Goal: Task Accomplishment & Management: Complete application form

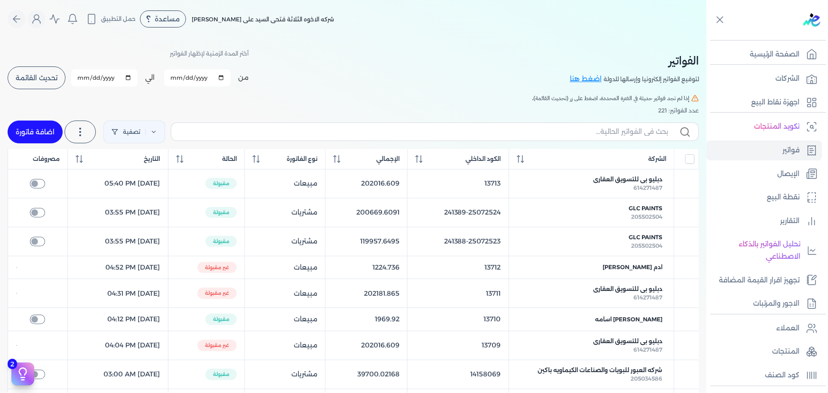
scroll to position [32, 0]
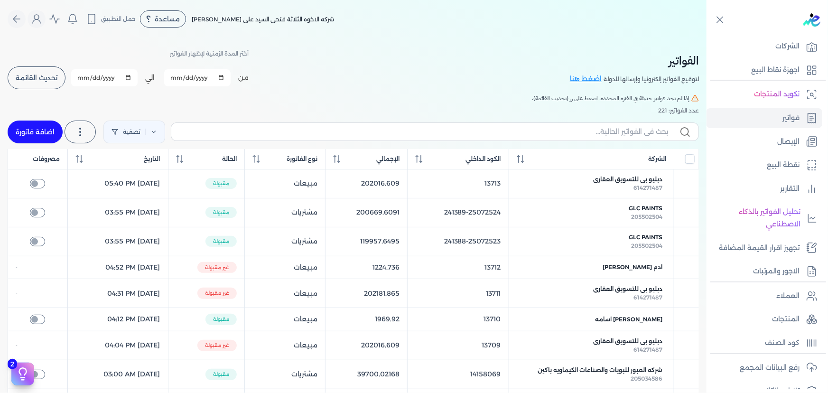
click at [45, 124] on link "اضافة فاتورة" at bounding box center [35, 131] width 55 height 23
select select "EGP"
select select "B"
select select "EGS"
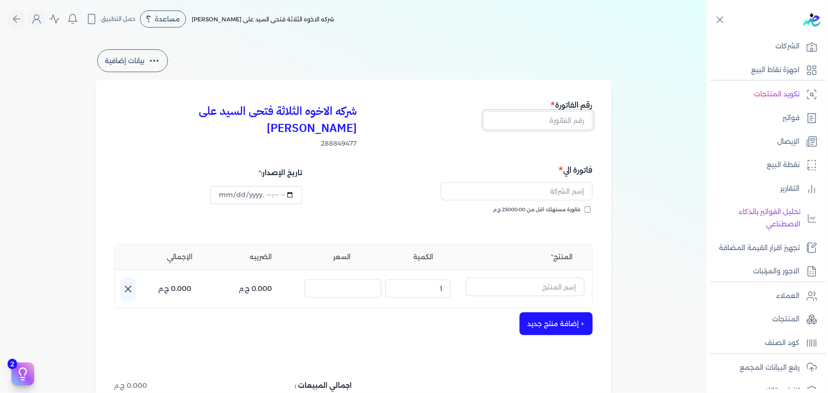
click at [558, 118] on input "text" at bounding box center [537, 120] width 109 height 18
type input "13715"
click at [564, 182] on input "text" at bounding box center [517, 191] width 152 height 18
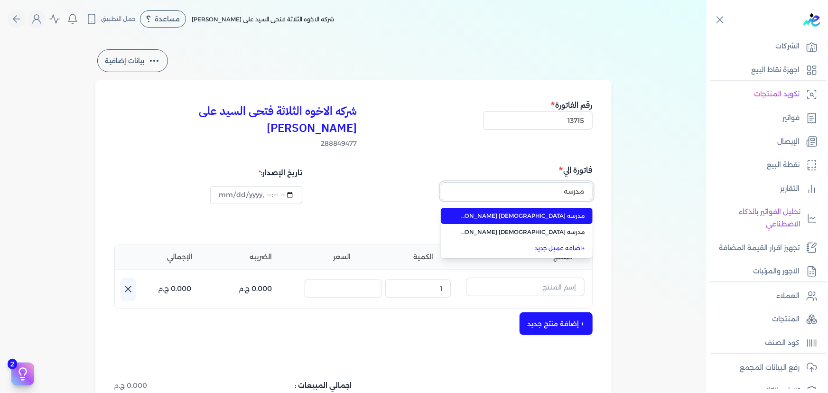
click at [441, 182] on button "مدرسه" at bounding box center [517, 193] width 152 height 22
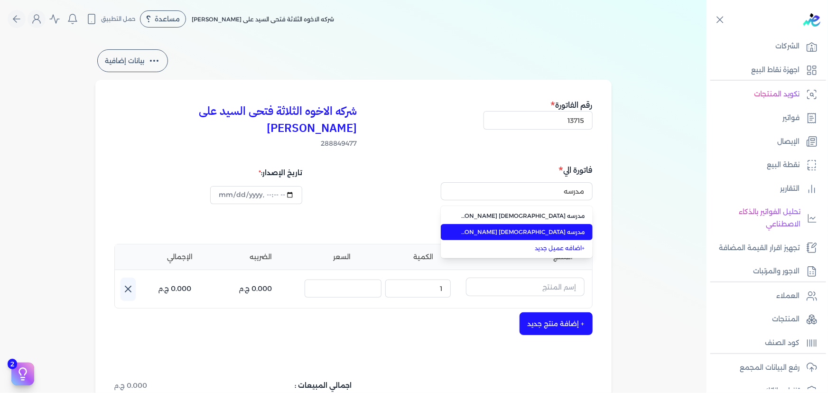
click at [563, 228] on span "مدرسه [DEMOGRAPHIC_DATA] [PERSON_NAME]" at bounding box center [522, 232] width 125 height 9
type input "مدرسه [DEMOGRAPHIC_DATA] [PERSON_NAME]"
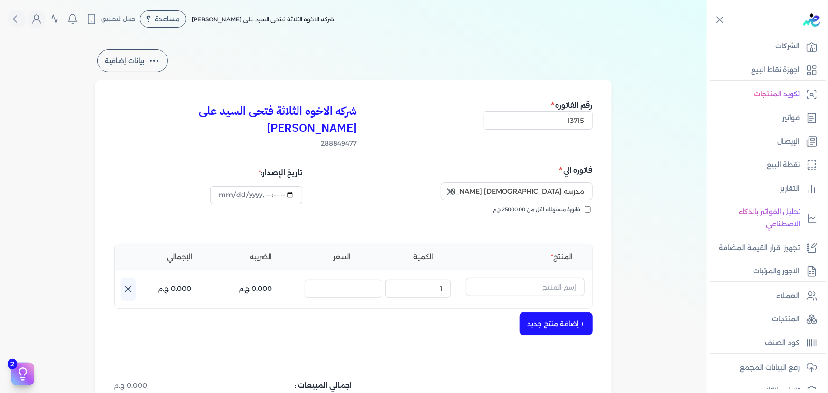
click at [453, 186] on icon "button" at bounding box center [449, 191] width 11 height 11
click at [570, 182] on input "text" at bounding box center [517, 191] width 152 height 18
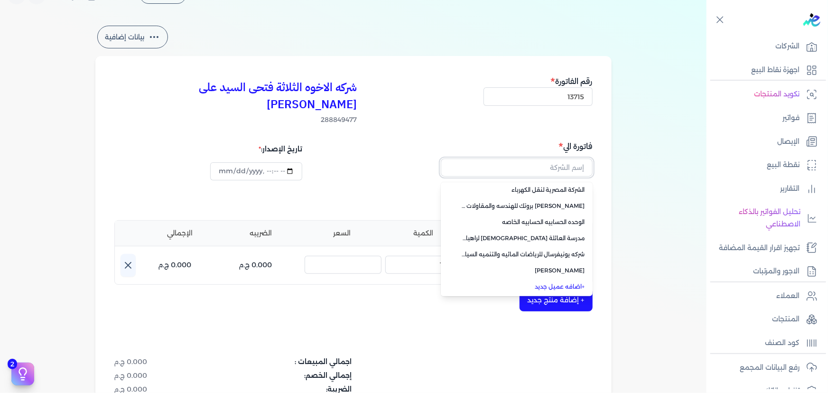
scroll to position [43, 0]
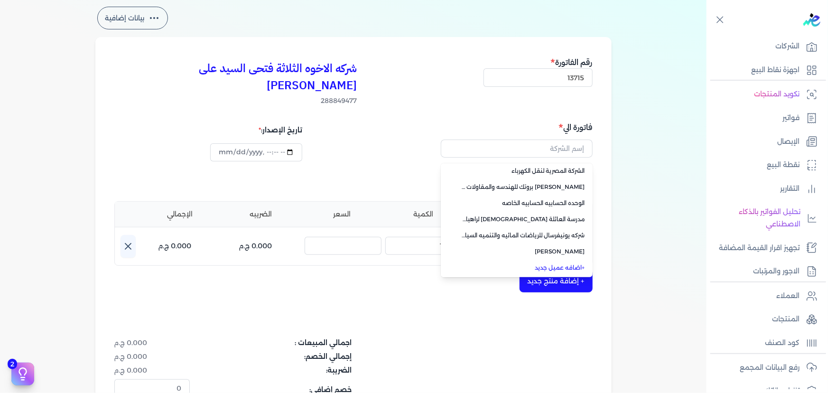
click at [564, 263] on link "+ اضافه عميل جديد" at bounding box center [522, 267] width 125 height 9
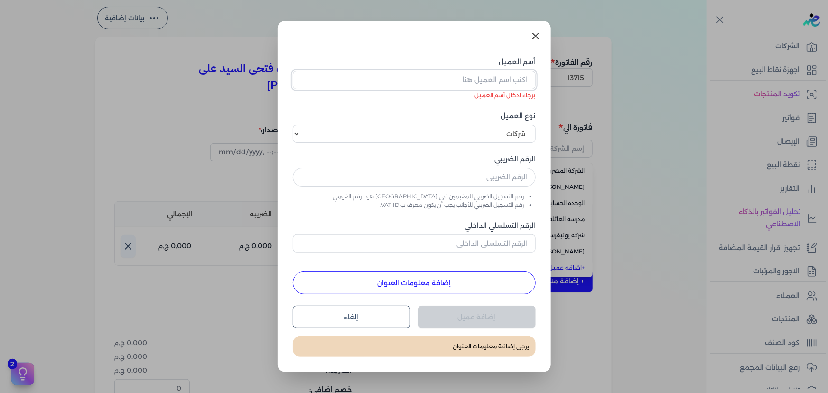
click at [469, 86] on input "أسم العميل" at bounding box center [414, 80] width 243 height 18
paste input "مدرسه القديس [PERSON_NAME]"
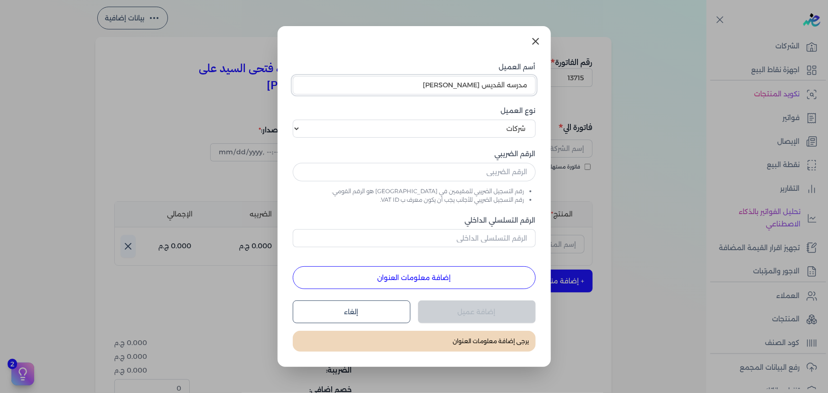
type input "مدرسه القديس [PERSON_NAME]"
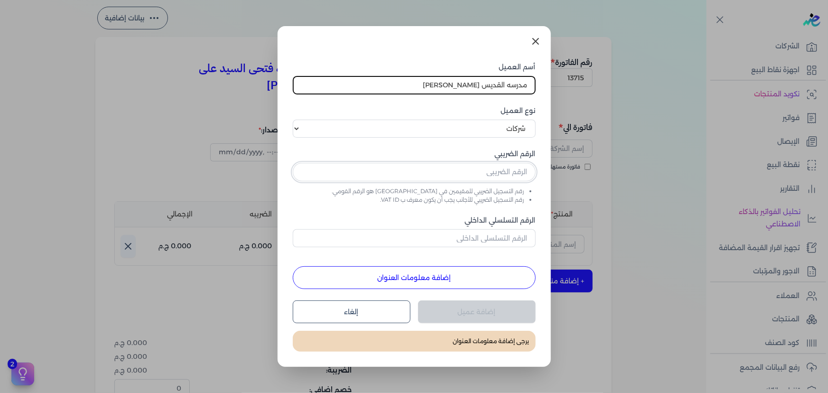
click at [451, 174] on input "text" at bounding box center [414, 172] width 243 height 18
click at [466, 173] on input "text" at bounding box center [414, 172] width 243 height 18
paste input "544679865"
type input "544679865"
click at [452, 287] on button "إضافة معلومات العنوان" at bounding box center [414, 277] width 243 height 23
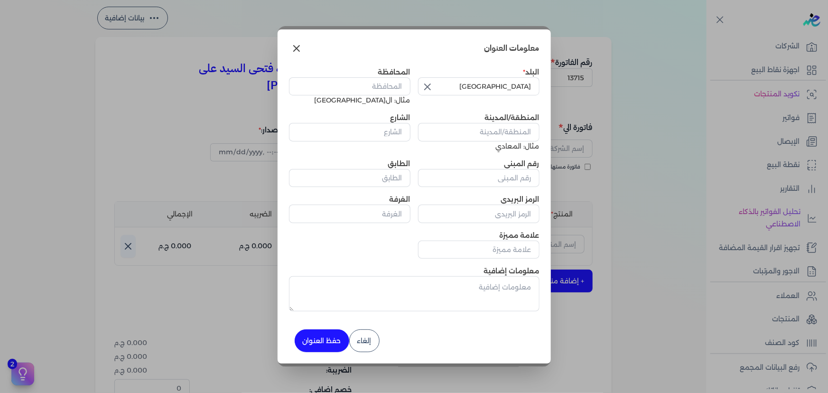
click at [423, 85] on icon "button" at bounding box center [427, 86] width 11 height 11
click at [445, 84] on input "text" at bounding box center [478, 86] width 121 height 18
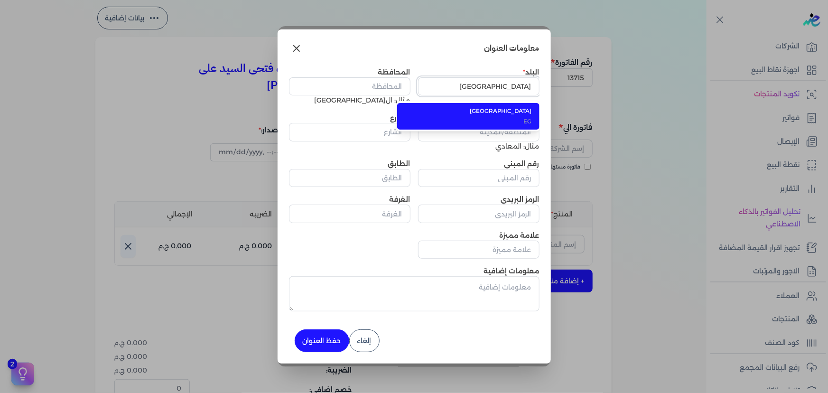
type input "[GEOGRAPHIC_DATA]"
click at [360, 82] on input "المحافظة" at bounding box center [349, 86] width 121 height 18
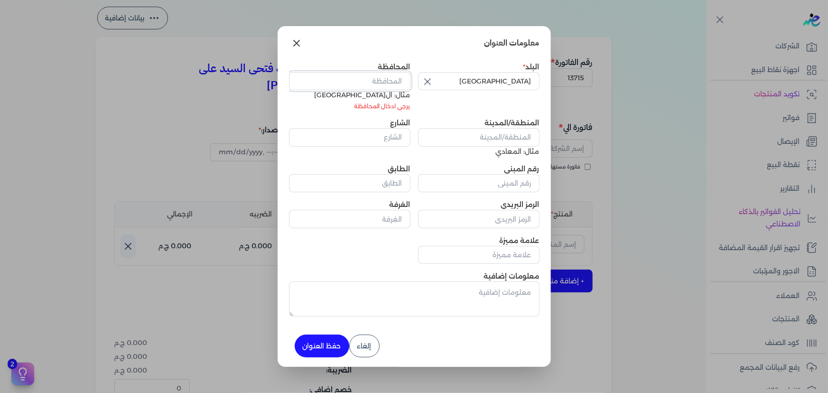
click at [380, 87] on input "المحافظة" at bounding box center [349, 81] width 121 height 18
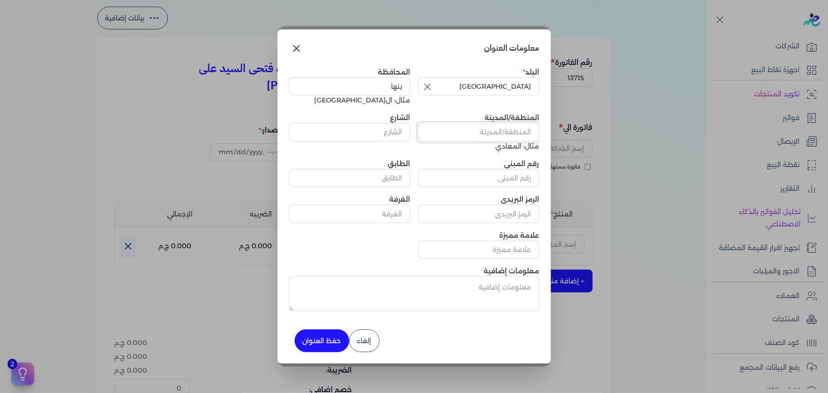
click at [477, 129] on input "المنطقة/المدينة" at bounding box center [478, 132] width 121 height 18
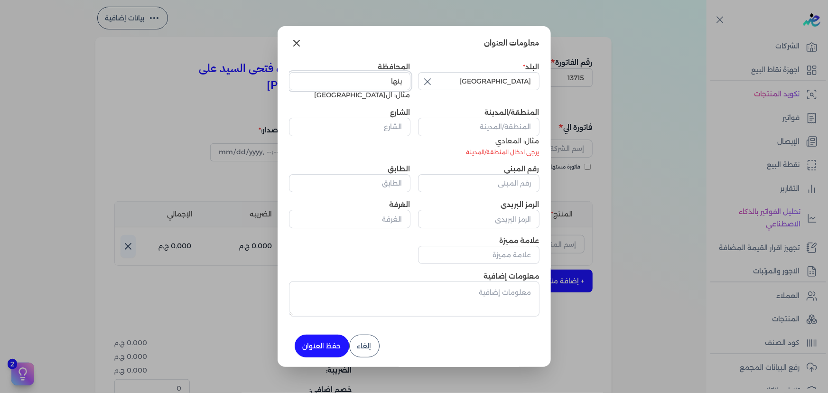
drag, startPoint x: 379, startPoint y: 85, endPoint x: 410, endPoint y: 80, distance: 31.3
click at [410, 80] on input "بنها" at bounding box center [349, 81] width 121 height 18
type input "القليوبيه"
click at [474, 126] on input "المنطقة/المدينة" at bounding box center [478, 127] width 121 height 18
paste input "0 / 0000 شياخه بنها الجديده قسم ثان بنها مدينه العبور القاه"
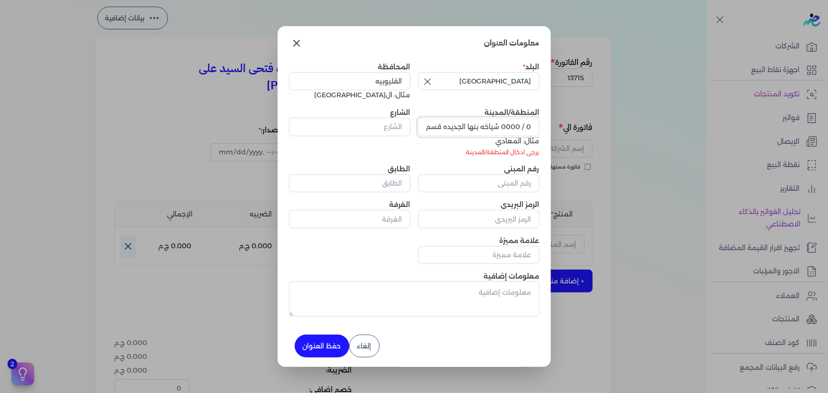
scroll to position [0, -76]
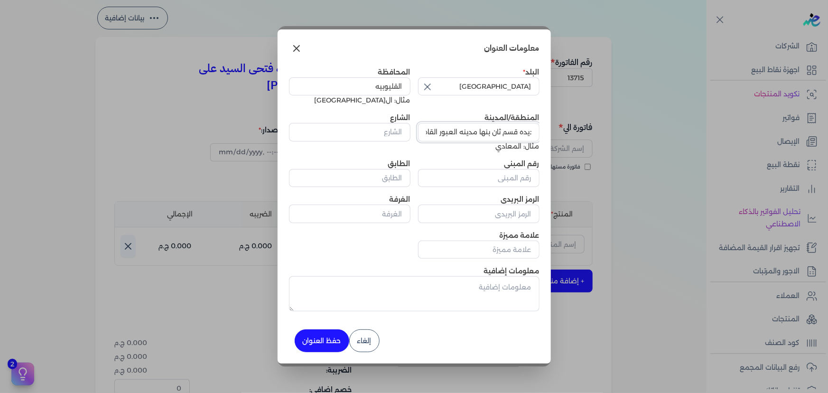
type input "0 / 0000 شياخه بنها الجديده قسم ثان بنها مدينه العبور القاه"
click at [377, 129] on input "الشارع" at bounding box center [349, 132] width 121 height 18
paste input "0 / 0000 شياخه بنها الجديده قسم ثان بنها مدينه العبور القاه"
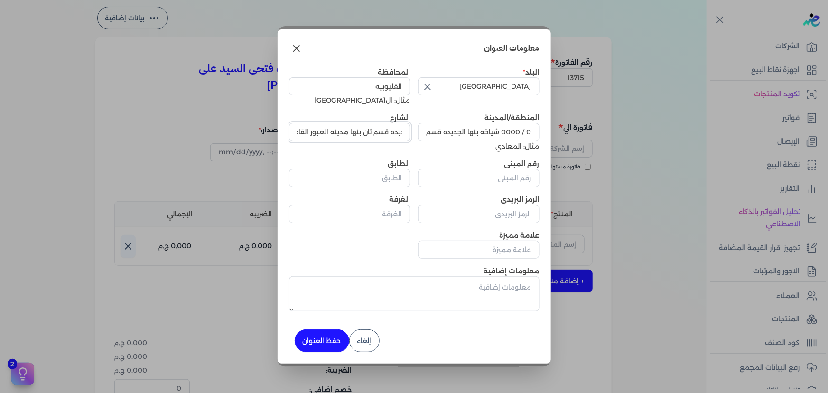
type input "0 / 0000 شياخه بنها الجديده قسم ثان بنها مدينه العبور القاه"
click at [451, 174] on input "رقم المبنى" at bounding box center [478, 178] width 121 height 18
type input "0"
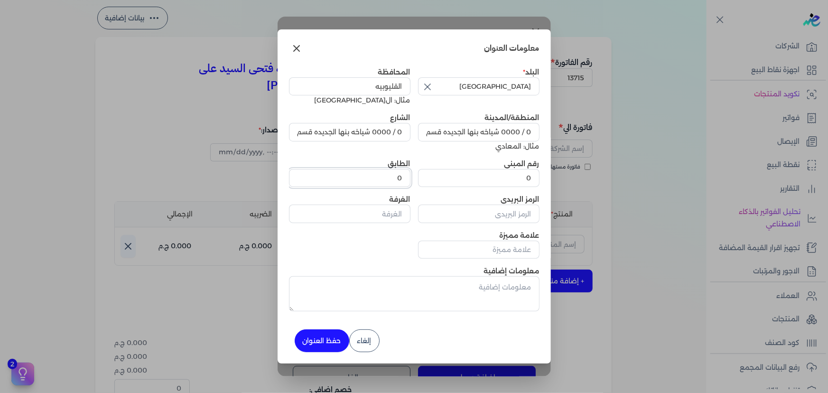
type input "0"
drag, startPoint x: 318, startPoint y: 338, endPoint x: 327, endPoint y: 334, distance: 9.8
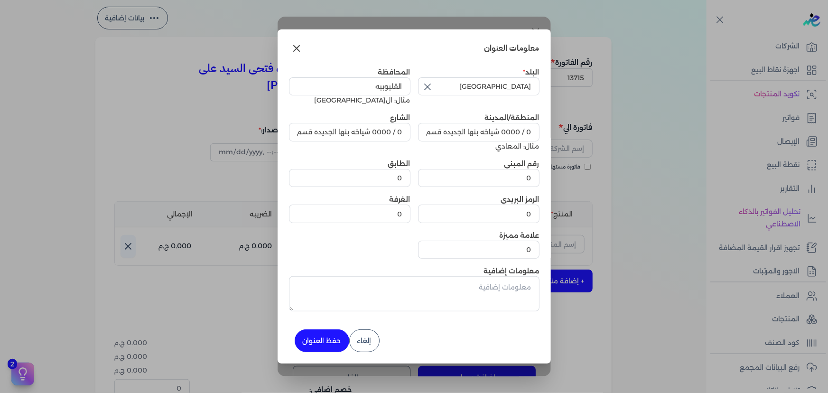
click at [318, 338] on button "حفظ العنوان" at bounding box center [322, 340] width 55 height 23
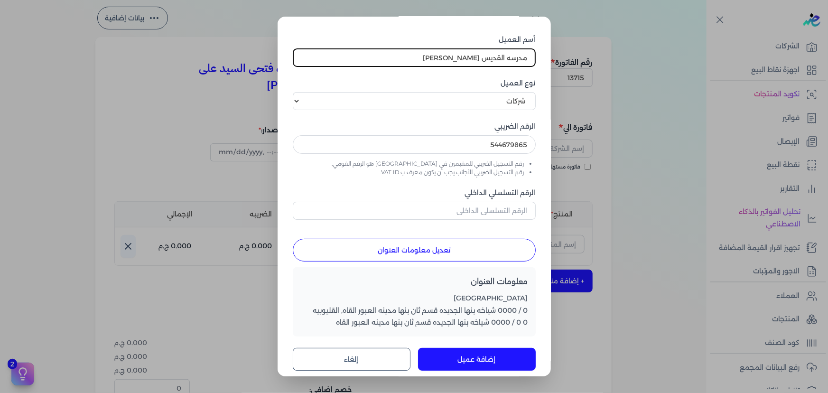
scroll to position [27, 0]
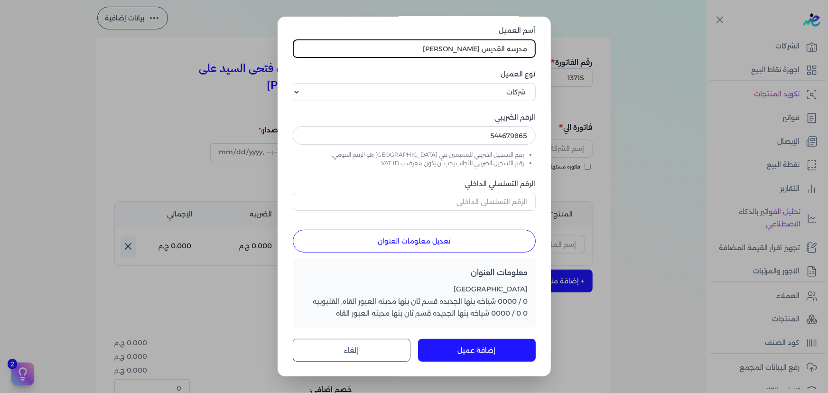
click at [477, 346] on button "إضافة عميل" at bounding box center [477, 350] width 118 height 23
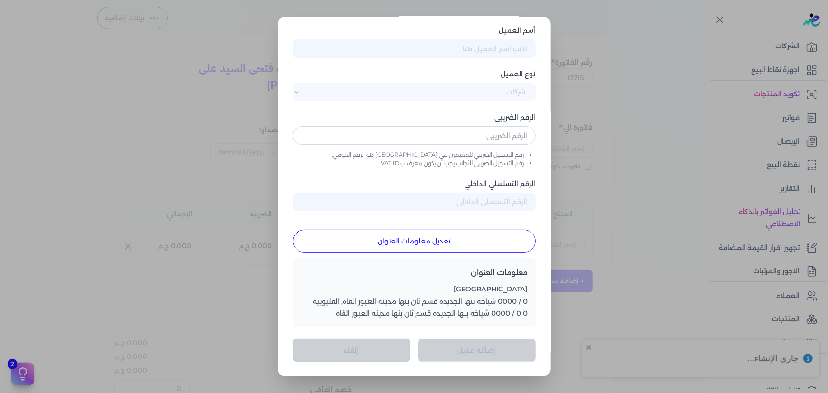
scroll to position [0, 0]
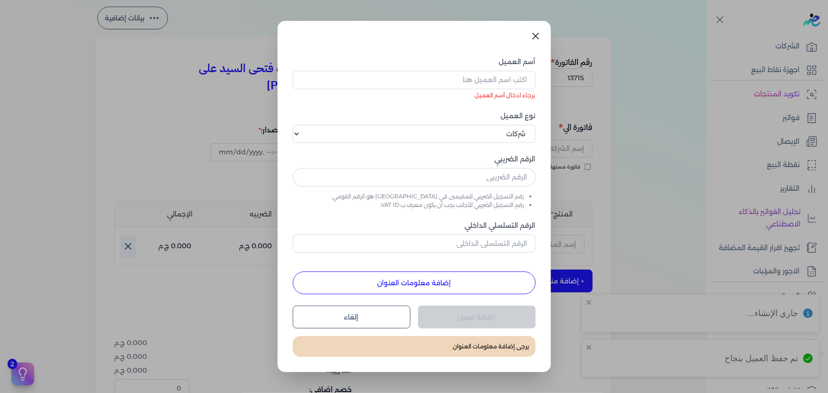
click at [540, 36] on icon at bounding box center [535, 35] width 11 height 11
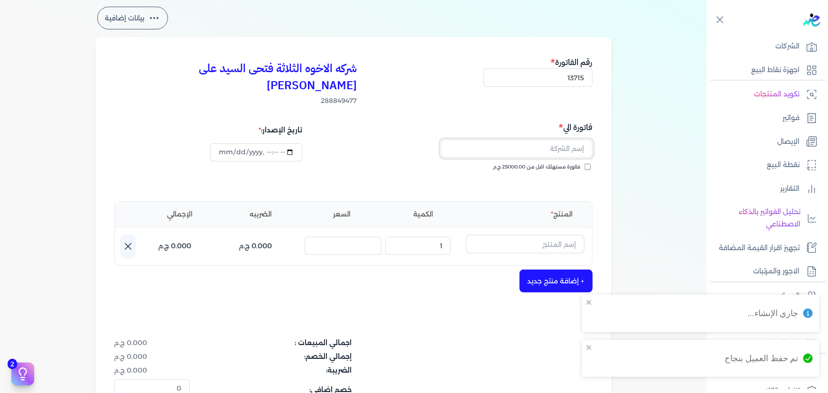
click at [567, 139] on input "text" at bounding box center [517, 148] width 152 height 18
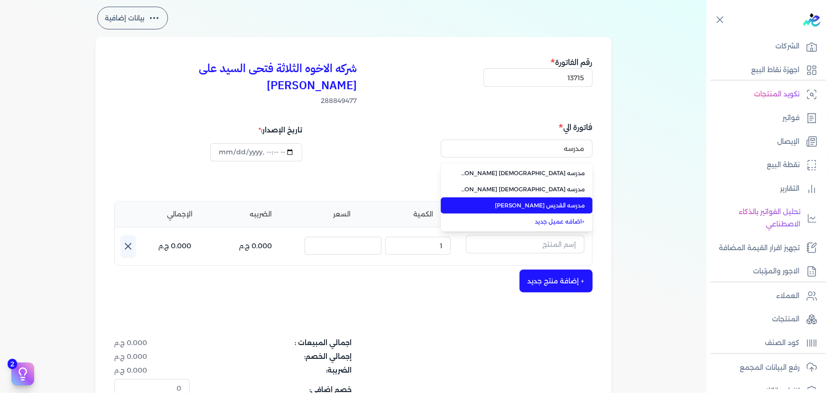
click at [565, 201] on span "مدرسه القديس [PERSON_NAME]" at bounding box center [522, 205] width 125 height 9
type input "مدرسه القديس [PERSON_NAME]"
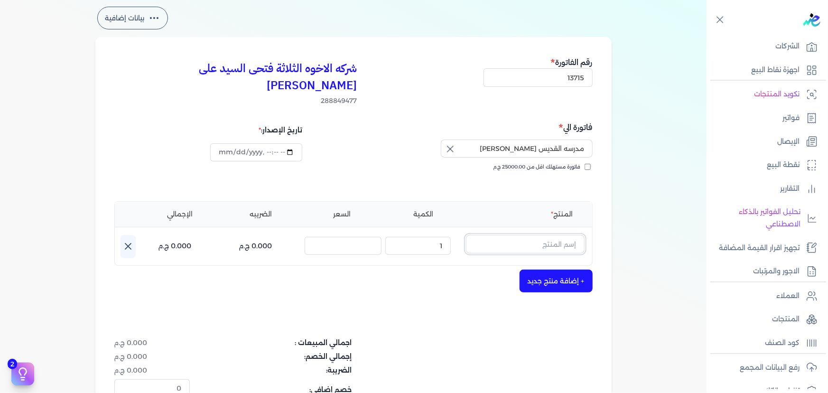
click at [505, 235] on input "text" at bounding box center [525, 244] width 119 height 18
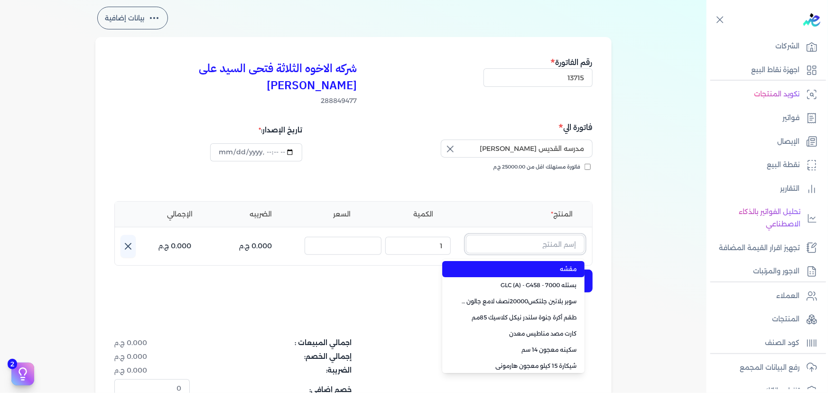
paste input "معجون داي تون 100 شيكارة 15 كجم"
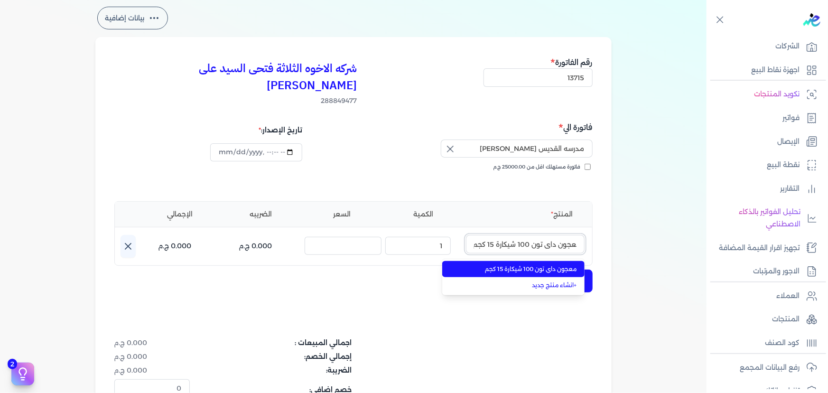
type input "معجون داي تون 100 شيكارة 15 كجم"
click at [517, 265] on span "معجون داي تون 100 شيكارة 15 كجم" at bounding box center [519, 269] width 116 height 9
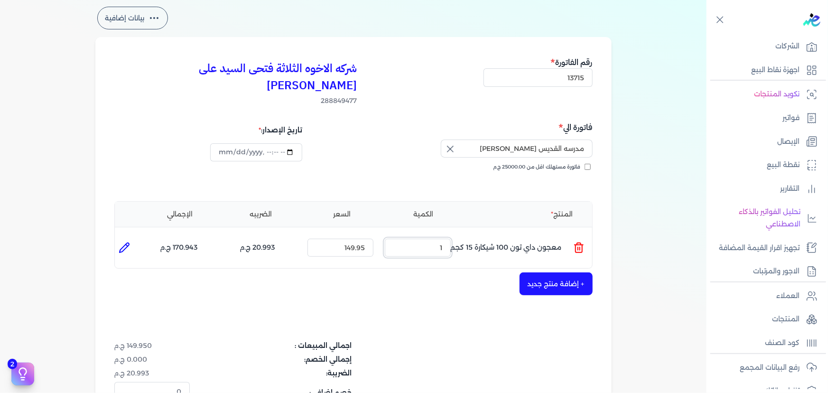
drag, startPoint x: 436, startPoint y: 233, endPoint x: 474, endPoint y: 230, distance: 38.6
click at [474, 235] on ul "المنتج : معجون داي تون 100 شيكارة 15 كجم الكمية : 1 السعر : 149.95 الضريبه : 20…" at bounding box center [353, 248] width 477 height 26
type input "15"
drag, startPoint x: 426, startPoint y: 232, endPoint x: 500, endPoint y: 237, distance: 74.1
click at [483, 235] on ul "المنتج : معجون داي تون 100 شيكارة 15 كجم الكمية : 15 السعر : 149.95 الضريبه : 3…" at bounding box center [353, 248] width 477 height 26
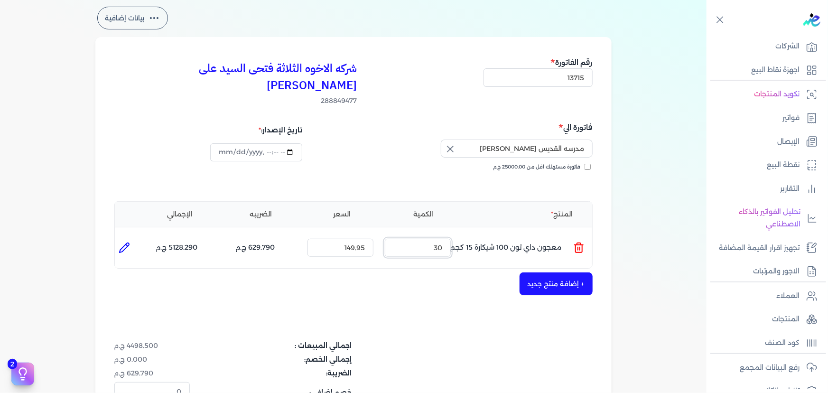
type input "30"
click at [401, 275] on div "+ إضافة منتج جديد" at bounding box center [353, 283] width 478 height 23
click at [118, 238] on li at bounding box center [124, 247] width 19 height 19
type input "معجون داي تون 100 شيكارة 15 كجم"
type input "149.95"
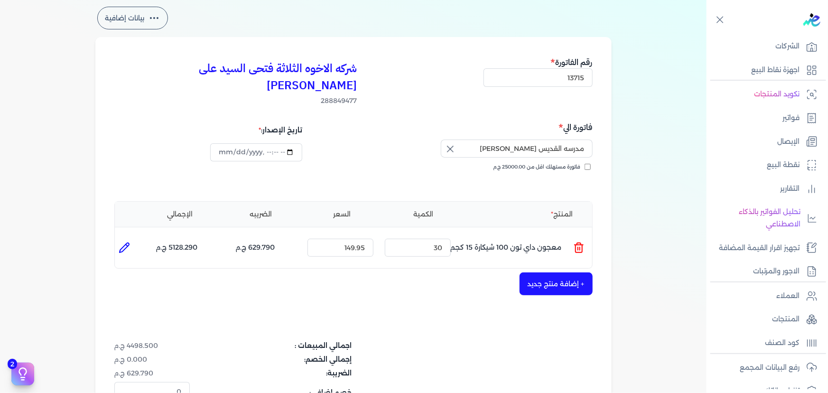
type input "30"
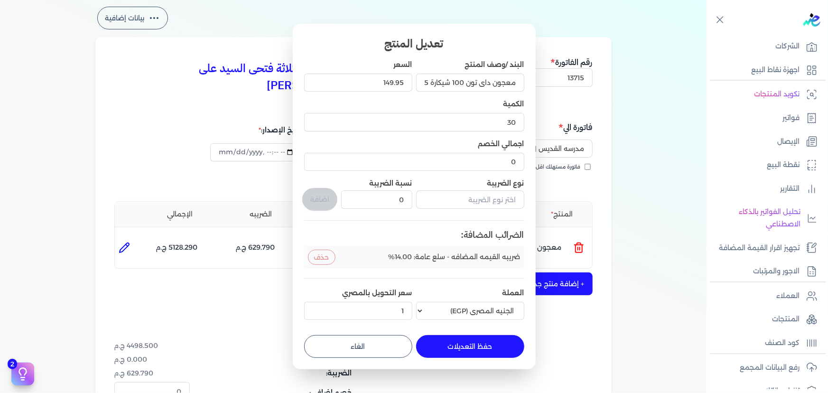
drag, startPoint x: 380, startPoint y: 339, endPoint x: 650, endPoint y: 264, distance: 280.1
click at [379, 339] on button "الغاء" at bounding box center [358, 346] width 108 height 23
type input "0"
type input "1"
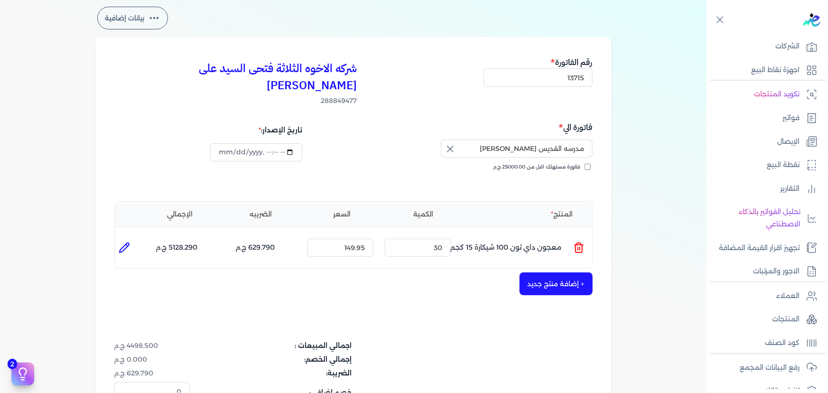
click at [578, 272] on button "+ إضافة منتج جديد" at bounding box center [555, 283] width 73 height 23
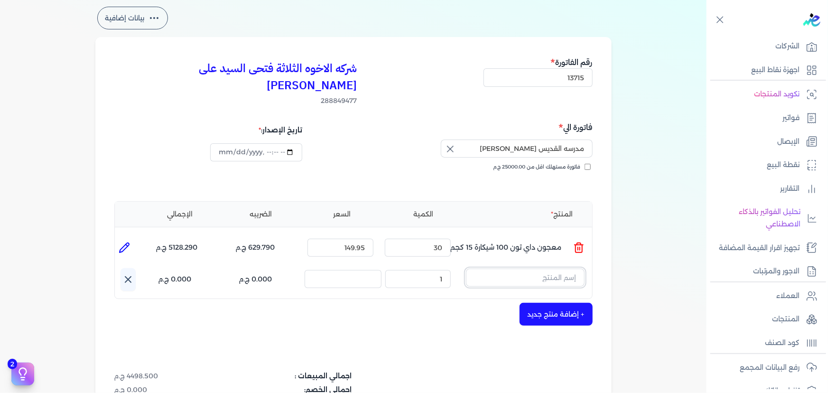
click at [504, 268] on input "text" at bounding box center [525, 277] width 119 height 18
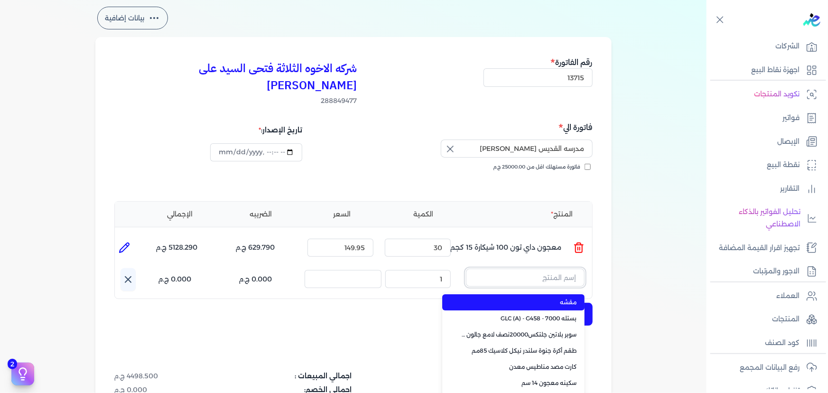
paste input "سوبر داي تون 3030 بستلة 14 كجم"
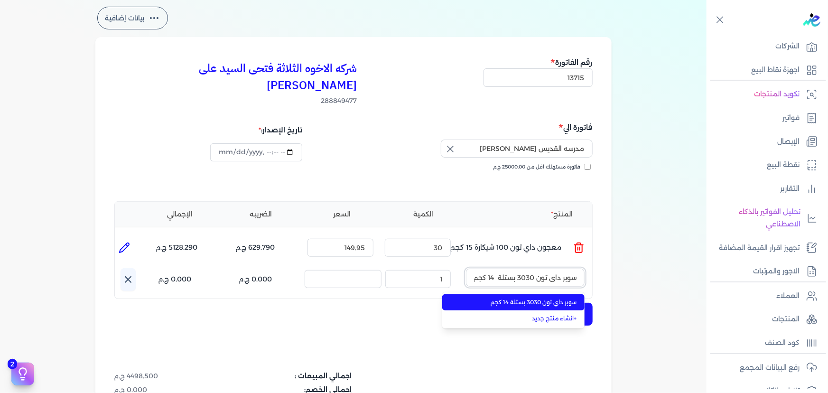
type input "سوبر داي تون 3030 بستلة 14 كجم"
click at [514, 298] on span "سوبر داي تون 3030 بستلة 14 كجم" at bounding box center [519, 302] width 116 height 9
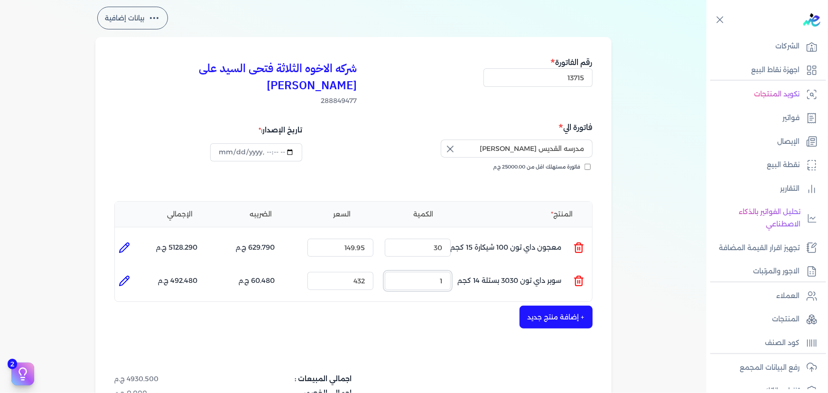
drag, startPoint x: 429, startPoint y: 264, endPoint x: 532, endPoint y: 256, distance: 103.2
click at [511, 268] on ul "المنتج : سوبر داي تون 3030 بستلة 14 كجم الكمية : 1 السعر : 432 الضريبه : 60.480…" at bounding box center [353, 281] width 477 height 26
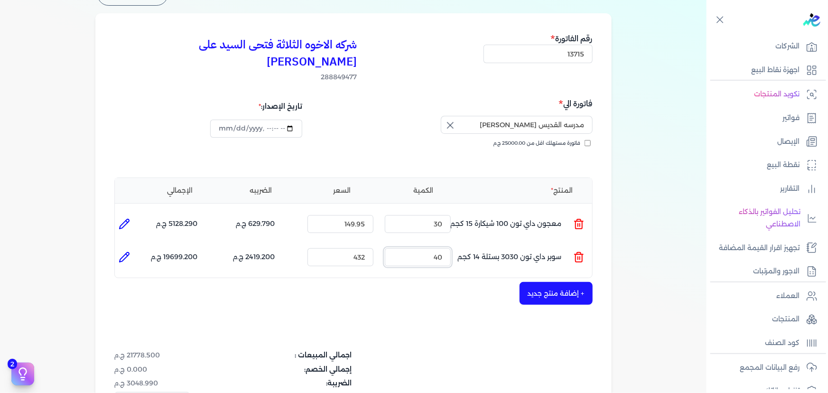
scroll to position [86, 0]
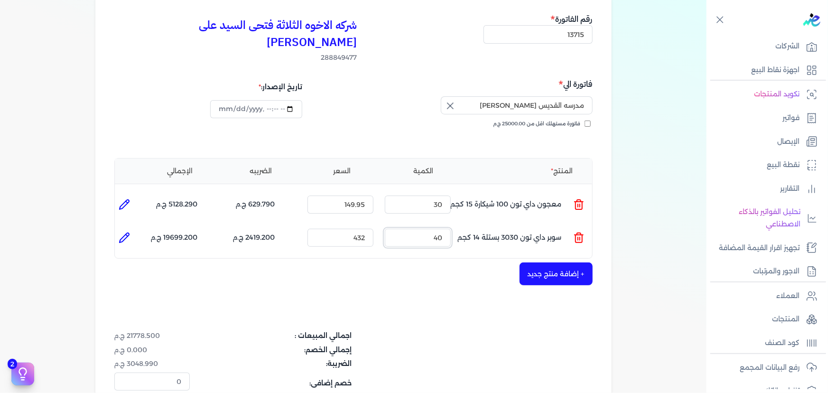
type input "40"
click at [543, 262] on button "+ إضافة منتج جديد" at bounding box center [555, 273] width 73 height 23
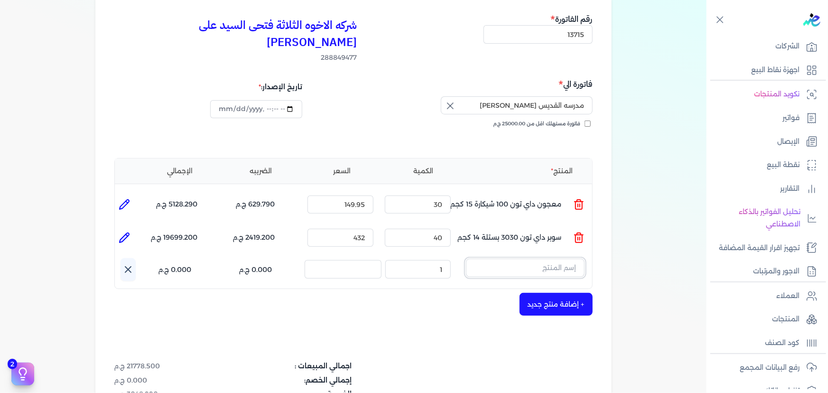
click at [505, 259] on input "text" at bounding box center [525, 268] width 119 height 18
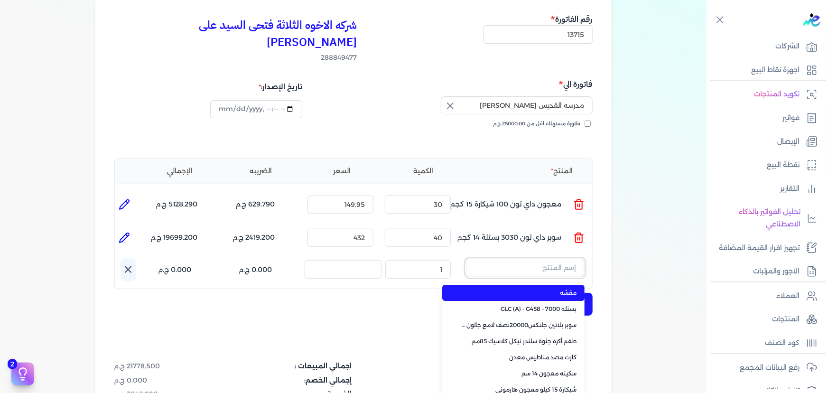
paste input "سوبر داي تون 3030 جالون 4.250 كجم قائم"
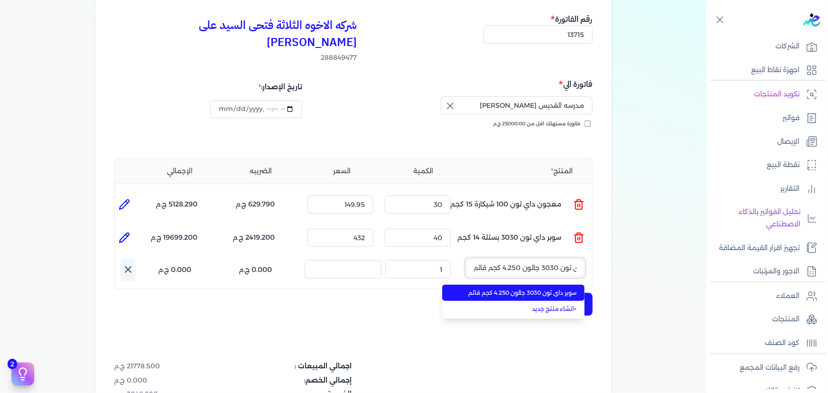
type input "سوبر داي تون 3030 جالون 4.250 كجم قائم"
drag, startPoint x: 511, startPoint y: 270, endPoint x: 450, endPoint y: 266, distance: 61.3
click at [508, 288] on span "سوبر داي تون 3030 جالون 4.250 كجم قائم" at bounding box center [519, 292] width 116 height 9
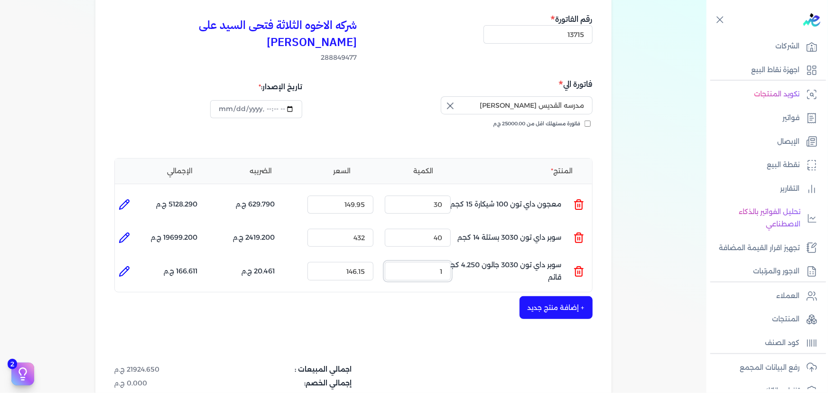
drag, startPoint x: 426, startPoint y: 257, endPoint x: 463, endPoint y: 251, distance: 37.4
click at [460, 258] on ul "المنتج : سوبر داي تون 3030 جالون 4.250 كجم قائم الكمية : 1 السعر : 146.15 الضري…" at bounding box center [353, 271] width 477 height 26
drag, startPoint x: 444, startPoint y: 256, endPoint x: 459, endPoint y: 259, distance: 15.1
click at [459, 259] on ul "المنتج : سوبر داي تون 3030 جالون 4.250 كجم قائم الكمية : 30 السعر : 146.15 الضر…" at bounding box center [353, 271] width 477 height 26
type input "32"
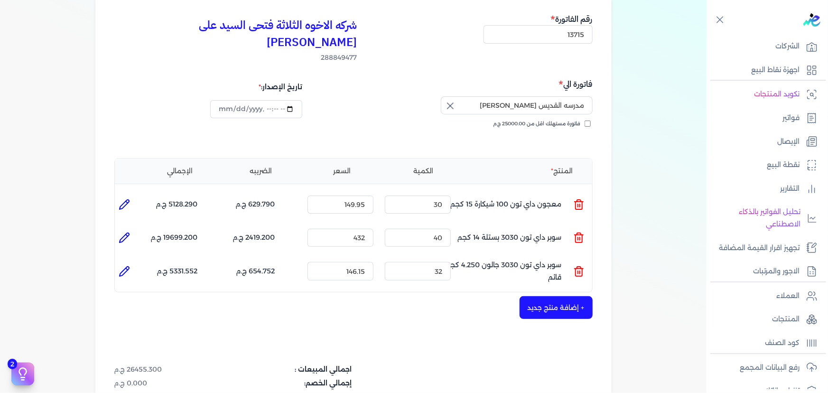
click at [570, 296] on button "+ إضافة منتج جديد" at bounding box center [555, 307] width 73 height 23
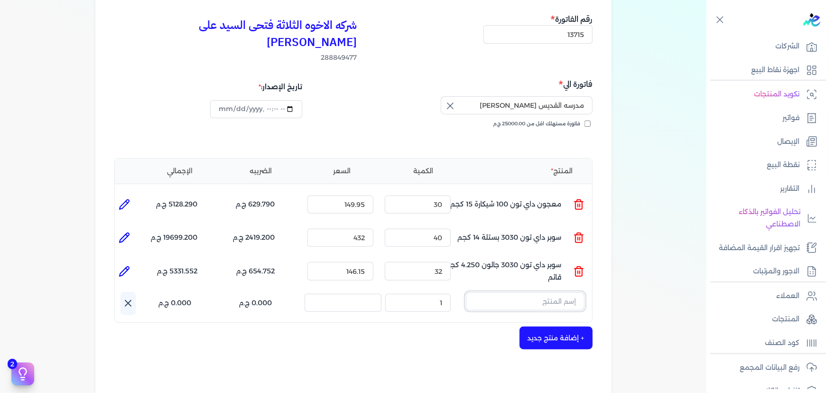
click at [481, 292] on input "text" at bounding box center [525, 301] width 119 height 18
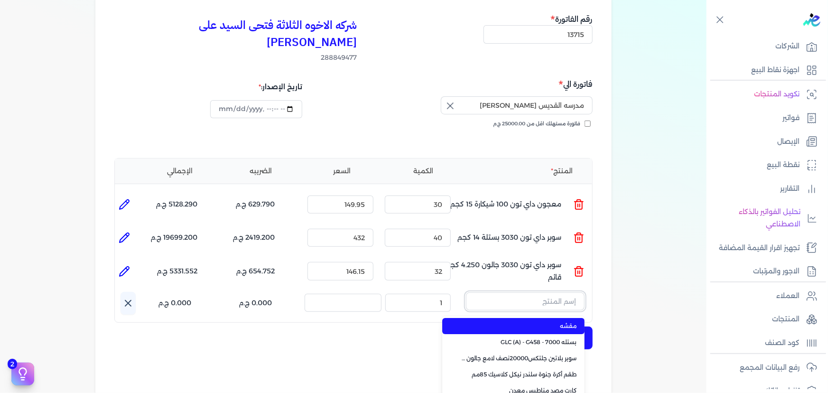
paste input "معجون داي تون 100 علبة 1 كجم"
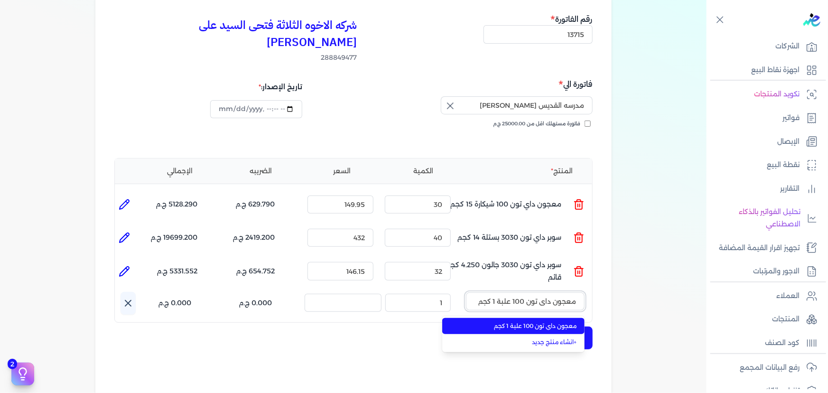
type input "معجون داي تون 100 علبة 1 كجم"
click at [540, 322] on span "معجون داي تون 100 علبة 1 كجم" at bounding box center [519, 326] width 116 height 9
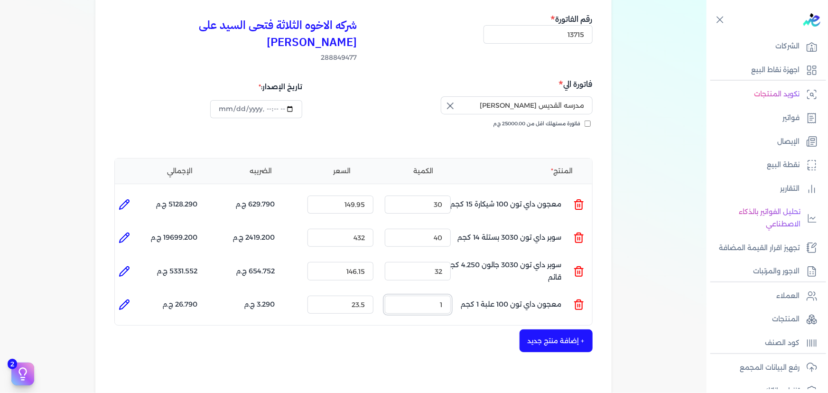
click at [469, 292] on ul "المنتج : معجون داي تون 100 علبة 1 كجم الكمية : 1 السعر : 23.5 الضريبه : 3.290 ج…" at bounding box center [353, 305] width 477 height 26
type input "40"
click at [549, 329] on button "+ إضافة منتج جديد" at bounding box center [555, 340] width 73 height 23
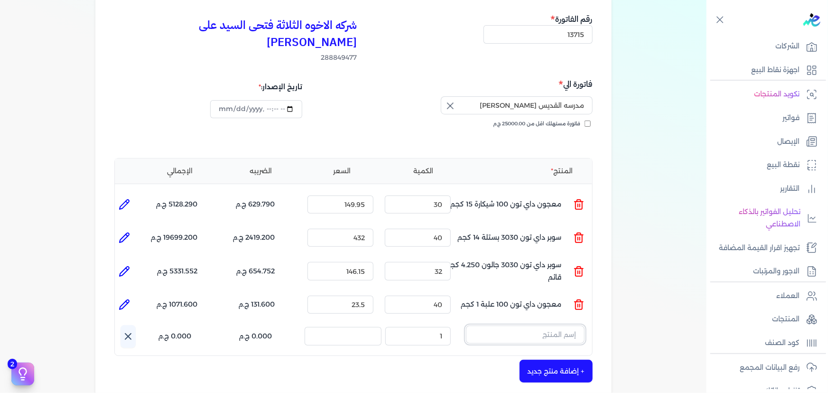
click at [508, 325] on input "text" at bounding box center [525, 334] width 119 height 18
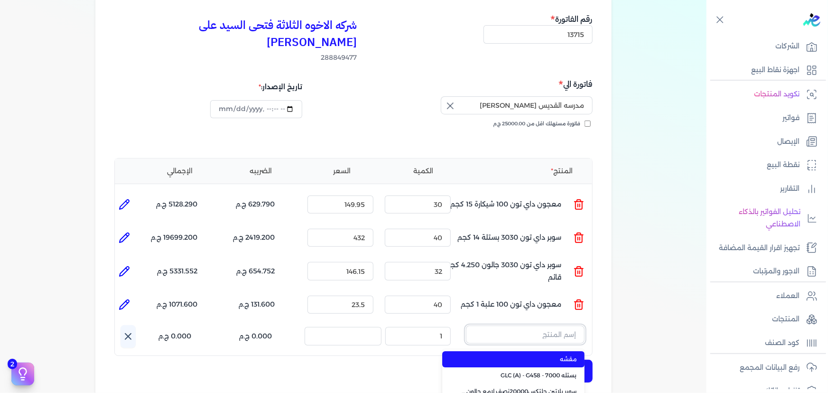
paste input "صبغات سي سي ازرق 602 عبوة 40 ملي"
type input "صبغات سي سي ازرق 602 عبوة 40 ملي"
click at [519, 355] on span "صبغات سي سي ازرق 602 عبوة 40 ملي" at bounding box center [519, 359] width 116 height 9
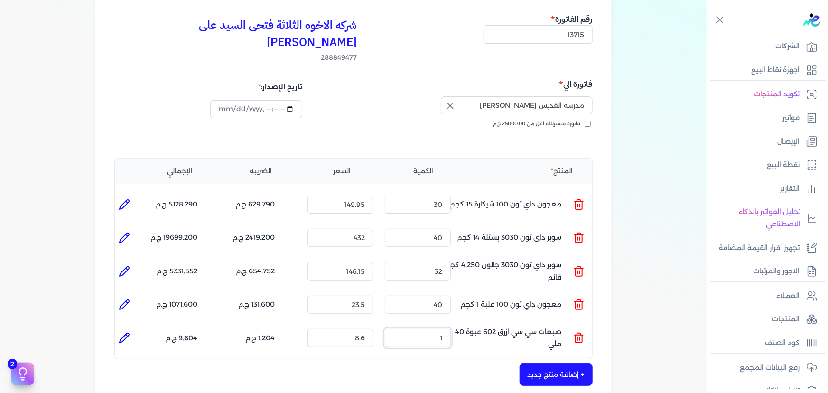
drag, startPoint x: 436, startPoint y: 324, endPoint x: 471, endPoint y: 323, distance: 35.6
click at [468, 325] on ul "المنتج : صبغات سي سي ازرق 602 عبوة 40 ملي الكمية : 1 السعر : 8.6 الضريبه : 1.20…" at bounding box center [353, 338] width 477 height 26
type input "1"
type input "0"
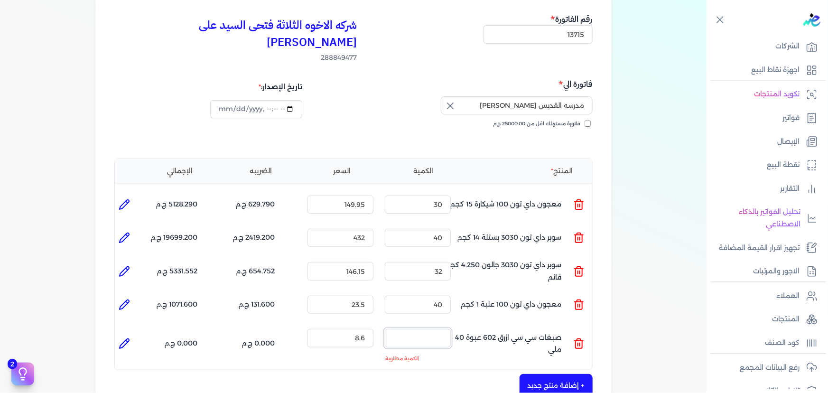
drag, startPoint x: 426, startPoint y: 317, endPoint x: 443, endPoint y: 317, distance: 16.6
click at [443, 329] on input "الكمية :" at bounding box center [418, 338] width 66 height 18
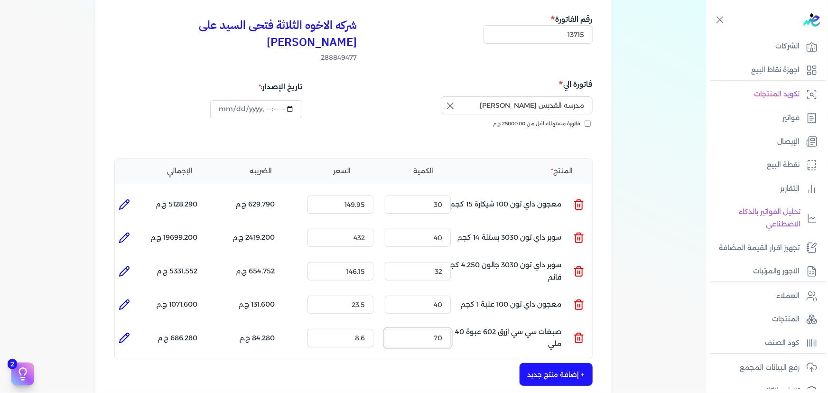
type input "70"
drag, startPoint x: 569, startPoint y: 358, endPoint x: 519, endPoint y: 289, distance: 85.2
click at [568, 363] on button "+ إضافة منتج جديد" at bounding box center [555, 374] width 73 height 23
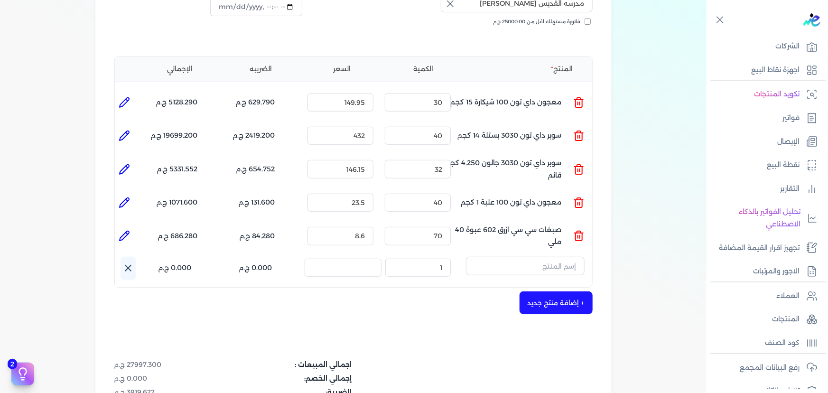
scroll to position [259, 0]
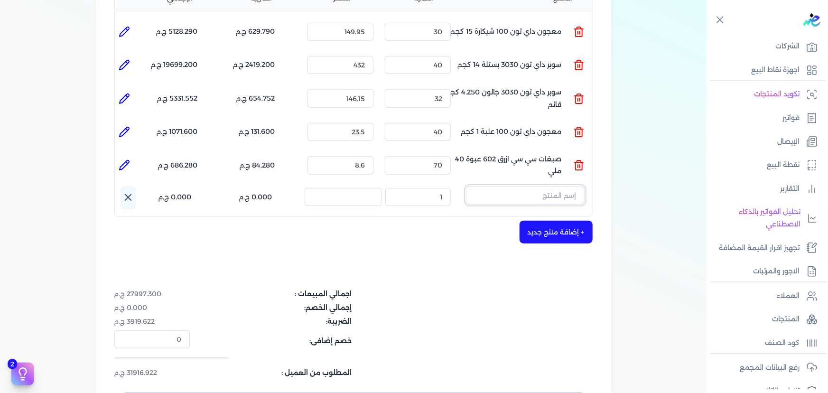
click at [518, 186] on input "text" at bounding box center [525, 195] width 119 height 18
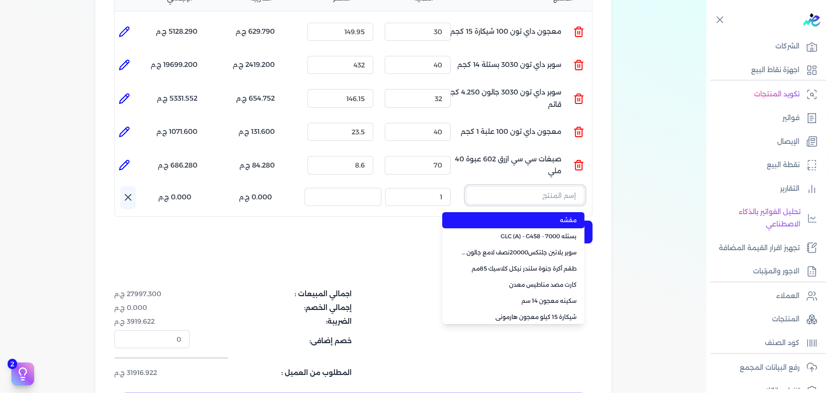
paste input "سيلر المقاوم 0017 بستلة 9 لتر"
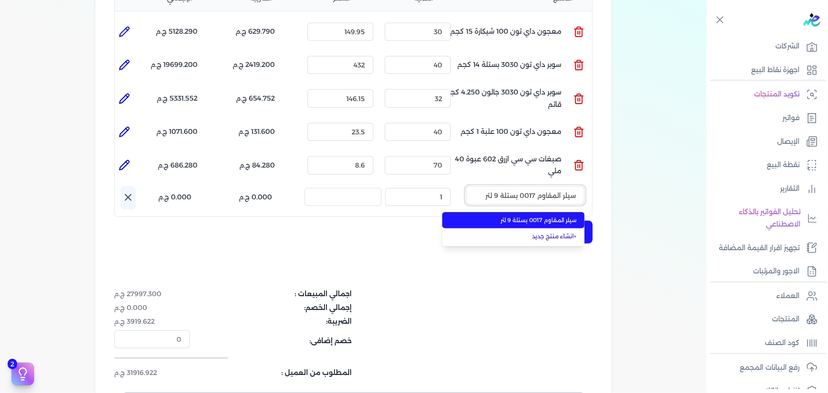
type input "سيلر المقاوم 0017 بستلة 9 لتر"
click at [527, 216] on span "سيلر المقاوم 0017 بستلة 9 لتر" at bounding box center [519, 220] width 116 height 9
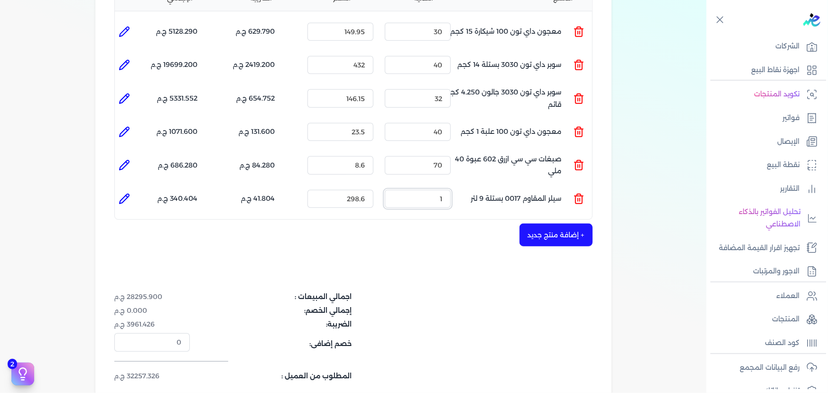
drag, startPoint x: 429, startPoint y: 189, endPoint x: 465, endPoint y: 182, distance: 37.2
click at [460, 186] on ul "المنتج : سيلر المقاوم 0017 بستلة 9 لتر الكمية : 1 السعر : 298.6 الضريبه : 41.80…" at bounding box center [353, 199] width 477 height 26
type input "7"
type input "0"
type input "35"
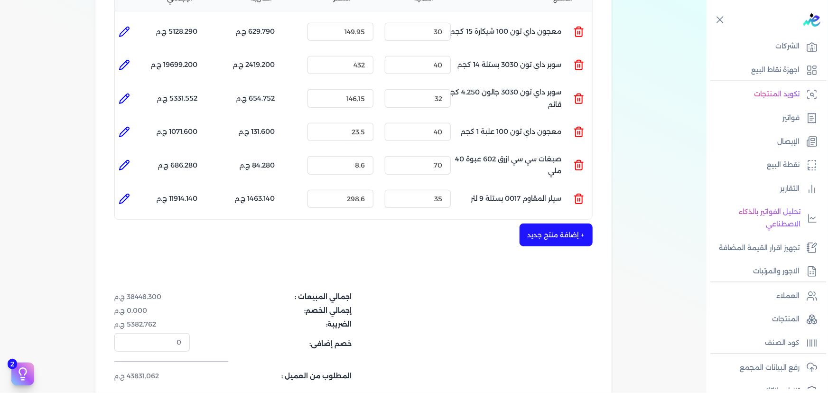
click at [554, 223] on button "+ إضافة منتج جديد" at bounding box center [555, 234] width 73 height 23
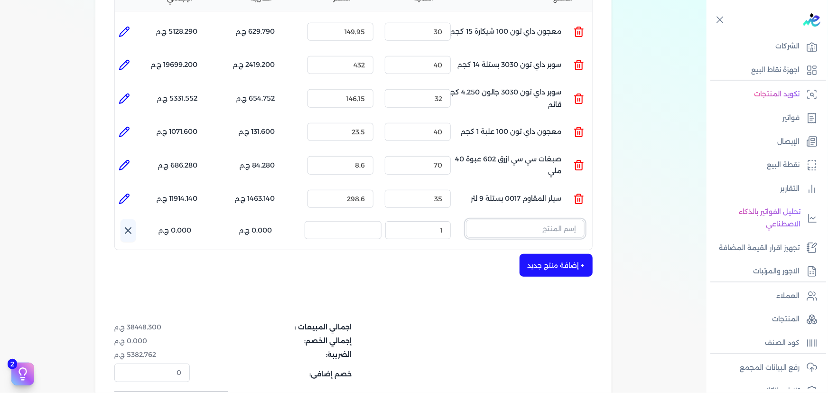
click at [533, 220] on input "text" at bounding box center [525, 229] width 119 height 18
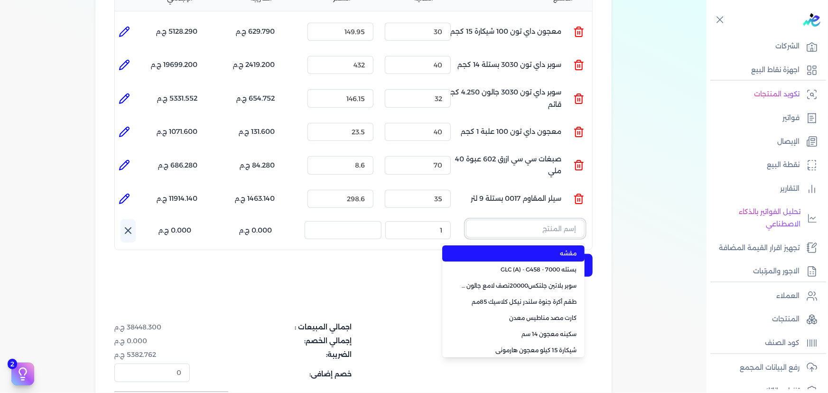
paste input "معجون داي تون 100 جالون 4 كجم قائم"
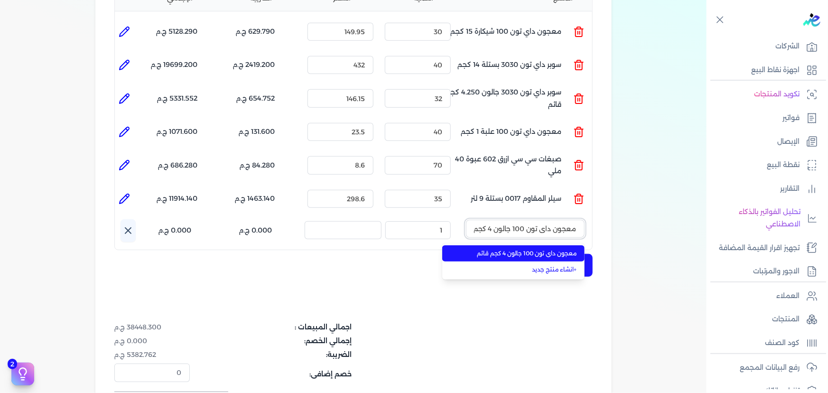
scroll to position [0, -15]
type input "معجون داي تون 100 جالون 4 كجم قائم"
click at [555, 249] on span "معجون داي تون 100 جالون 4 كجم قائم" at bounding box center [519, 253] width 116 height 9
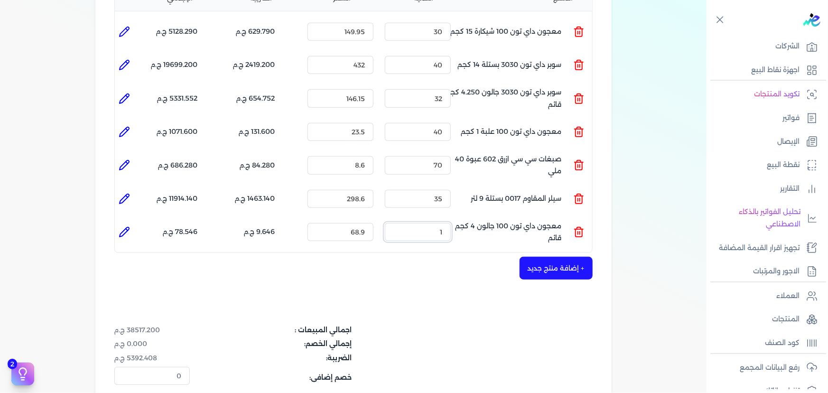
drag, startPoint x: 442, startPoint y: 217, endPoint x: 491, endPoint y: 207, distance: 50.2
click at [491, 219] on ul "المنتج : معجون داي تون 100 جالون 4 كجم قائم الكمية : 1 السعر : 68.9 الضريبه : 9…" at bounding box center [353, 232] width 477 height 26
type input "0"
type input "30"
click at [550, 257] on button "+ إضافة منتج جديد" at bounding box center [555, 268] width 73 height 23
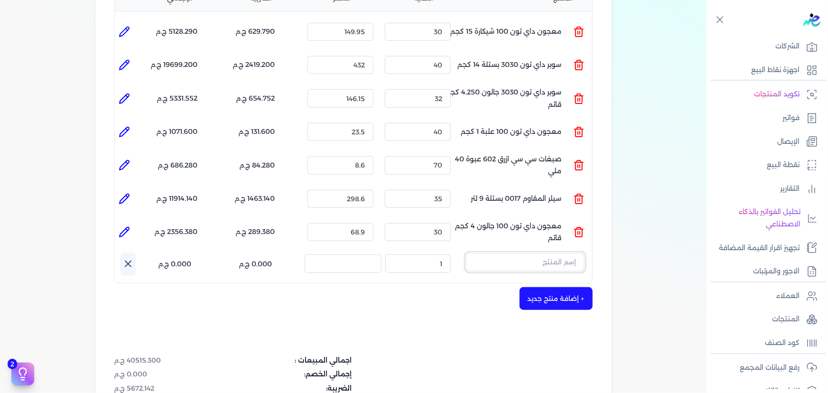
click at [536, 253] on input "text" at bounding box center [525, 262] width 119 height 18
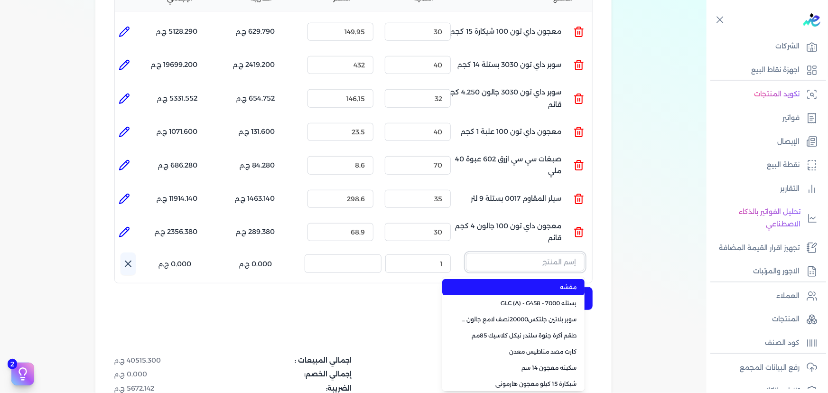
paste input "سوبر داي تون 3030 علبة 1 كجم"
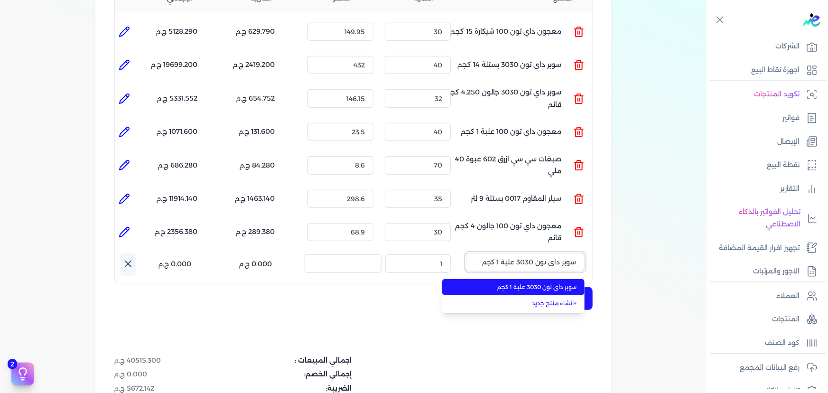
type input "سوبر داي تون 3030 علبة 1 كجم"
click at [536, 283] on span "سوبر داي تون 3030 علبة 1 كجم" at bounding box center [519, 287] width 116 height 9
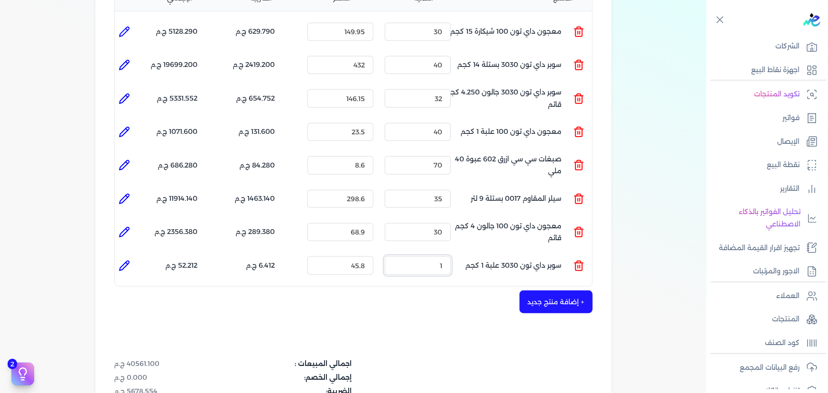
drag, startPoint x: 431, startPoint y: 250, endPoint x: 513, endPoint y: 239, distance: 82.8
click at [460, 252] on ul "المنتج : سوبر داي تون 3030 علبة 1 كجم الكمية : 1 السعر : 45.8 الضريبه : 6.412 ج…" at bounding box center [353, 265] width 477 height 26
type input "35"
click at [576, 290] on button "+ إضافة منتج جديد" at bounding box center [555, 301] width 73 height 23
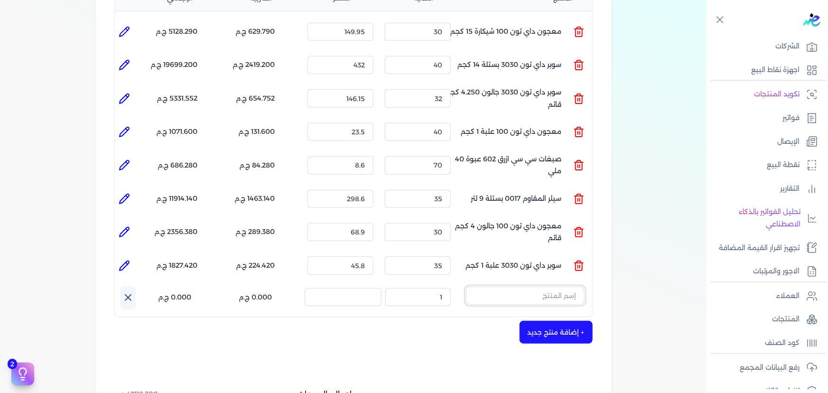
click at [564, 286] on input "text" at bounding box center [525, 295] width 119 height 18
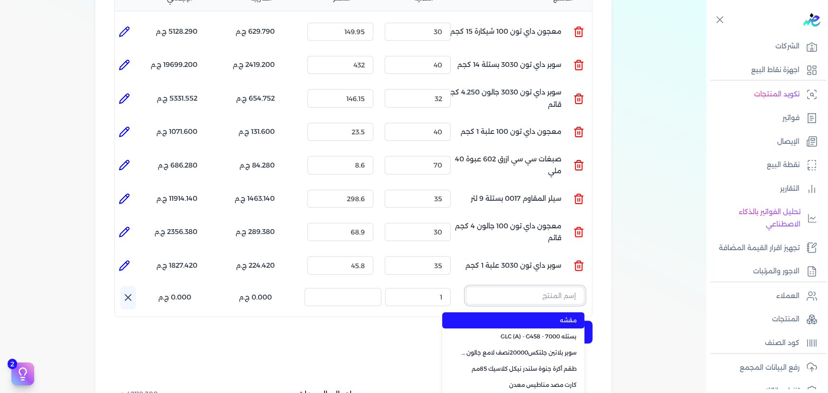
paste input "معجون اكريليك 900 شيكارة 15 كجم"
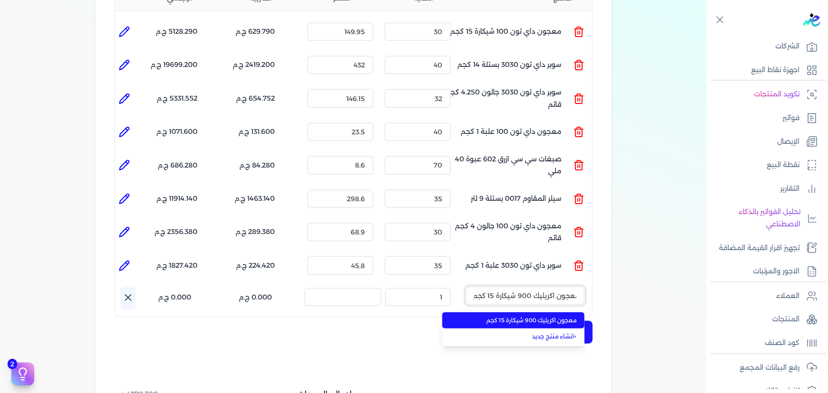
type input "معجون اكريليك 900 شيكارة 15 كجم"
drag, startPoint x: 553, startPoint y: 304, endPoint x: 460, endPoint y: 300, distance: 93.0
click at [552, 316] on span "معجون اكريليك 900 شيكارة 15 كجم" at bounding box center [519, 320] width 116 height 9
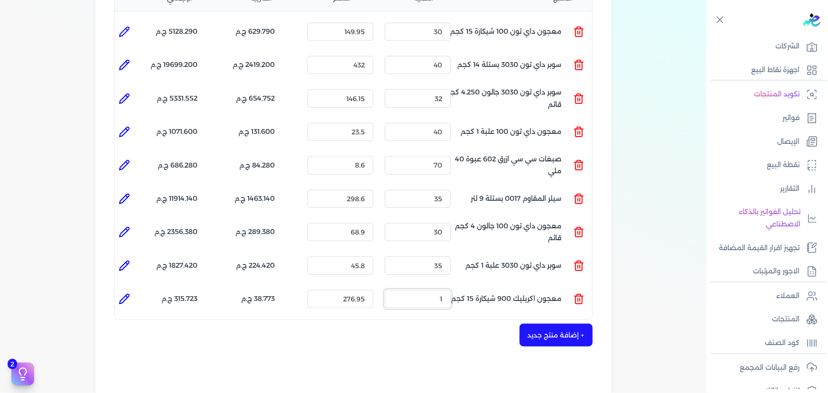
drag, startPoint x: 427, startPoint y: 289, endPoint x: 464, endPoint y: 282, distance: 37.7
click at [464, 286] on ul "المنتج : معجون اكريليك 900 شيكارة 15 كجم الكمية : 1 السعر : 276.95 الضريبه : 38…" at bounding box center [353, 299] width 477 height 26
type input "45"
click at [571, 323] on button "+ إضافة منتج جديد" at bounding box center [555, 334] width 73 height 23
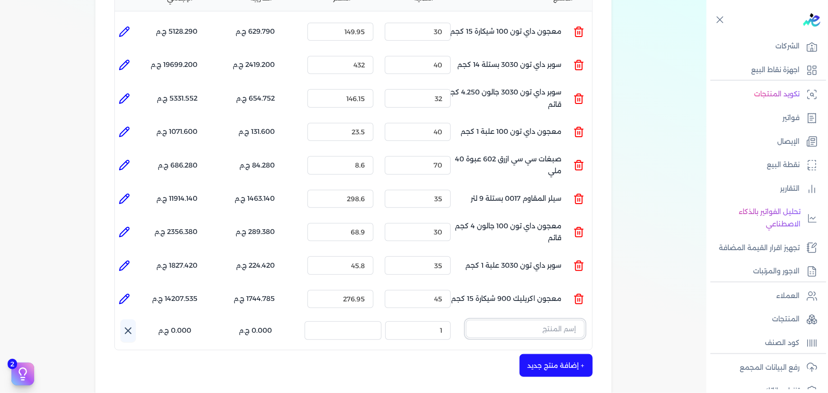
click at [561, 320] on input "text" at bounding box center [525, 329] width 119 height 18
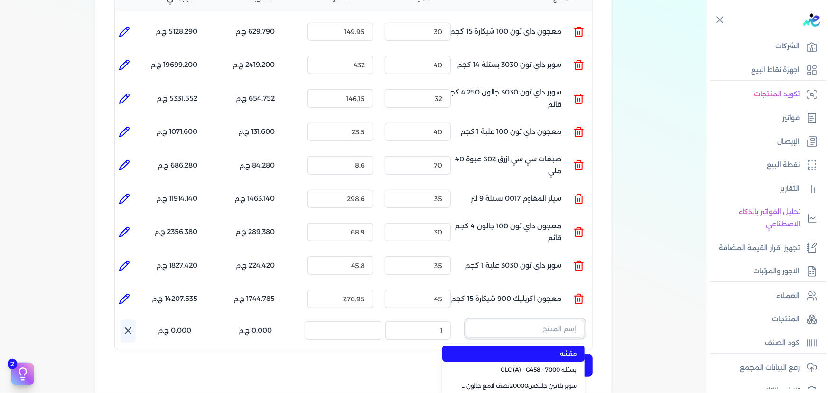
paste input "سيلر المقاوم 0017 جالون 2,400 لتر"
type input "سيلر المقاوم 0017 جالون 2,400 لتر"
click at [544, 345] on li "سيلر المقاوم 0017 جالون 2,400 لتر" at bounding box center [513, 353] width 142 height 16
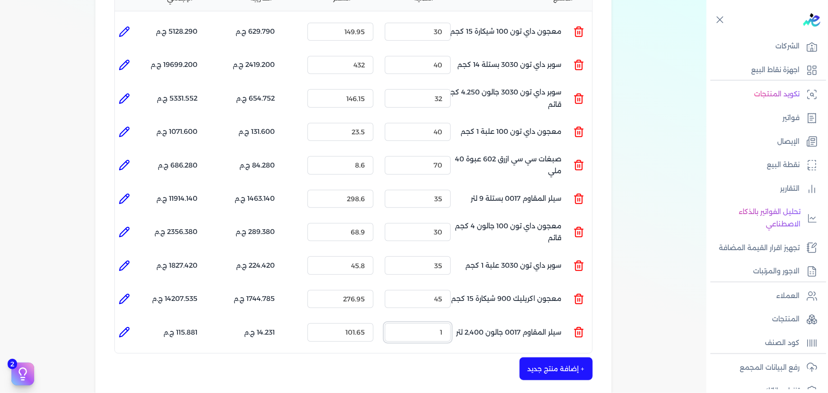
drag, startPoint x: 464, startPoint y: 317, endPoint x: 474, endPoint y: 315, distance: 9.7
click at [479, 319] on ul "المنتج : سيلر المقاوم 0017 جالون 2,400 لتر الكمية : 1 السعر : 101.65 الضريبه : …" at bounding box center [353, 332] width 477 height 26
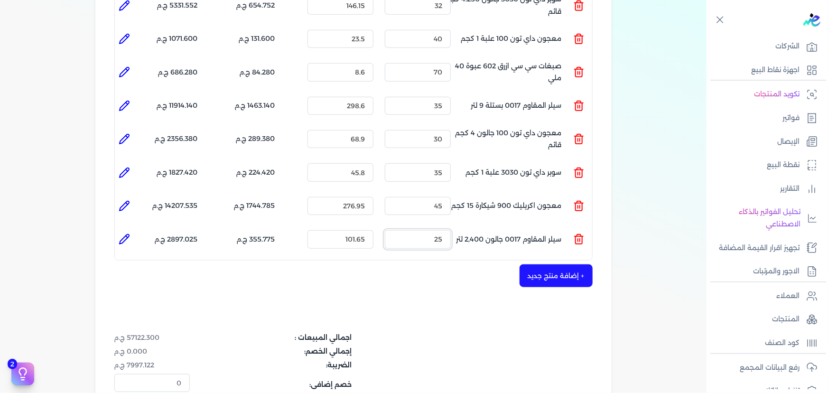
scroll to position [431, 0]
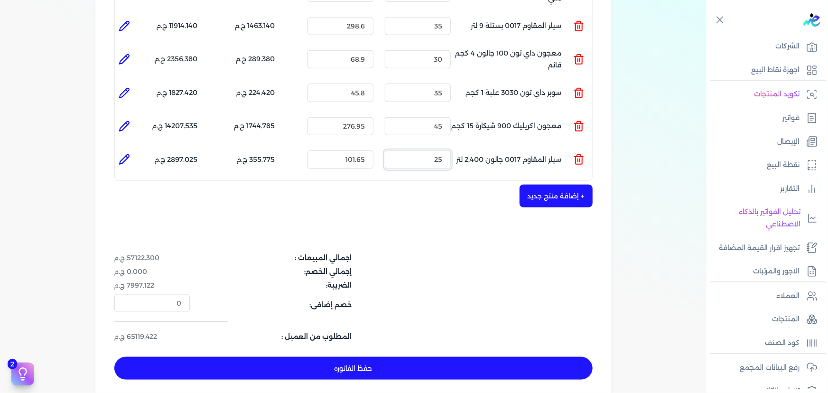
type input "25"
click at [553, 185] on button "+ إضافة منتج جديد" at bounding box center [555, 196] width 73 height 23
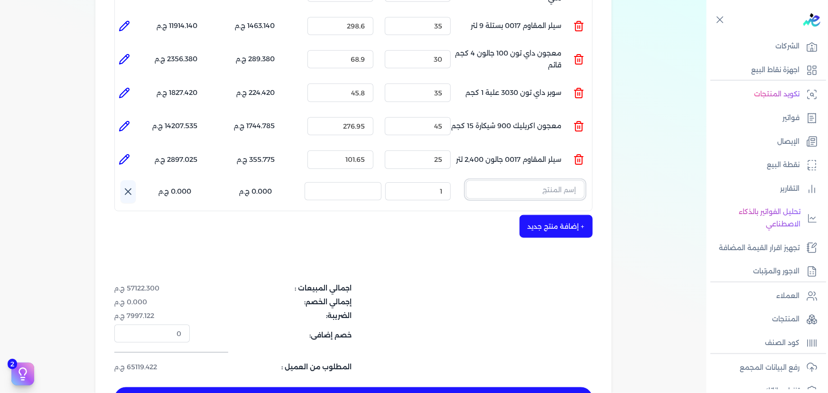
click at [556, 180] on input "text" at bounding box center [525, 189] width 119 height 18
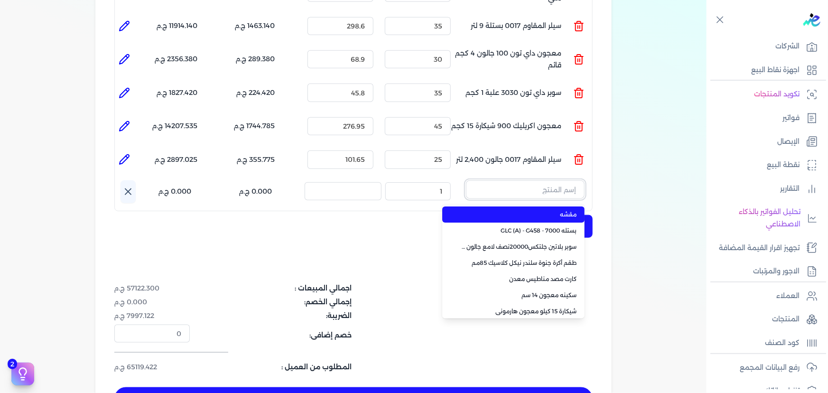
paste input "معجون داي تون 100 بستلة 15 كجم"
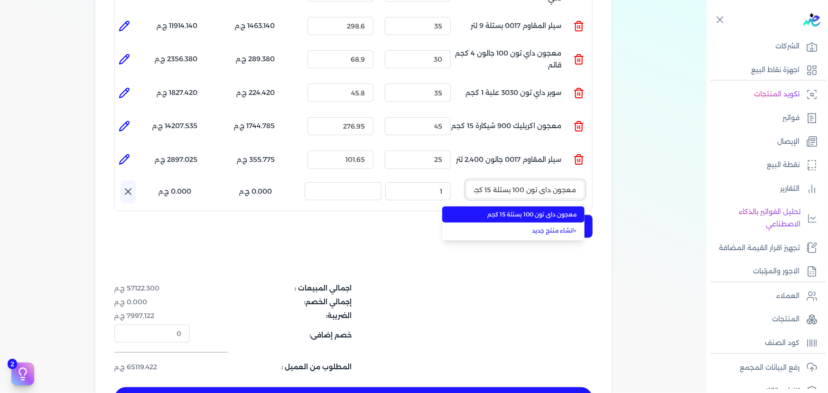
scroll to position [0, -3]
type input "معجون داي تون 100 بستلة 15 كجم"
click at [549, 206] on li "معجون داي تون 100 بستلة 15 كجم" at bounding box center [513, 214] width 142 height 16
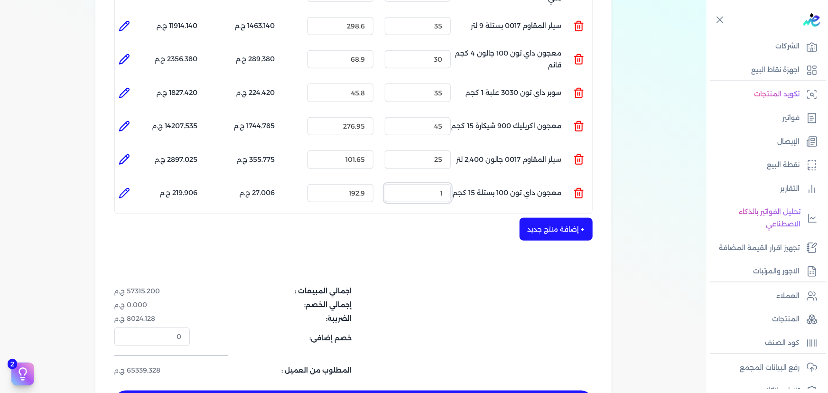
drag, startPoint x: 443, startPoint y: 176, endPoint x: 508, endPoint y: 166, distance: 66.8
click at [490, 180] on ul "المنتج : معجون داي تون 100 بستلة 15 كجم الكمية : 1 السعر : 192.9 الضريبه : 27.0…" at bounding box center [353, 193] width 477 height 26
type input "2"
type input "27"
click at [559, 218] on button "+ إضافة منتج جديد" at bounding box center [555, 229] width 73 height 23
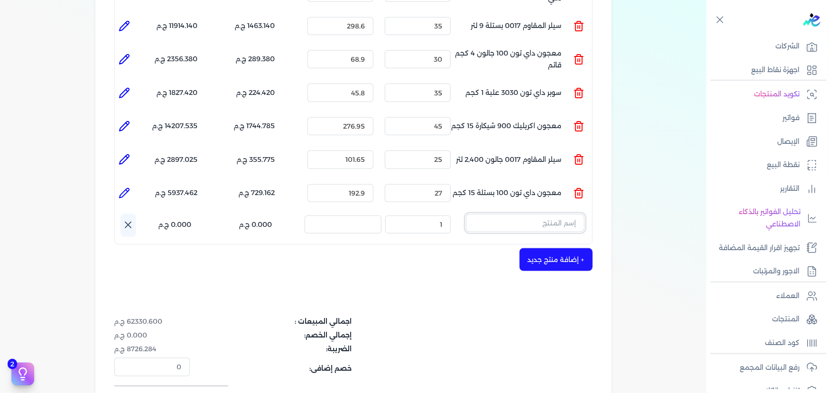
click at [568, 214] on input "text" at bounding box center [525, 223] width 119 height 18
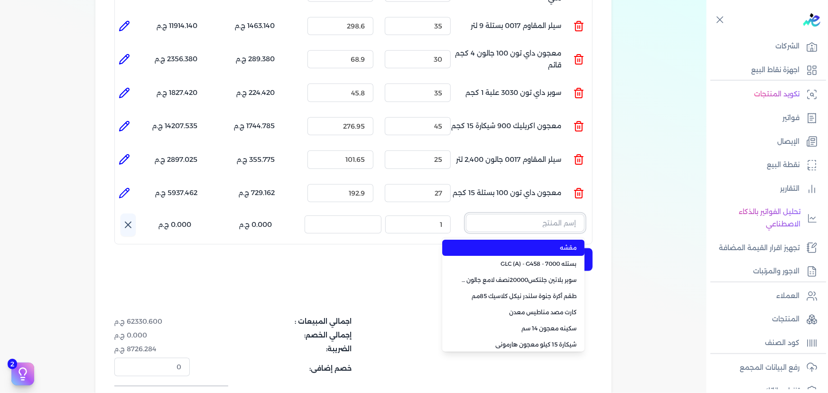
paste input "معجون شروخ فل تايم 013 علبة 1 لتر"
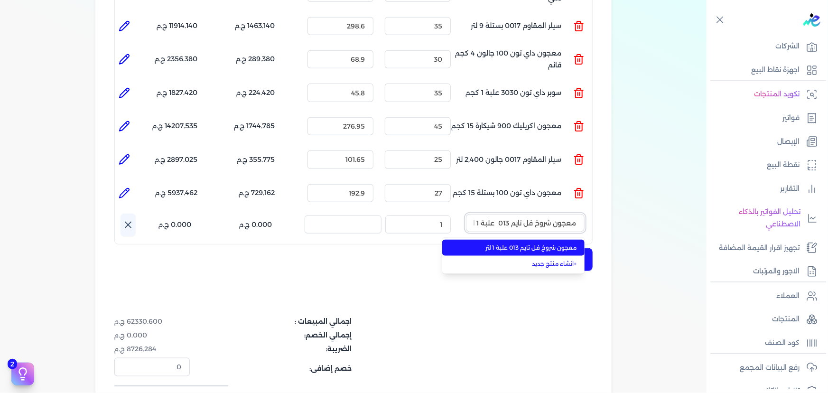
scroll to position [0, -5]
type input "معجون شروخ فل تايم 013 علبة 1 لتر"
click at [557, 240] on li "معجون شروخ فل تايم 013 علبة 1 لتر" at bounding box center [513, 248] width 142 height 16
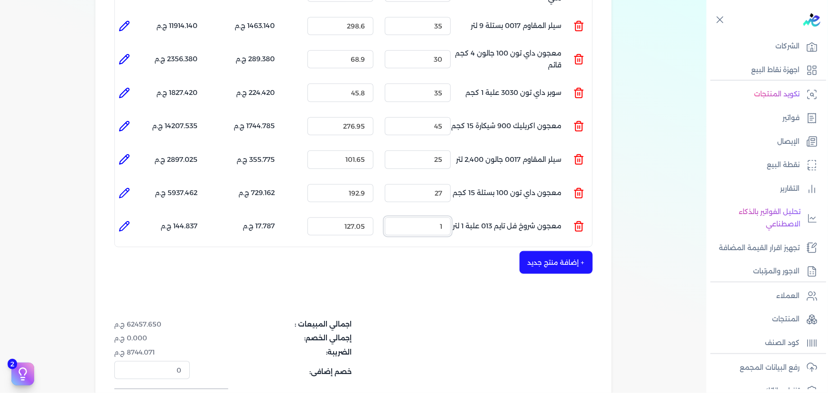
drag, startPoint x: 434, startPoint y: 209, endPoint x: 517, endPoint y: 200, distance: 83.5
click at [496, 213] on ul "المنتج : معجون شروخ فل تايم 013 علبة 1 لتر الكمية : 1 السعر : 127.05 الضريبه : …" at bounding box center [353, 226] width 477 height 26
type input "25"
click at [539, 251] on button "+ إضافة منتج جديد" at bounding box center [555, 262] width 73 height 23
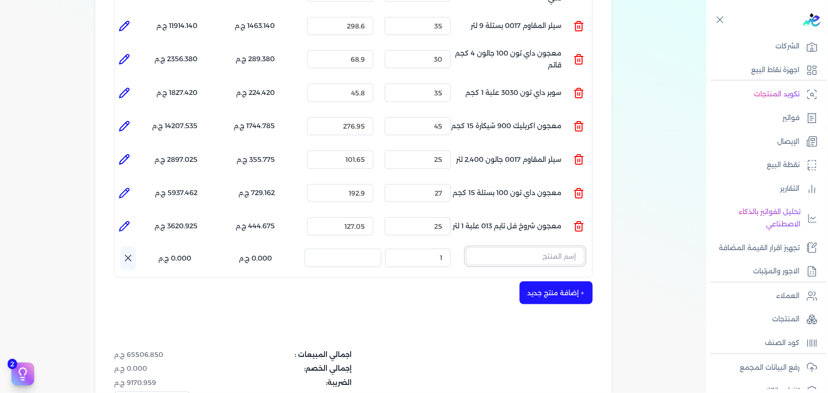
click at [551, 247] on input "text" at bounding box center [525, 256] width 119 height 18
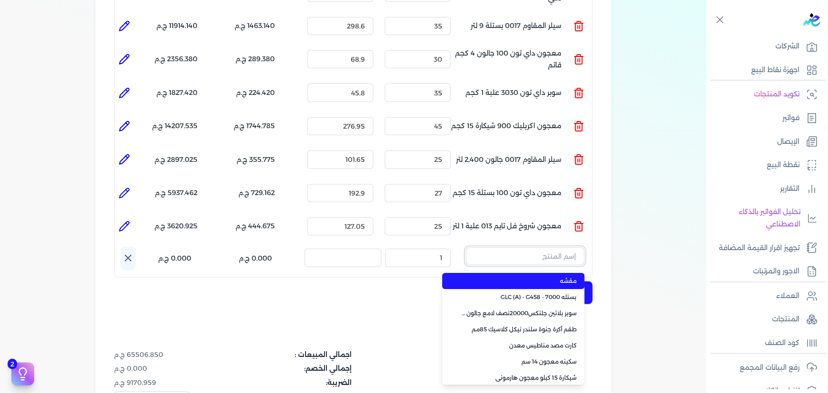
paste input "ورنيش بيور 1901 علبة 0.900 لتر"
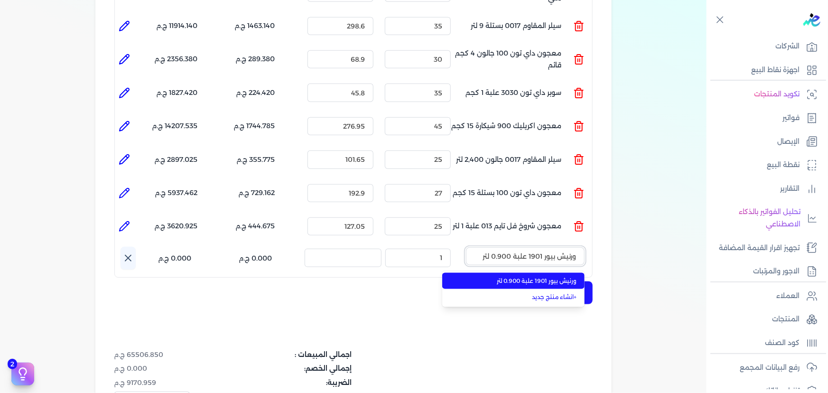
type input "ورنيش بيور 1901 علبة 0.900 لتر"
click at [554, 277] on span "ورنيش بيور 1901 علبة 0.900 لتر" at bounding box center [519, 281] width 116 height 9
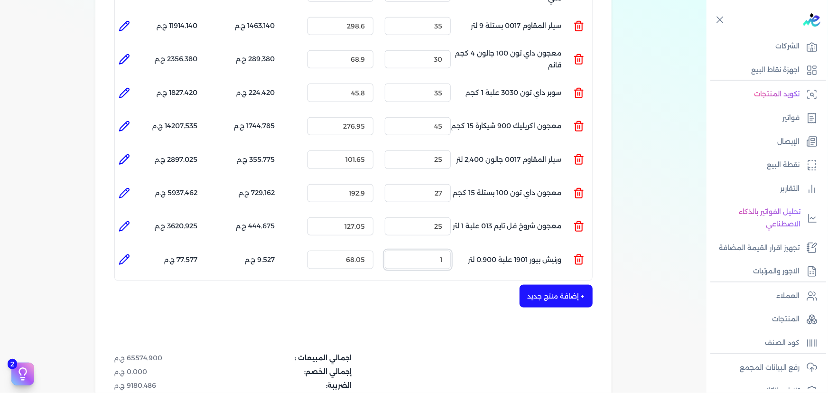
drag, startPoint x: 435, startPoint y: 247, endPoint x: 493, endPoint y: 246, distance: 58.3
click at [493, 247] on ul "المنتج : ورنيش بيور 1901 علبة 0.900 لتر الكمية : 1 السعر : 68.05 الضريبه : 9.52…" at bounding box center [353, 260] width 477 height 26
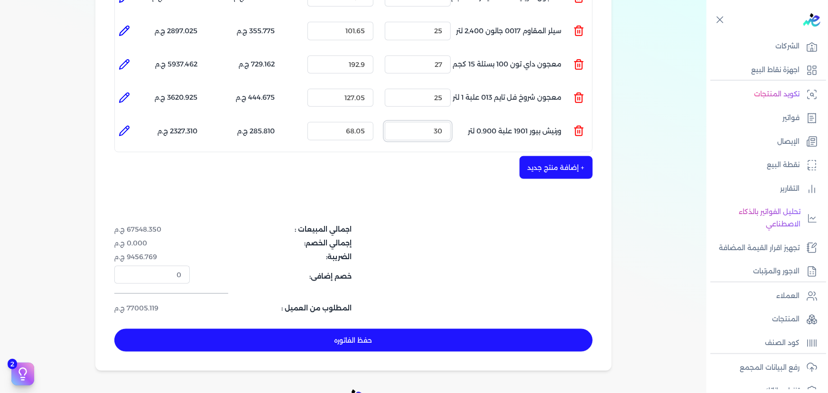
scroll to position [560, 0]
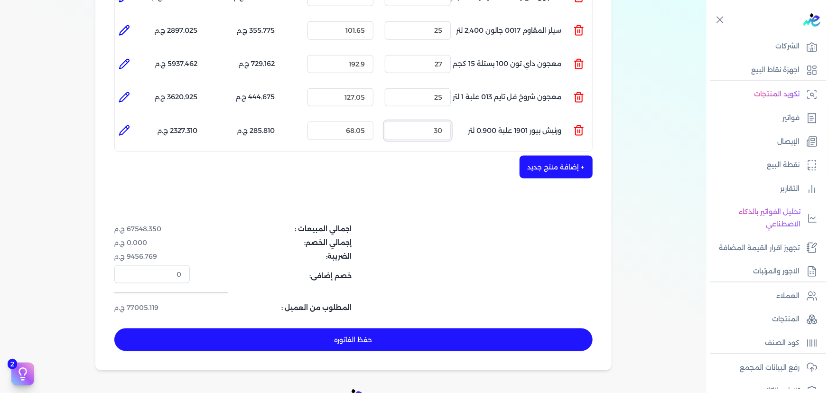
type input "30"
click at [563, 156] on button "+ إضافة منتج جديد" at bounding box center [555, 167] width 73 height 23
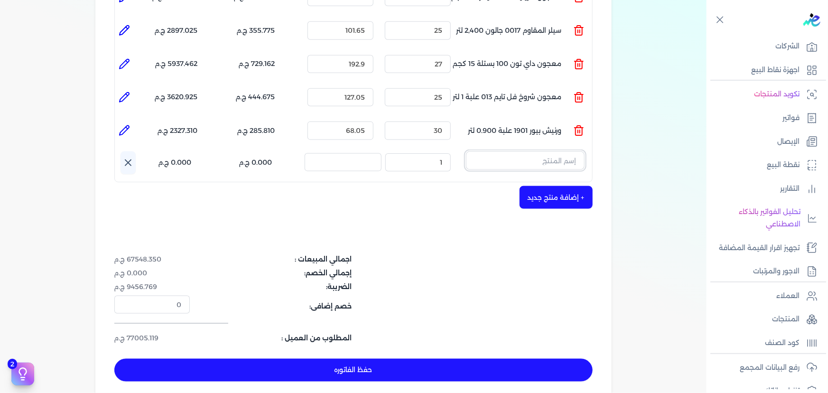
click at [562, 151] on input "text" at bounding box center [525, 160] width 119 height 18
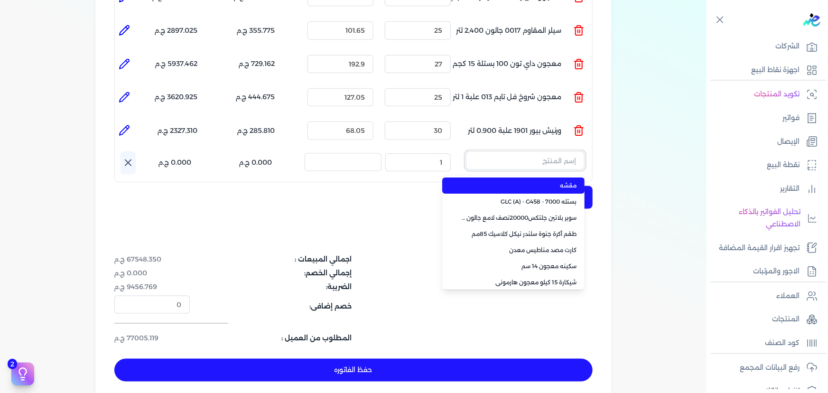
paste input "ورنيش بيور 1901 جالون 2.25 لتر"
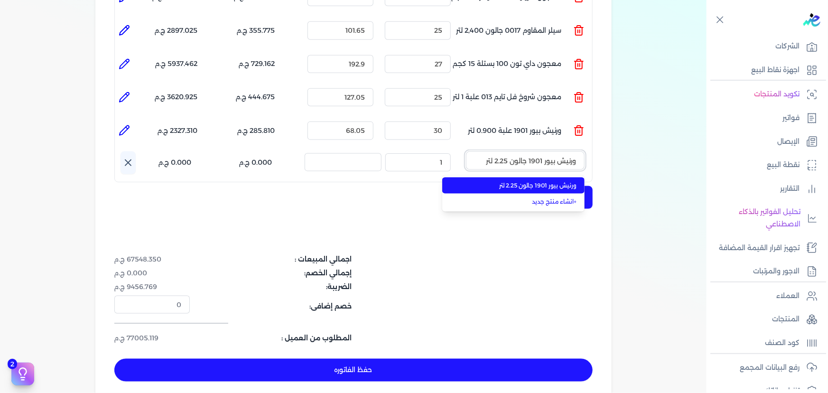
type input "ورنيش بيور 1901 جالون 2.25 لتر"
click at [551, 181] on span "ورنيش بيور 1901 جالون 2.25 لتر" at bounding box center [519, 185] width 116 height 9
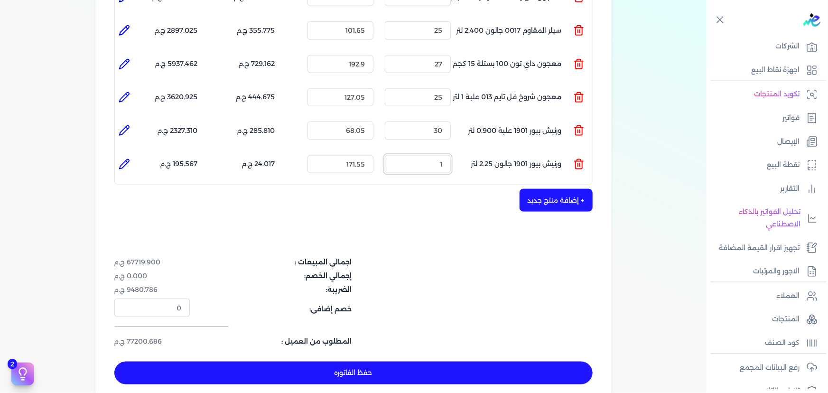
drag, startPoint x: 443, startPoint y: 148, endPoint x: 623, endPoint y: 120, distance: 181.5
click at [564, 151] on ul "المنتج : ورنيش بيور 1901 جالون 2.25 لتر الكمية : 1 السعر : 171.55 الضريبه : 24.…" at bounding box center [353, 164] width 477 height 26
type input "25"
click at [576, 189] on button "+ إضافة منتج جديد" at bounding box center [555, 200] width 73 height 23
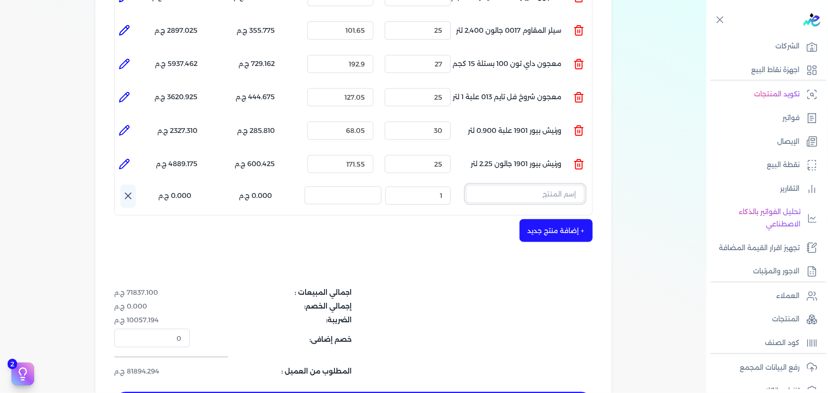
click at [545, 185] on input "text" at bounding box center [525, 194] width 119 height 18
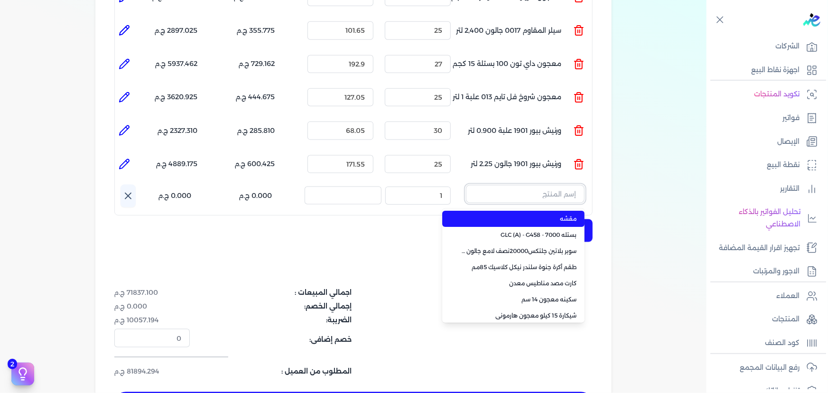
paste input "سوبر بلاتين جلتكس15000حريري بستلة 9 لتر Base A"
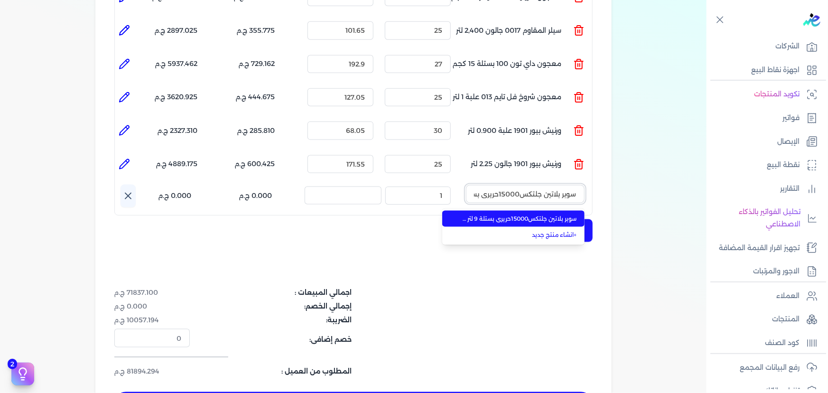
scroll to position [0, -49]
type input "سوبر بلاتين جلتكس15000حريري بستلة 9 لتر Base A"
drag, startPoint x: 536, startPoint y: 203, endPoint x: 523, endPoint y: 203, distance: 12.8
click at [536, 214] on span "سوبر بلاتين جلتكس15000حريري بستلة 9 لتر Base A" at bounding box center [519, 218] width 116 height 9
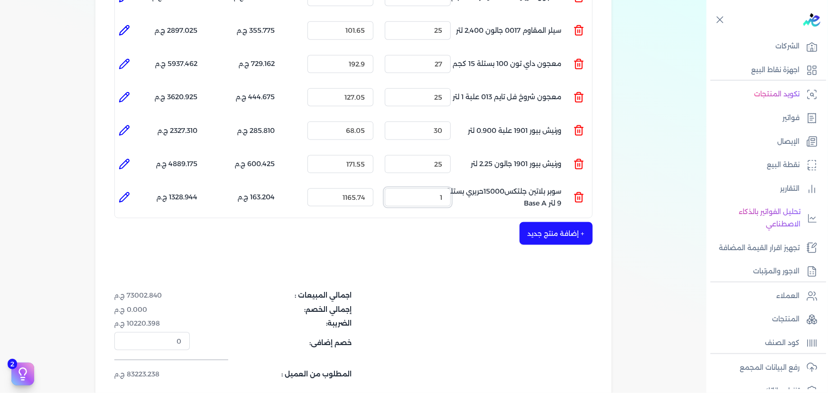
drag, startPoint x: 434, startPoint y: 186, endPoint x: 553, endPoint y: 148, distance: 124.2
click at [502, 185] on ul "المنتج : سوبر بلاتين جلتكس15000حريري بستلة 9 لتر Base A الكمية : 1 السعر : 1165…" at bounding box center [353, 198] width 477 height 26
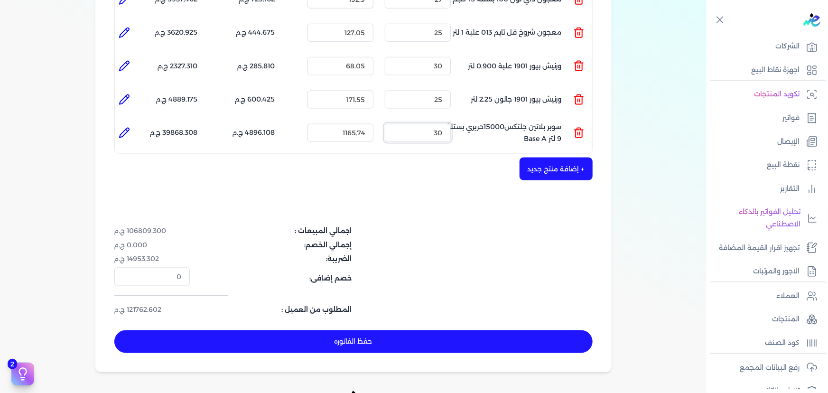
scroll to position [690, 0]
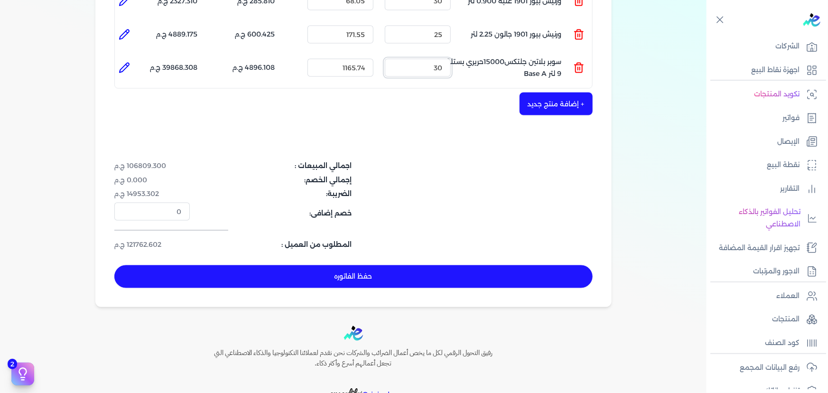
type input "30"
click at [537, 94] on button "+ إضافة منتج جديد" at bounding box center [555, 103] width 73 height 23
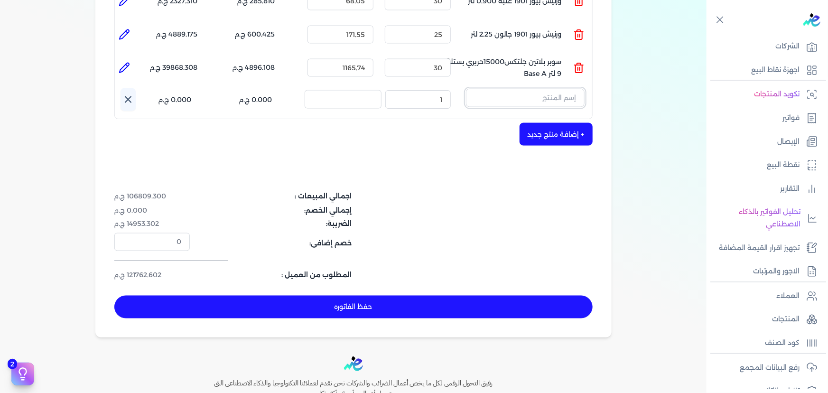
click at [538, 89] on input "text" at bounding box center [525, 98] width 119 height 18
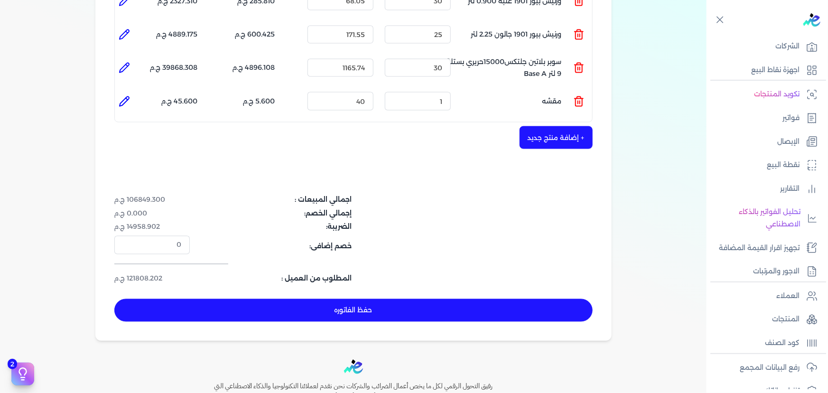
click at [578, 101] on line at bounding box center [578, 102] width 0 height 3
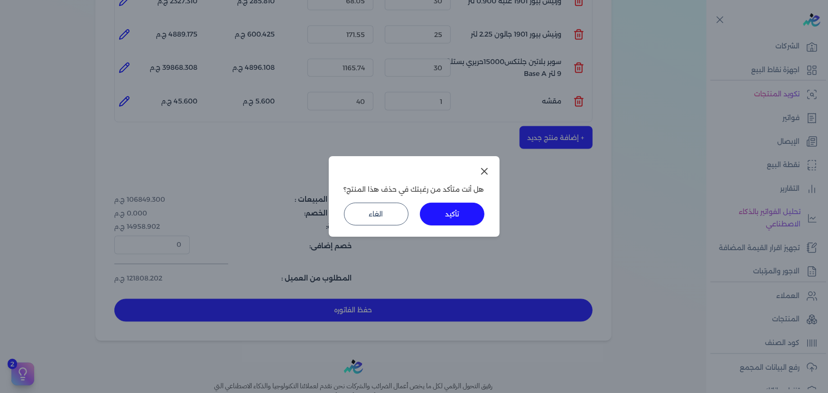
click at [460, 214] on button "تأكيد" at bounding box center [452, 214] width 65 height 23
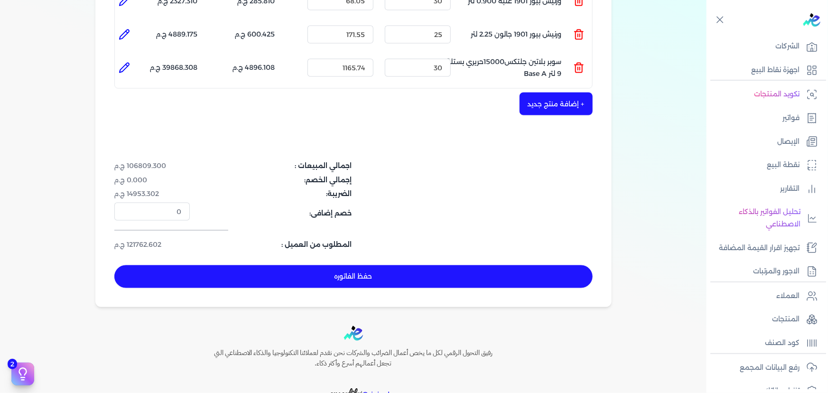
click at [550, 92] on button "+ إضافة منتج جديد" at bounding box center [555, 103] width 73 height 23
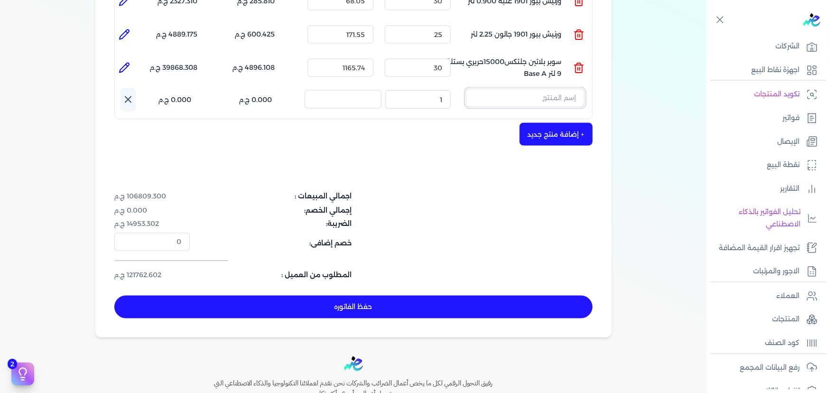
click at [545, 89] on input "text" at bounding box center [525, 98] width 119 height 18
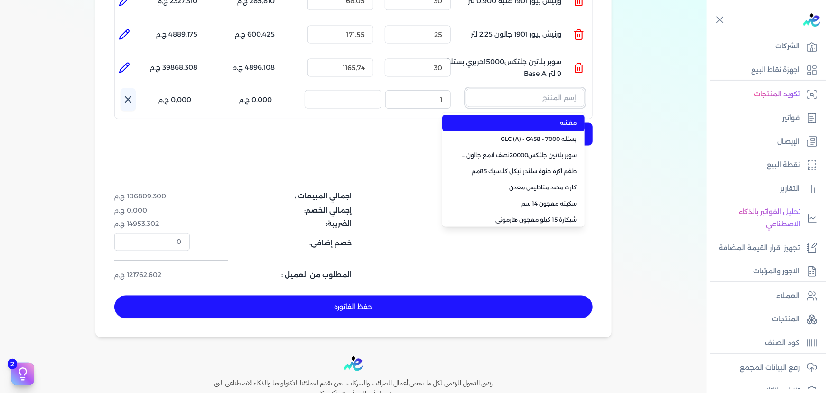
paste input "امبيانس كلر فلفتووا بيز جالون 2.700 لتر"
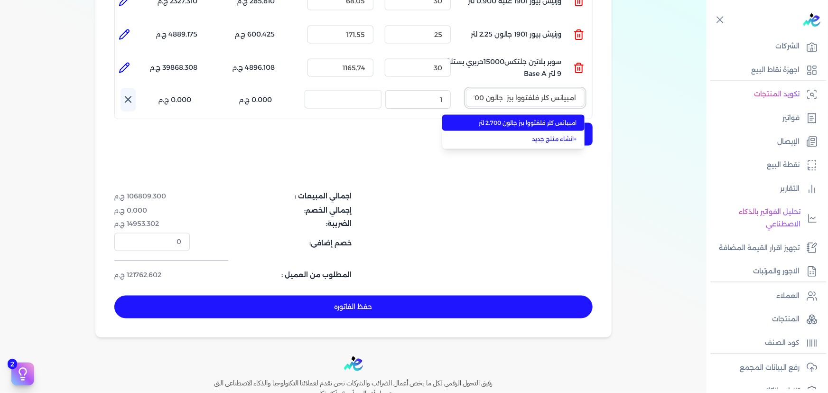
scroll to position [0, -14]
type input "امبيانس كلر فلفتووا بيز جالون 2.700 لتر"
click at [541, 119] on span "امبيانس كلر فلفتووا بيز جالون 2.700 لتر" at bounding box center [519, 123] width 116 height 9
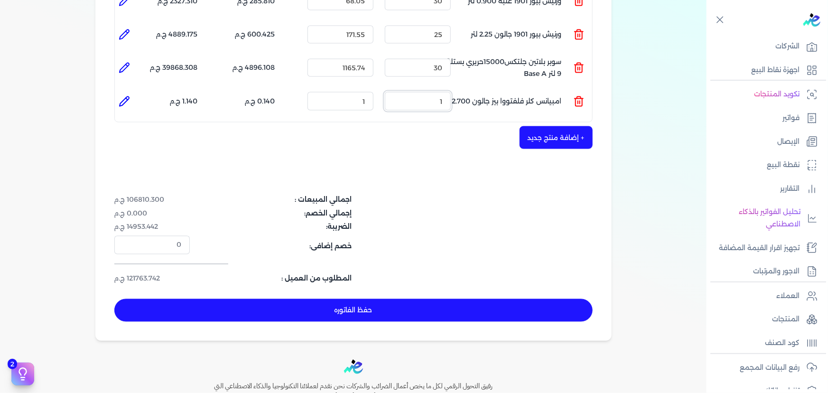
drag, startPoint x: 426, startPoint y: 88, endPoint x: 511, endPoint y: 79, distance: 85.0
click at [474, 88] on ul "المنتج : امبيانس كلر فلفتووا بيز جالون 2.700 لتر الكمية : 1 السعر : 1 الضريبه :…" at bounding box center [353, 101] width 477 height 26
type input "20"
drag, startPoint x: 352, startPoint y: 86, endPoint x: 519, endPoint y: 75, distance: 167.8
click at [491, 88] on ul "المنتج : امبيانس كلر فلفتووا بيز جالون 2.700 لتر الكمية : 20 السعر : 1 الضريبه …" at bounding box center [353, 101] width 477 height 26
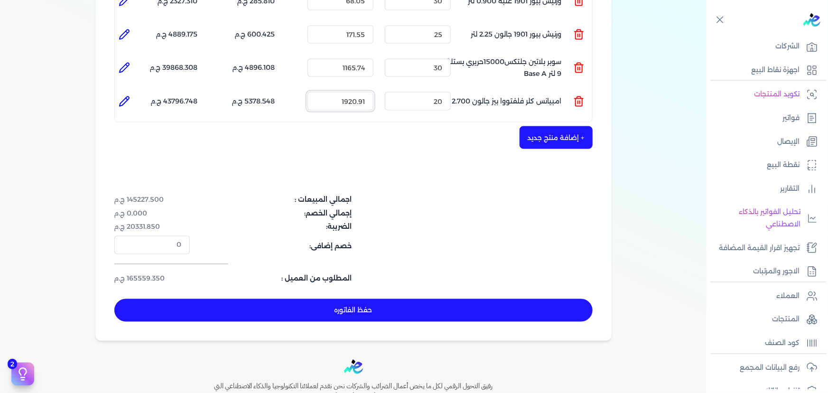
drag, startPoint x: 358, startPoint y: 83, endPoint x: 343, endPoint y: 83, distance: 15.2
click at [343, 92] on input "1920.91" at bounding box center [340, 101] width 66 height 18
type input "1020.91"
click at [565, 126] on button "+ إضافة منتج جديد" at bounding box center [555, 137] width 73 height 23
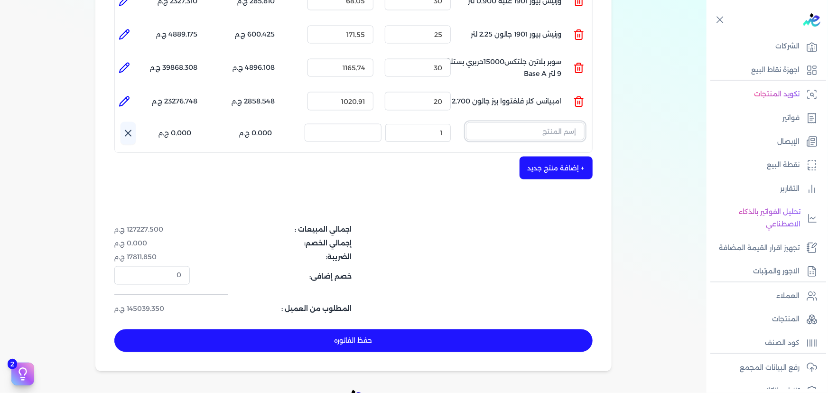
click at [555, 122] on input "text" at bounding box center [525, 131] width 119 height 18
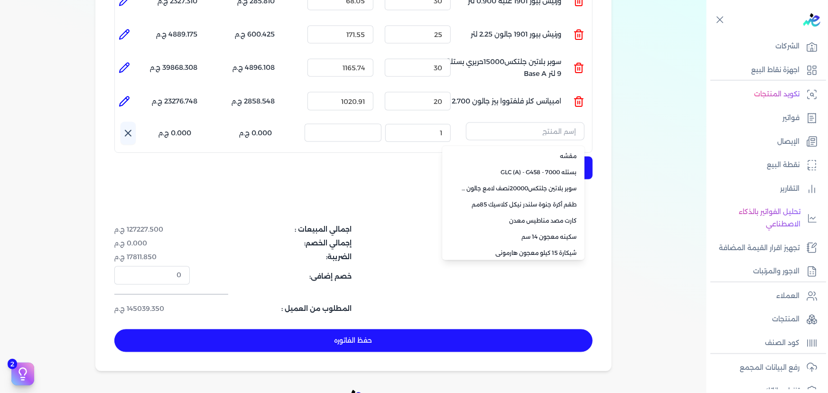
click at [361, 157] on div "+ إضافة منتج جديد" at bounding box center [353, 168] width 478 height 23
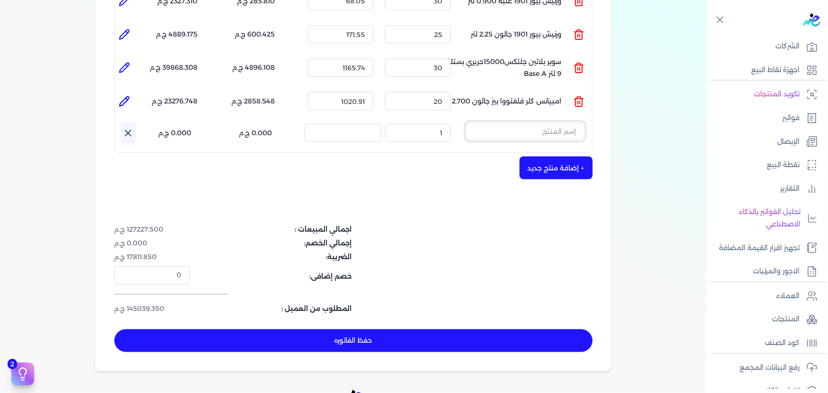
click at [562, 122] on input "text" at bounding box center [525, 131] width 119 height 18
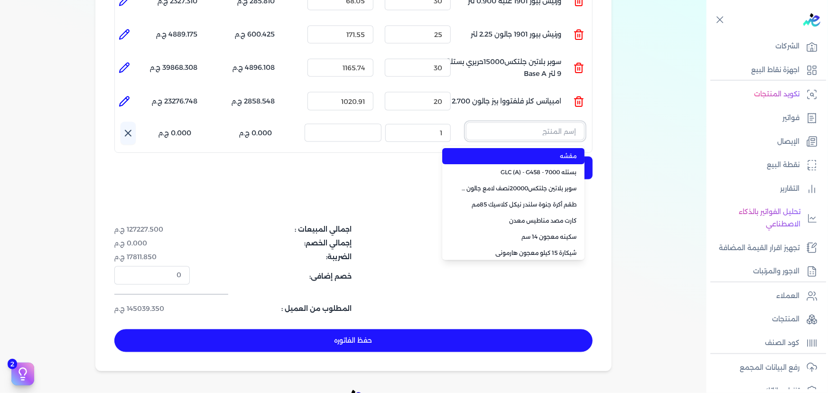
paste input "ستارت ميتاليك ذهبي علبة 0.190 لتر"
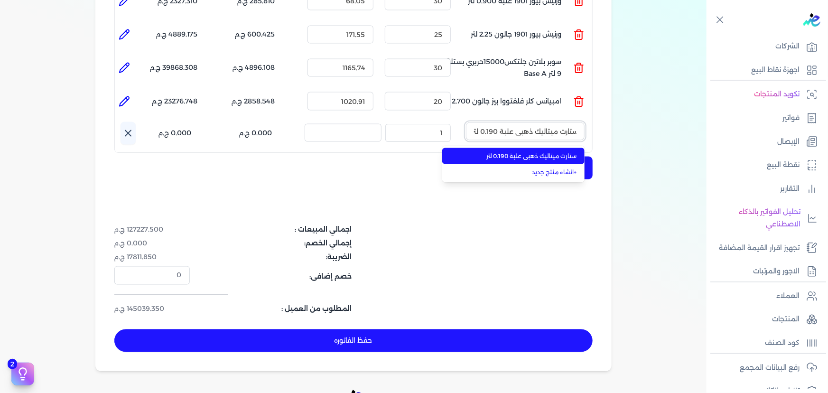
type input "ستارت ميتاليك ذهبي علبة 0.190 لتر"
click at [545, 152] on span "ستارت ميتاليك ذهبي علبة 0.190 لتر" at bounding box center [519, 156] width 116 height 9
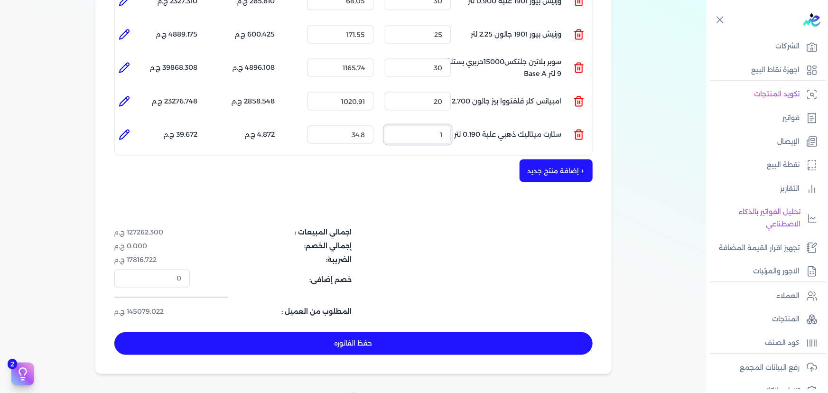
drag, startPoint x: 436, startPoint y: 118, endPoint x: 470, endPoint y: 116, distance: 33.8
click at [469, 122] on ul "المنتج : ستارت ميتاليك ذهبي علبة 0.190 لتر الكمية : 1 السعر : 34.8 الضريبه : 4.…" at bounding box center [353, 135] width 477 height 26
type input "25"
drag, startPoint x: 425, startPoint y: 119, endPoint x: 460, endPoint y: 115, distance: 35.4
click at [452, 122] on div "الكمية : 25" at bounding box center [418, 135] width 74 height 26
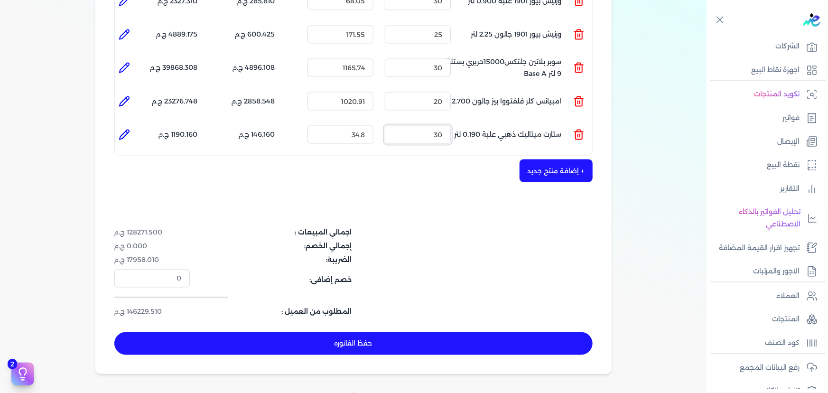
type input "30"
click at [543, 159] on button "+ إضافة منتج جديد" at bounding box center [555, 170] width 73 height 23
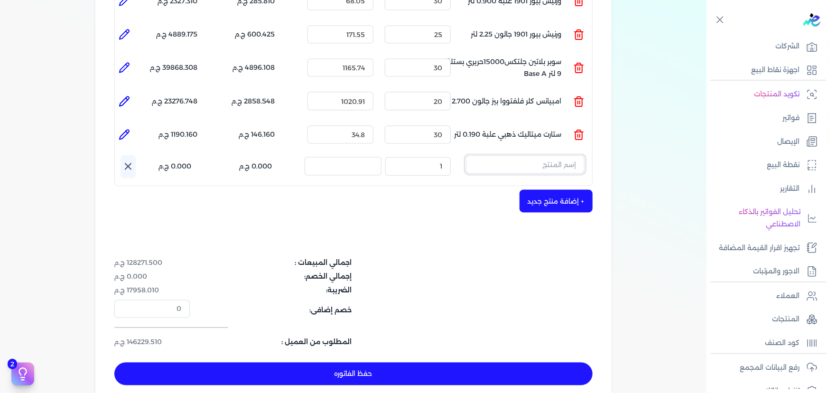
click at [560, 156] on input "text" at bounding box center [525, 165] width 119 height 18
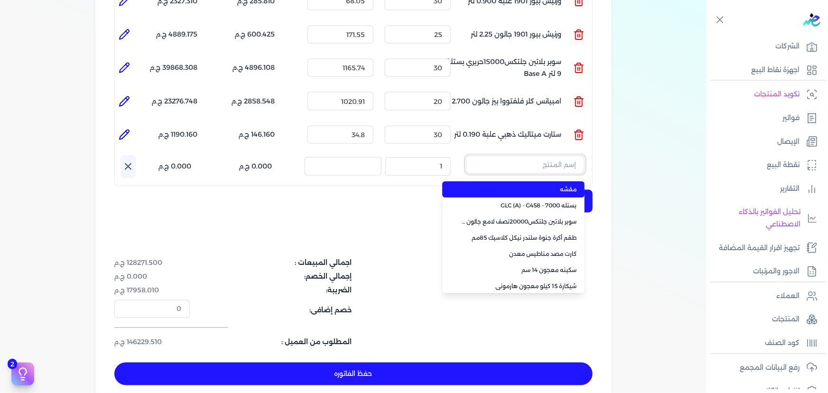
paste input "ستارت بلاستيك بستلة 8 لتر"
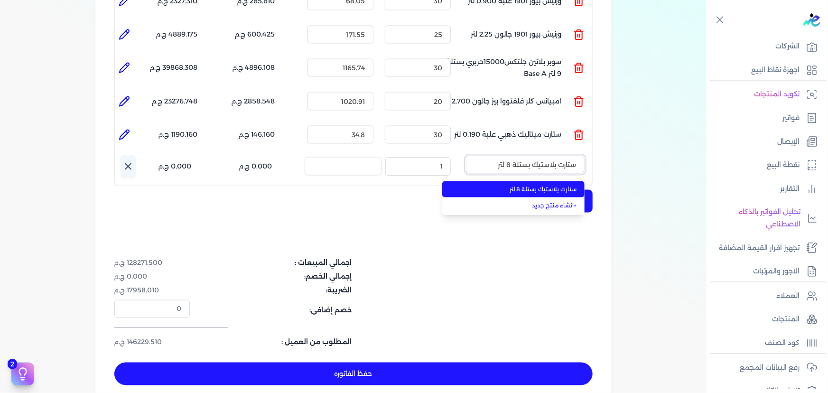
type input "ستارت بلاستيك بستلة 8 لتر"
click at [558, 181] on li "ستارت بلاستيك بستلة 8 لتر" at bounding box center [513, 189] width 142 height 16
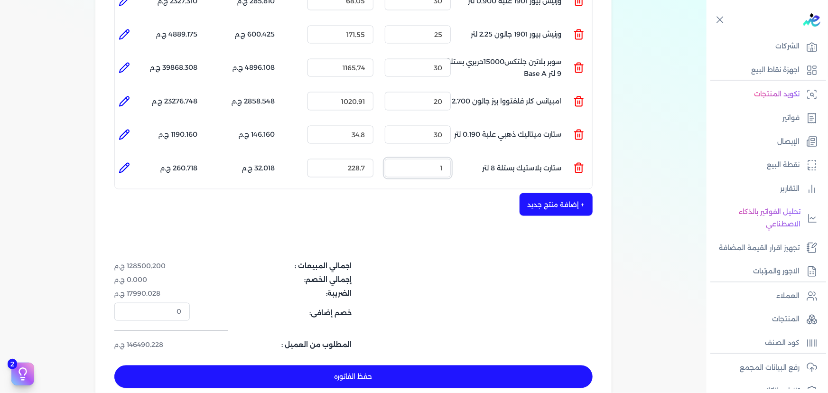
drag, startPoint x: 418, startPoint y: 153, endPoint x: 494, endPoint y: 154, distance: 75.9
click at [482, 155] on ul "المنتج : ستارت بلاستيك بستلة 8 لتر الكمية : 1 السعر : 228.7 الضريبه : 32.018 ج.…" at bounding box center [353, 168] width 477 height 26
type input "34"
click at [560, 194] on button "+ إضافة منتج جديد" at bounding box center [555, 204] width 73 height 23
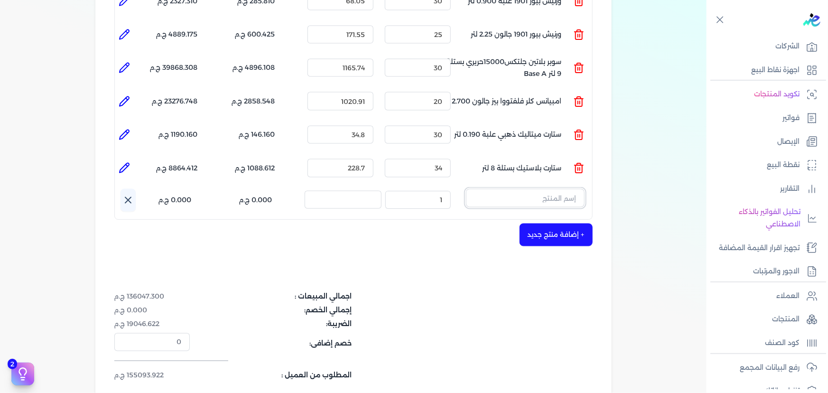
click at [564, 189] on input "text" at bounding box center [525, 198] width 119 height 18
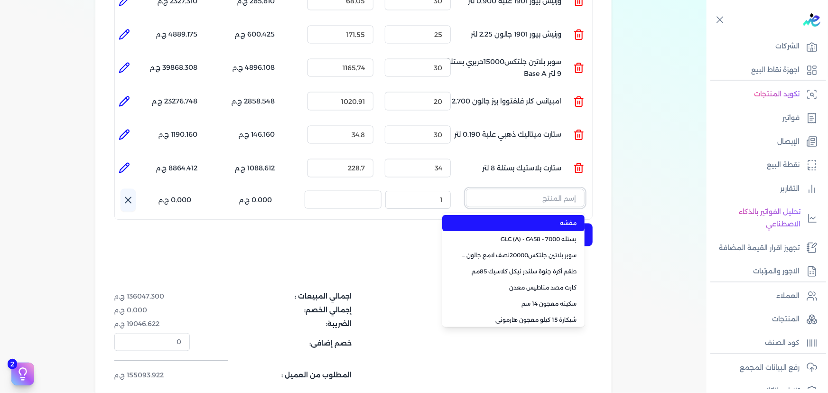
paste input "ورنيش ستاندر 690 علبة 0,700 كجم"
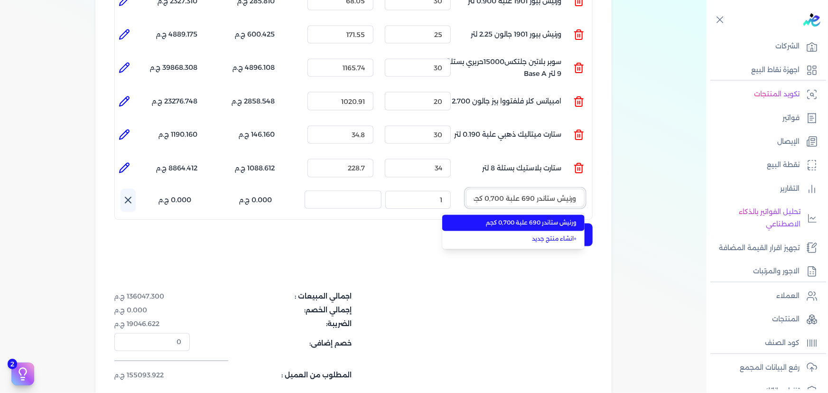
scroll to position [0, -2]
type input "ورنيش ستاندر 690 علبة 0,700 كجم"
click at [555, 219] on span "ورنيش ستاندر 690 علبة 0,700 كجم" at bounding box center [519, 223] width 116 height 9
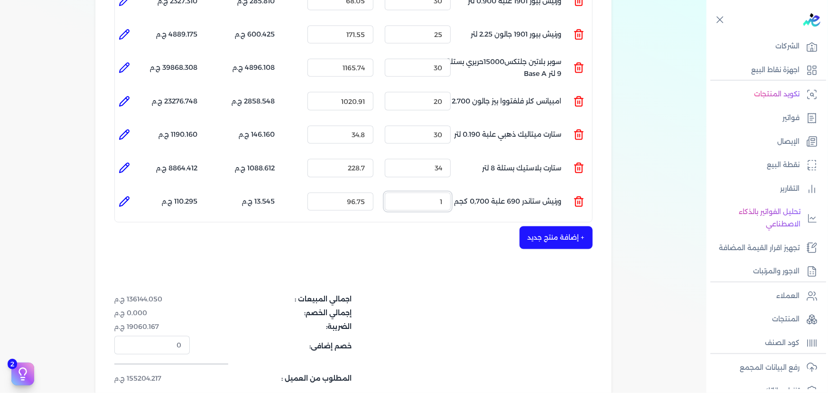
drag, startPoint x: 438, startPoint y: 179, endPoint x: 517, endPoint y: 185, distance: 79.5
click at [496, 189] on ul "المنتج : ورنيش ستاندر 690 علبة 0,700 كجم الكمية : 1 السعر : 96.75 الضريبه : 13.…" at bounding box center [353, 202] width 477 height 26
type input "40"
click at [534, 226] on button "+ إضافة منتج جديد" at bounding box center [555, 237] width 73 height 23
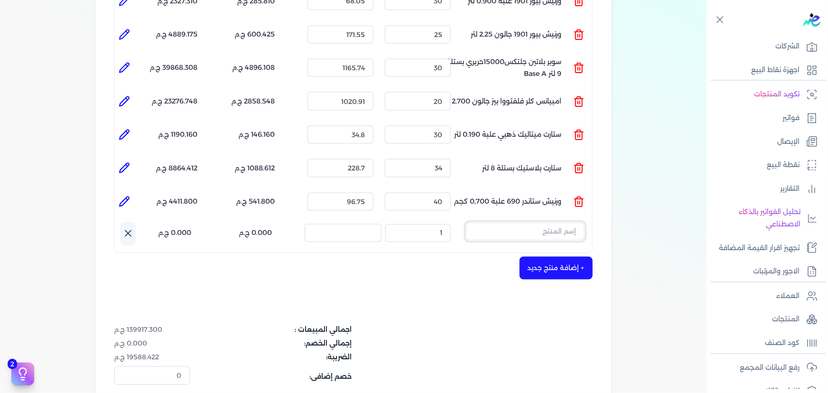
click at [563, 222] on input "text" at bounding box center [525, 231] width 119 height 18
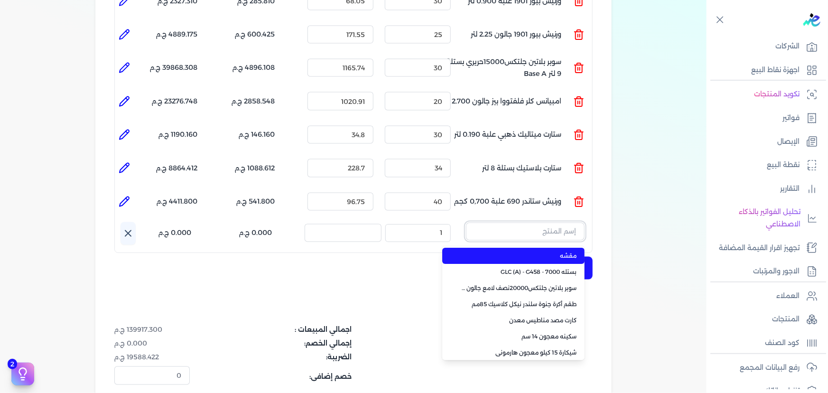
paste input "جلتكس 15000 بستلة 9 لتر"
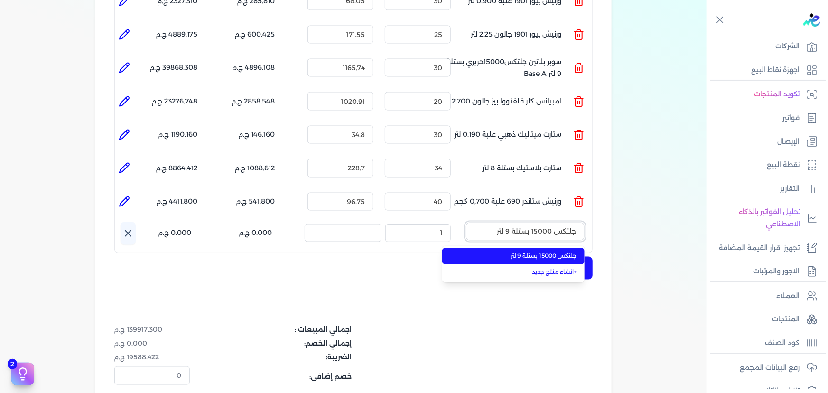
type input "جلتكس 15000 بستلة 9 لتر"
click at [543, 252] on span "جلتكس 15000 بستلة 9 لتر" at bounding box center [519, 256] width 116 height 9
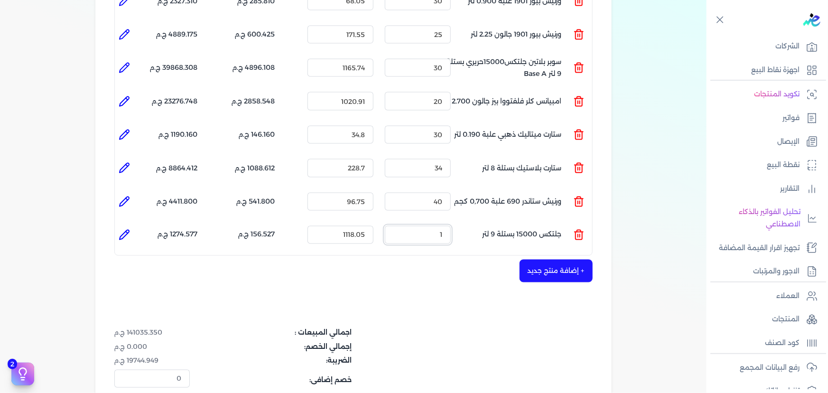
drag, startPoint x: 466, startPoint y: 217, endPoint x: 515, endPoint y: 212, distance: 49.7
click at [505, 222] on ul "المنتج : جلتكس 15000 بستلة 9 لتر الكمية : 1 السعر : 1118.05 الضريبه : 156.527 ج…" at bounding box center [353, 235] width 477 height 26
type input "3"
type input "0"
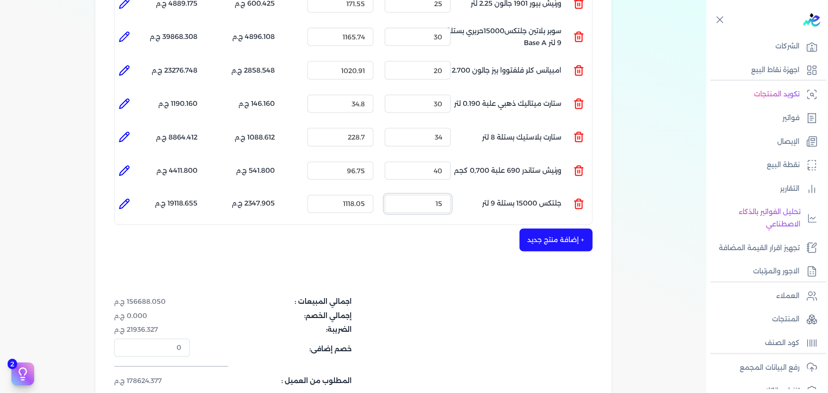
scroll to position [733, 0]
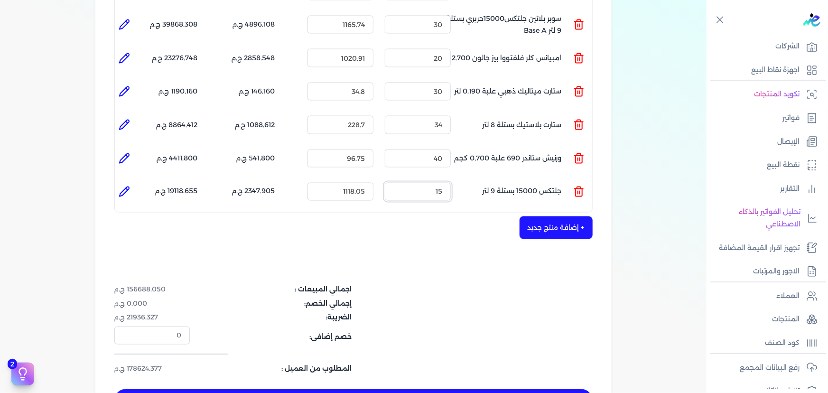
type input "15"
drag, startPoint x: 430, startPoint y: 140, endPoint x: 521, endPoint y: 141, distance: 91.6
click at [521, 146] on ul "المنتج : ورنيش ستاندر 690 علبة 0,700 كجم الكمية : 40 السعر : 96.75 الضريبه : 54…" at bounding box center [353, 159] width 477 height 26
type input "30"
drag, startPoint x: 434, startPoint y: 174, endPoint x: 460, endPoint y: 174, distance: 26.1
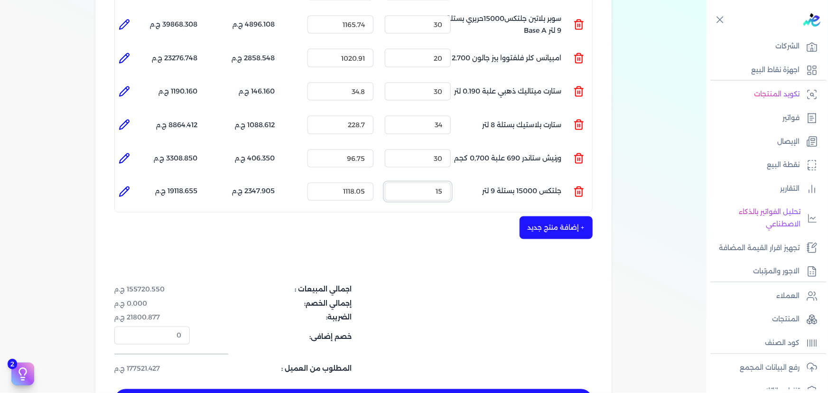
click at [454, 179] on div "الكمية : 15" at bounding box center [418, 192] width 74 height 26
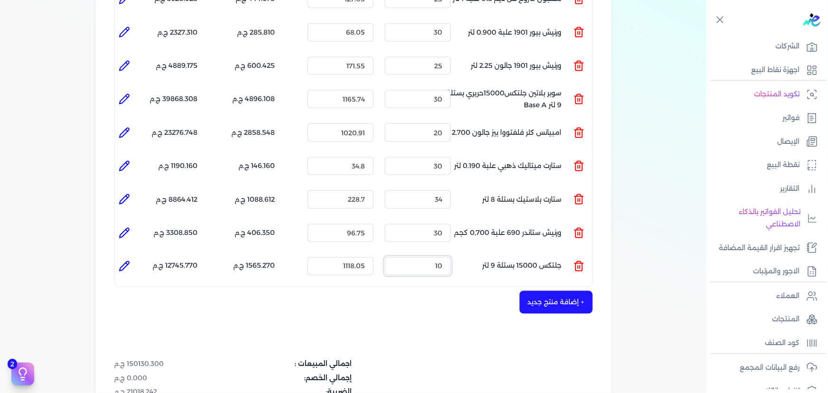
scroll to position [646, 0]
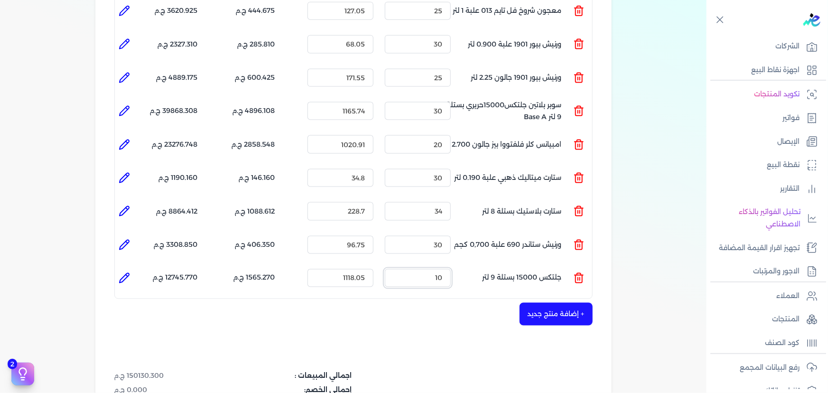
type input "10"
drag, startPoint x: 433, startPoint y: 161, endPoint x: 448, endPoint y: 161, distance: 15.2
click at [448, 169] on input "30" at bounding box center [418, 178] width 66 height 18
type input "25"
drag, startPoint x: 435, startPoint y: 192, endPoint x: 445, endPoint y: 193, distance: 10.5
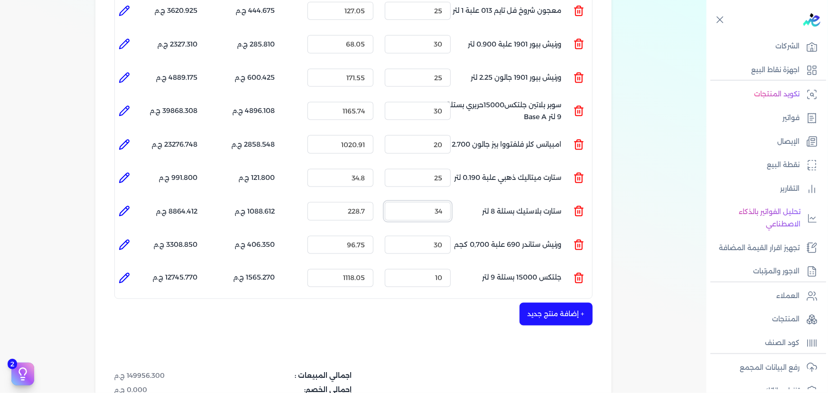
click at [441, 202] on input "34" at bounding box center [418, 211] width 66 height 18
drag, startPoint x: 436, startPoint y: 193, endPoint x: 480, endPoint y: 195, distance: 44.6
click at [450, 202] on input "34" at bounding box center [418, 211] width 66 height 18
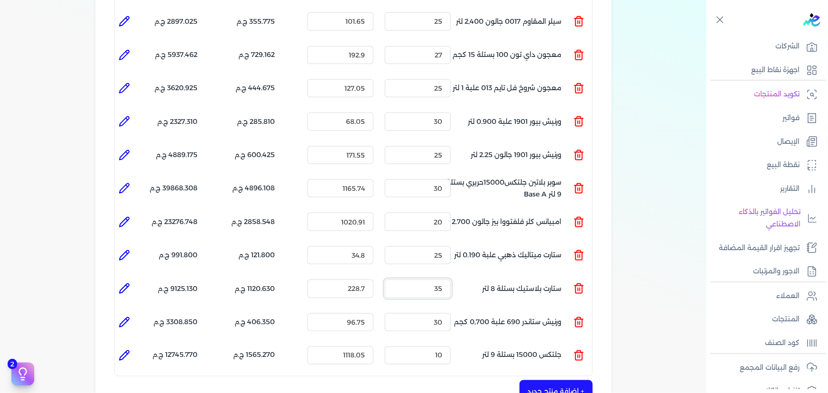
scroll to position [560, 0]
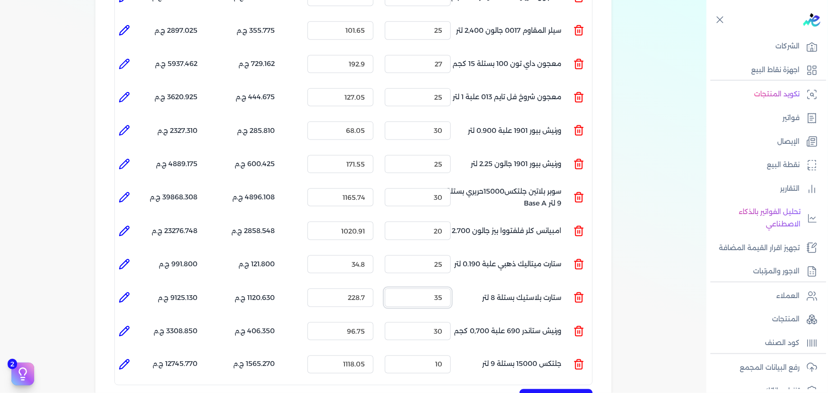
type input "35"
drag, startPoint x: 434, startPoint y: 119, endPoint x: 463, endPoint y: 117, distance: 29.9
click at [462, 118] on ul "المنتج : ورنيش بيور 1901 علبة 0.900 لتر الكمية : 30 السعر : 68.05 الضريبه : 285…" at bounding box center [353, 131] width 477 height 26
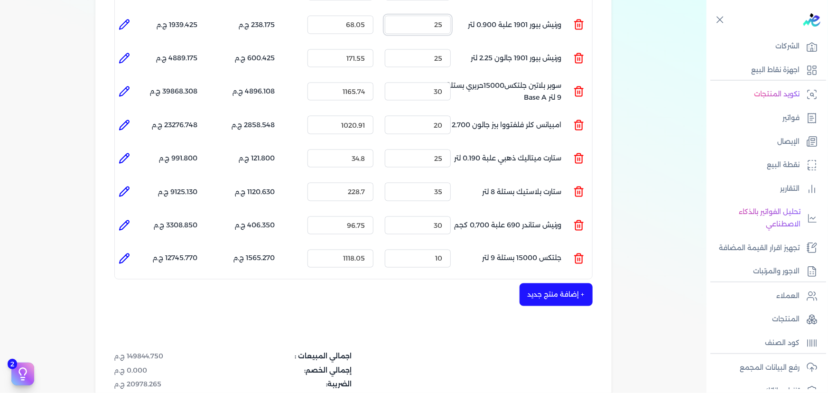
scroll to position [646, 0]
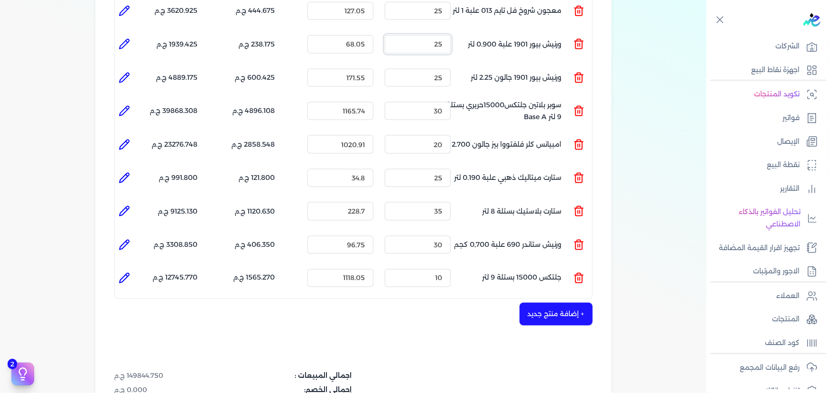
drag, startPoint x: 422, startPoint y: 28, endPoint x: 474, endPoint y: 34, distance: 52.0
click at [474, 34] on ul "المنتج : ورنيش بيور 1901 علبة 0.900 لتر الكمية : 25 السعر : 68.05 الضريبه : 238…" at bounding box center [353, 44] width 477 height 26
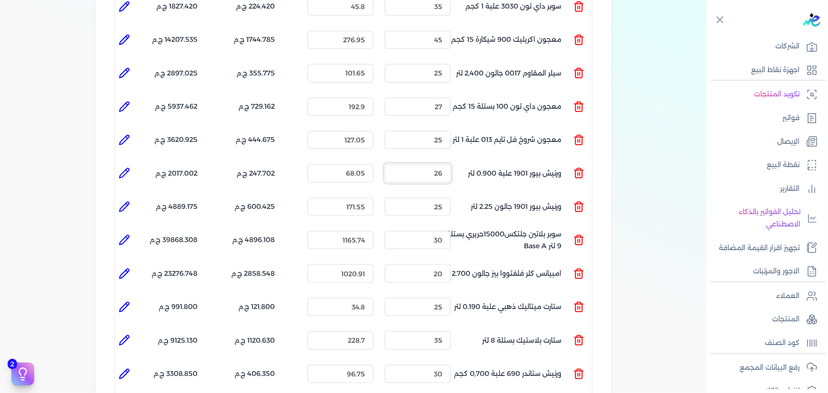
scroll to position [517, 0]
type input "26"
drag, startPoint x: 434, startPoint y: 123, endPoint x: 455, endPoint y: 123, distance: 21.3
click at [454, 128] on div "الكمية : 25" at bounding box center [418, 141] width 74 height 26
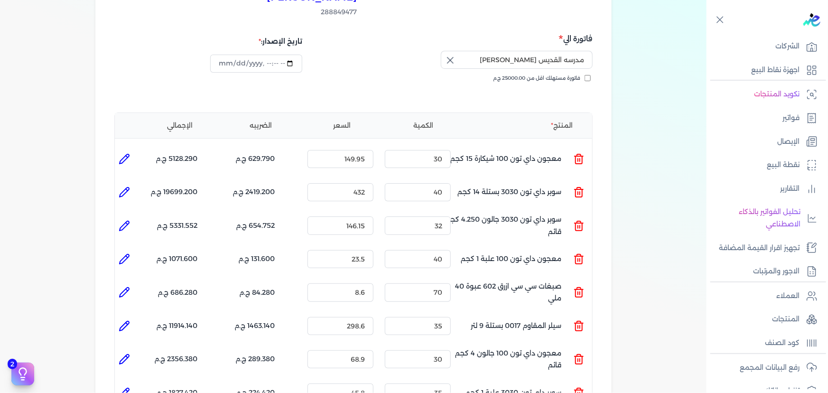
scroll to position [129, 0]
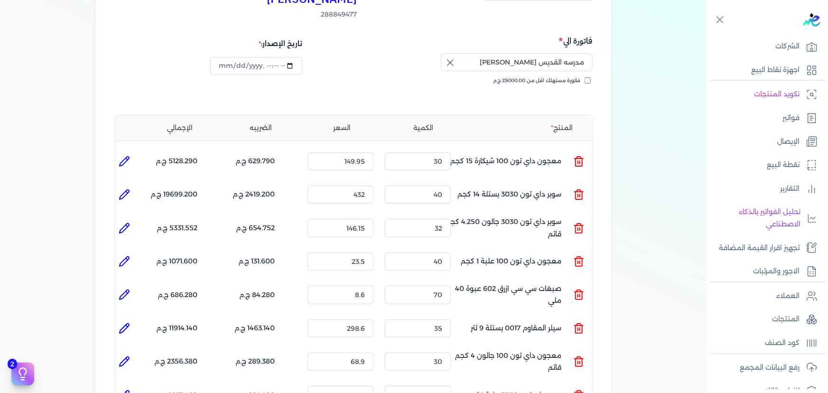
type input "26"
click at [120, 156] on icon at bounding box center [124, 161] width 11 height 11
type input "معجون داي تون 100 شيكارة 15 كجم"
type input "149.95"
type input "30"
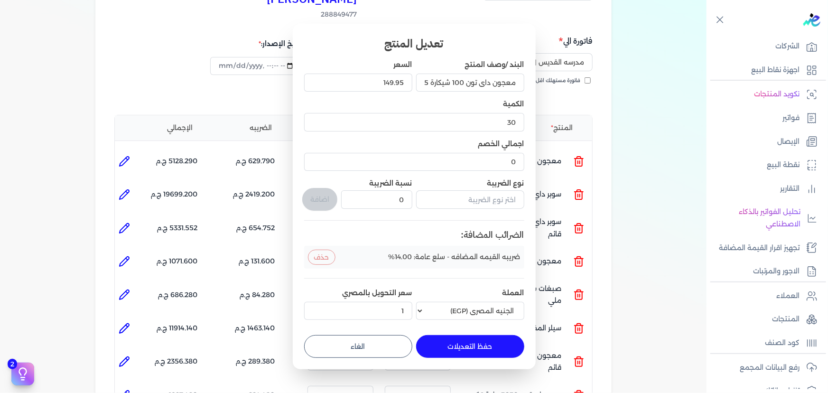
drag, startPoint x: 366, startPoint y: 346, endPoint x: 203, endPoint y: 247, distance: 190.8
click at [365, 346] on button "الغاء" at bounding box center [358, 346] width 108 height 23
type input "0"
type input "1"
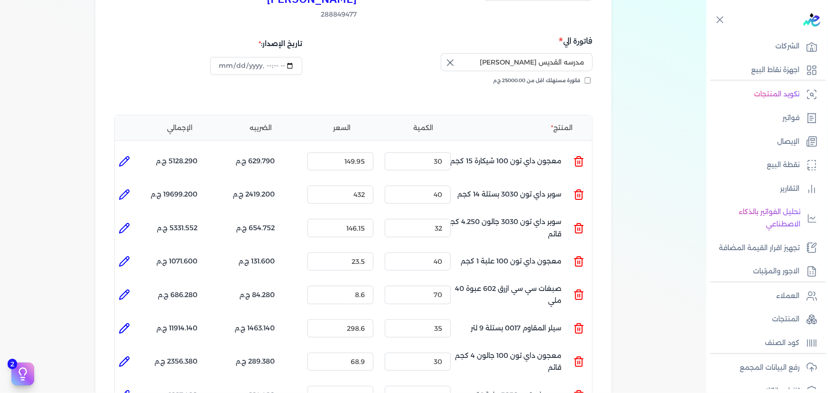
drag, startPoint x: 131, startPoint y: 173, endPoint x: 231, endPoint y: 249, distance: 124.8
click at [131, 185] on li at bounding box center [124, 194] width 19 height 19
type input "سوبر داي تون 3030 بستلة 14 كجم"
type input "432"
type input "40"
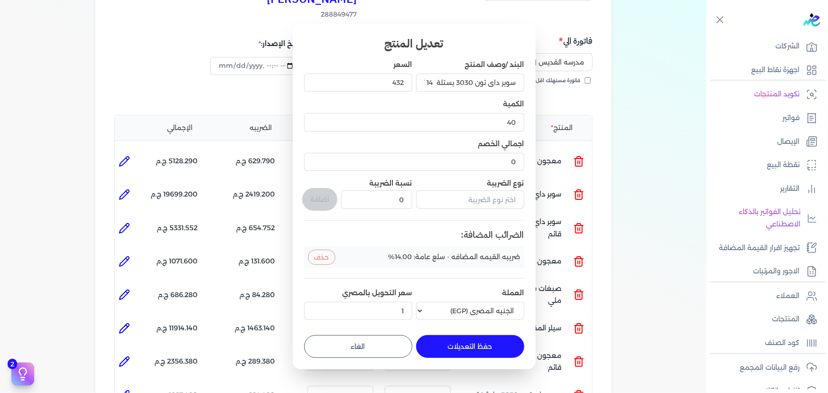
click at [370, 337] on button "الغاء" at bounding box center [358, 346] width 108 height 23
type input "0"
type input "1"
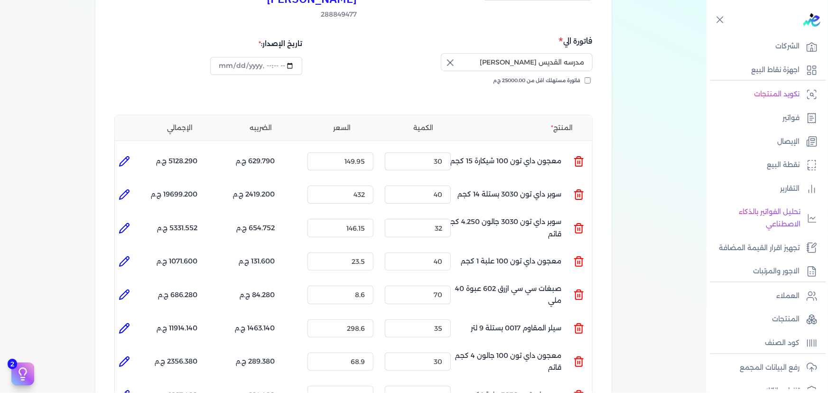
drag, startPoint x: 129, startPoint y: 207, endPoint x: 157, endPoint y: 222, distance: 31.8
click at [130, 222] on icon at bounding box center [124, 227] width 11 height 11
type input "سوبر داي تون 3030 جالون 4.250 كجم قائم"
type input "146.15"
type input "32"
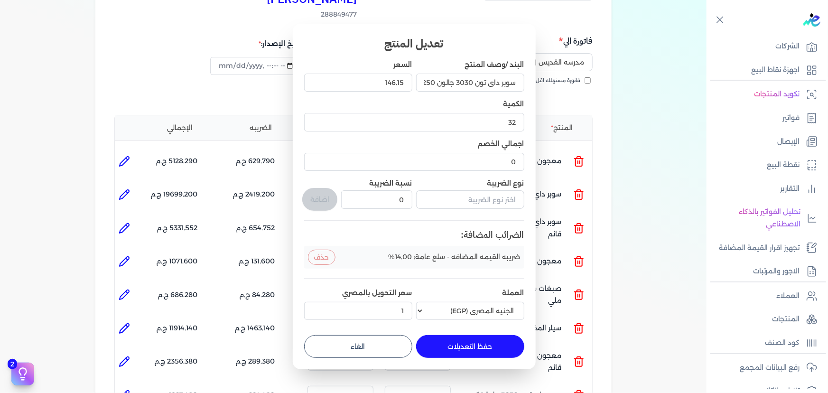
click at [402, 337] on button "الغاء" at bounding box center [358, 346] width 108 height 23
type input "0"
type input "1"
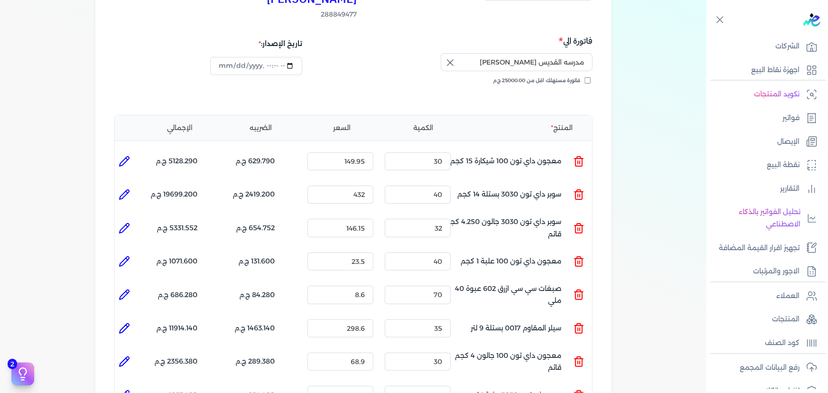
drag, startPoint x: 128, startPoint y: 249, endPoint x: 183, endPoint y: 256, distance: 54.9
click at [128, 256] on icon at bounding box center [124, 261] width 11 height 11
type input "معجون داي تون 100 علبة 1 كجم"
type input "23.5"
type input "40"
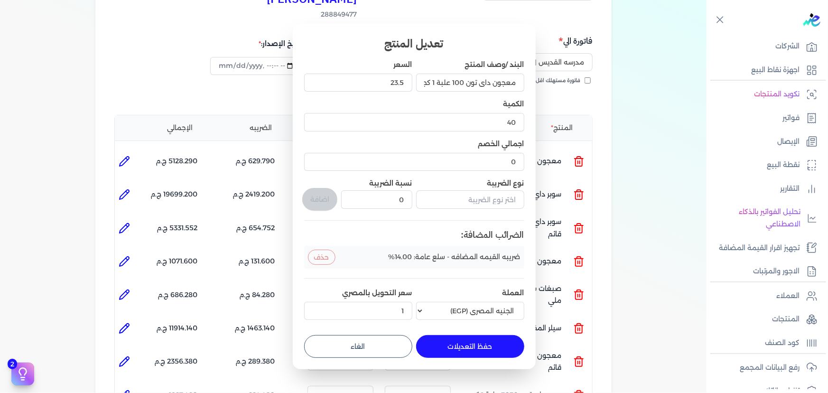
drag, startPoint x: 315, startPoint y: 343, endPoint x: 115, endPoint y: 285, distance: 209.1
click at [315, 343] on button "الغاء" at bounding box center [358, 346] width 108 height 23
type input "0"
type input "1"
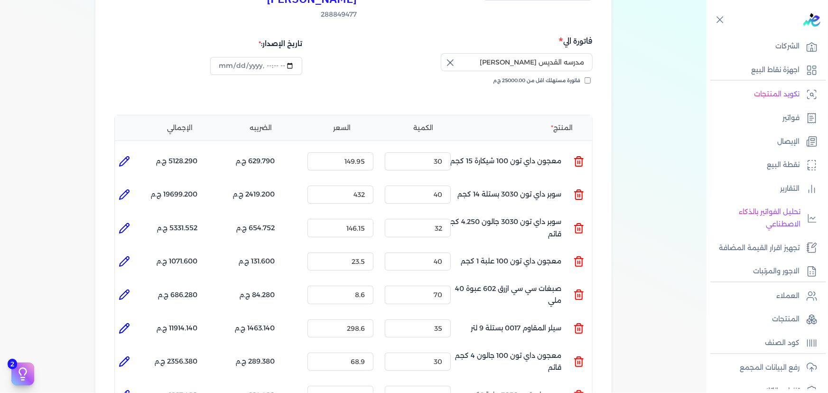
click at [128, 289] on icon at bounding box center [124, 294] width 11 height 11
type input "صبغات سي سي ازرق 602 عبوة 40 ملي"
type input "8.6"
type input "70"
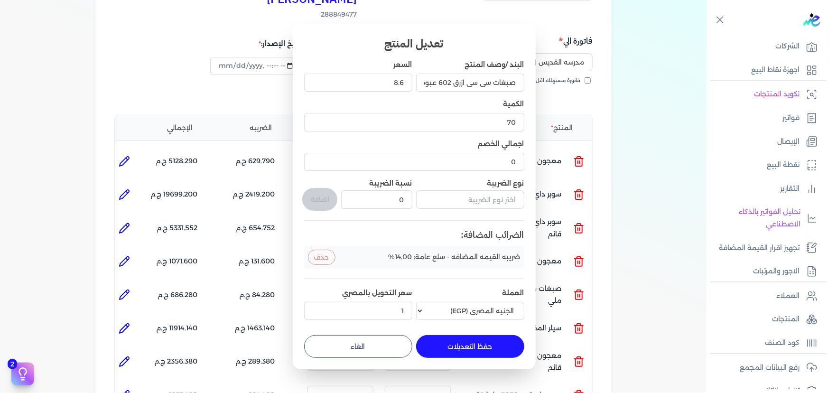
drag, startPoint x: 386, startPoint y: 344, endPoint x: 79, endPoint y: 265, distance: 317.4
click at [383, 344] on button "الغاء" at bounding box center [358, 346] width 108 height 23
type input "0"
type input "1"
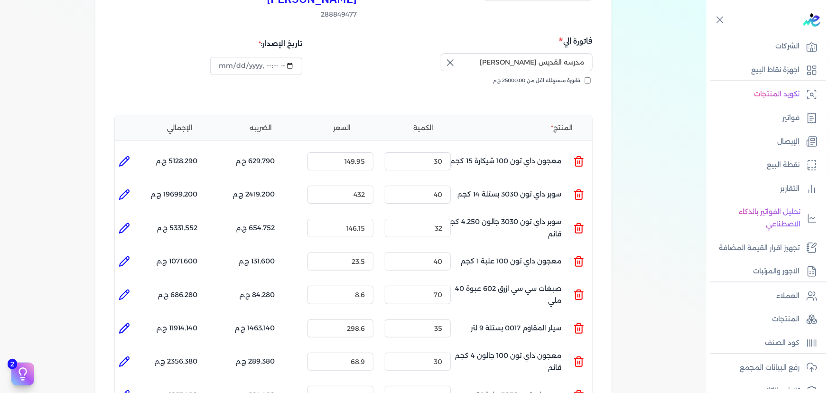
click at [132, 319] on li at bounding box center [124, 328] width 19 height 19
type input "سيلر المقاوم 0017 بستلة 9 لتر"
type input "298.6"
type input "35"
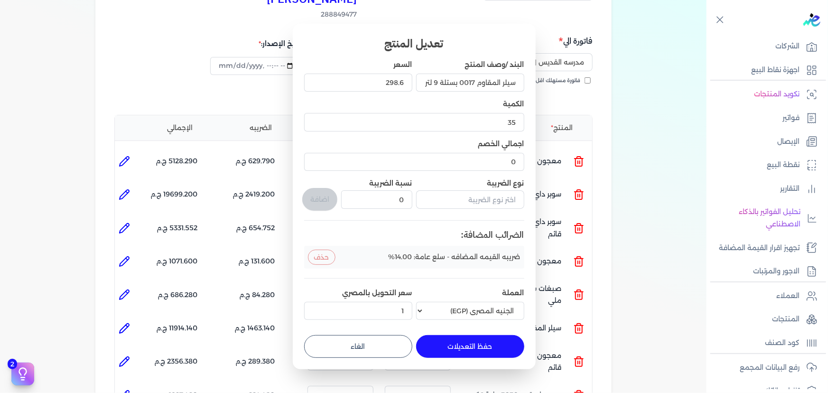
click at [337, 345] on button "الغاء" at bounding box center [358, 346] width 108 height 23
type input "0"
type input "1"
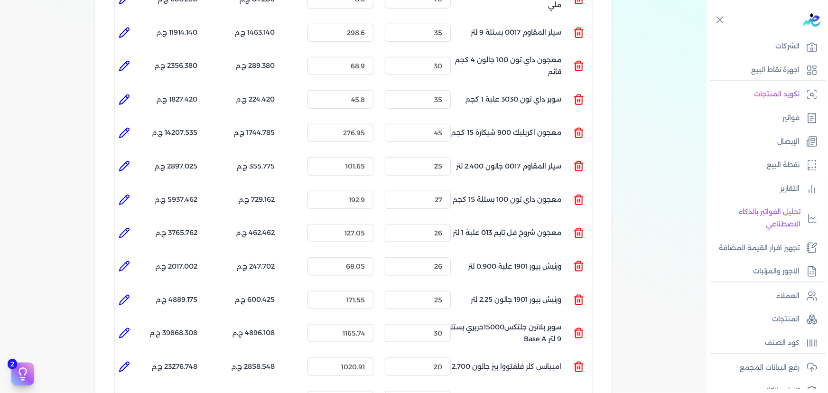
scroll to position [431, 0]
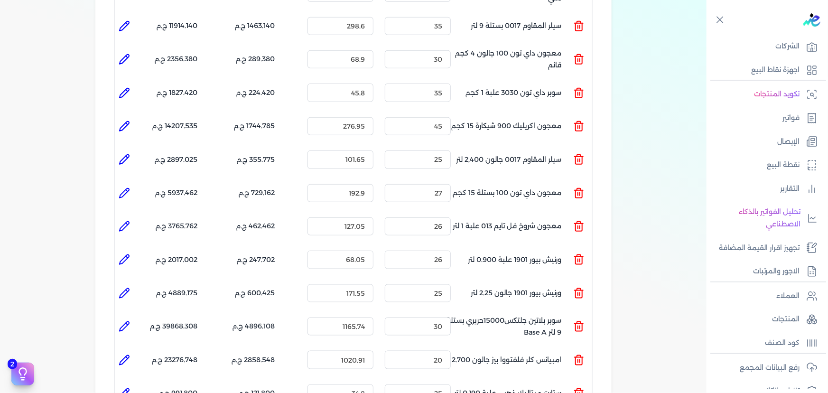
click at [127, 80] on ul at bounding box center [124, 93] width 19 height 26
click at [125, 88] on icon at bounding box center [124, 92] width 9 height 9
type input "سوبر داي تون 3030 علبة 1 كجم"
type input "45.8"
type input "35"
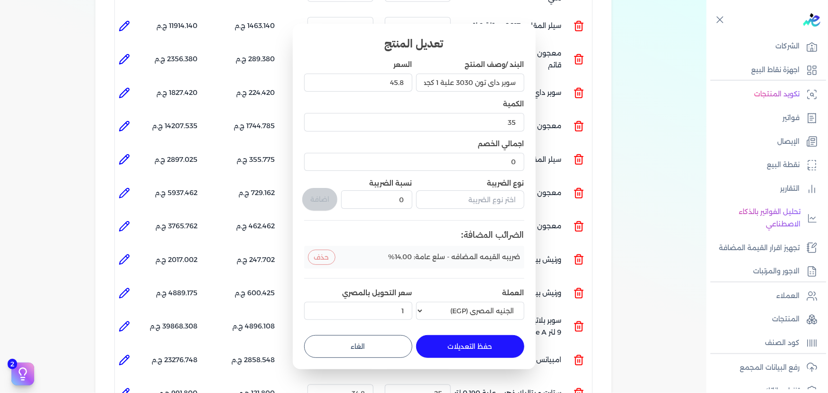
click at [345, 351] on button "الغاء" at bounding box center [358, 346] width 108 height 23
type input "0"
type input "1"
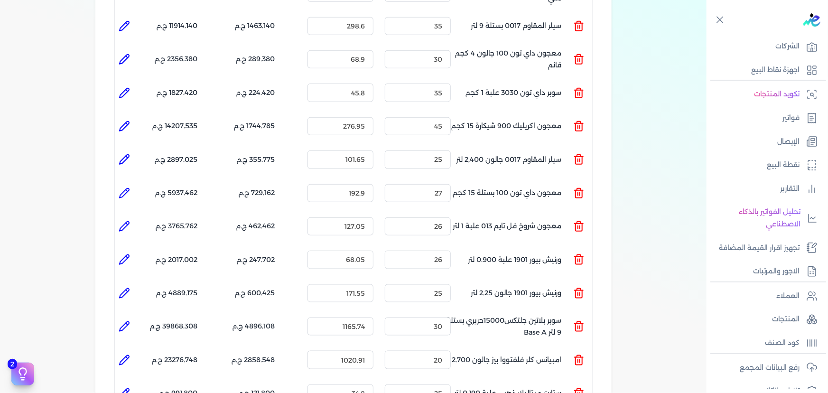
click at [129, 120] on icon at bounding box center [124, 125] width 11 height 11
type input "معجون اكريليك 900 شيكارة 15 كجم"
type input "276.95"
type input "45"
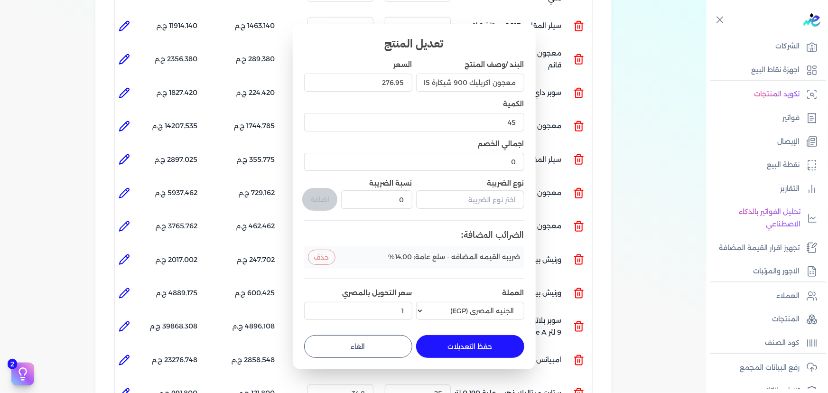
drag, startPoint x: 357, startPoint y: 347, endPoint x: 323, endPoint y: 335, distance: 36.2
click at [356, 347] on button "الغاء" at bounding box center [358, 346] width 108 height 23
type input "0"
type input "1"
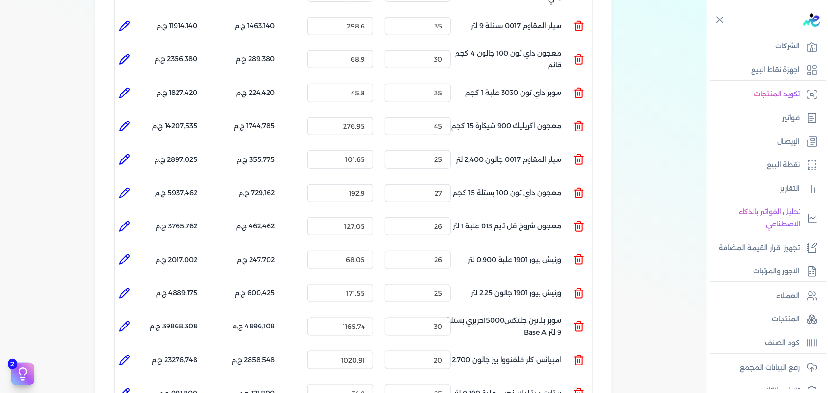
click at [132, 150] on li at bounding box center [124, 159] width 19 height 19
type input "سيلر المقاوم 0017 جالون 2,400 لتر"
type input "101.65"
type input "25"
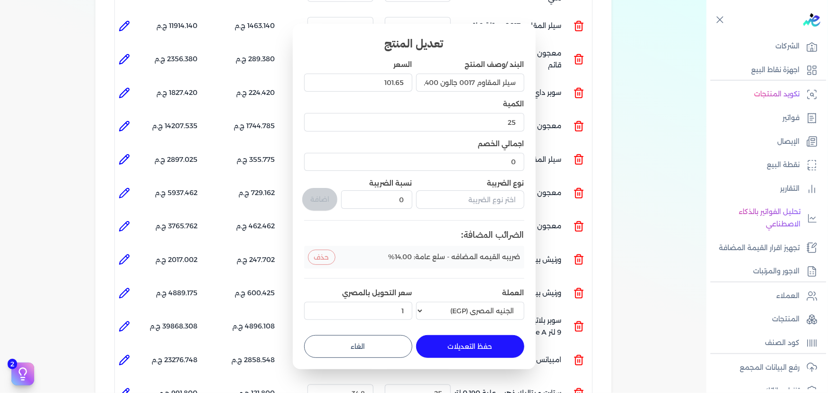
click at [346, 341] on button "الغاء" at bounding box center [358, 346] width 108 height 23
type input "0"
type input "1"
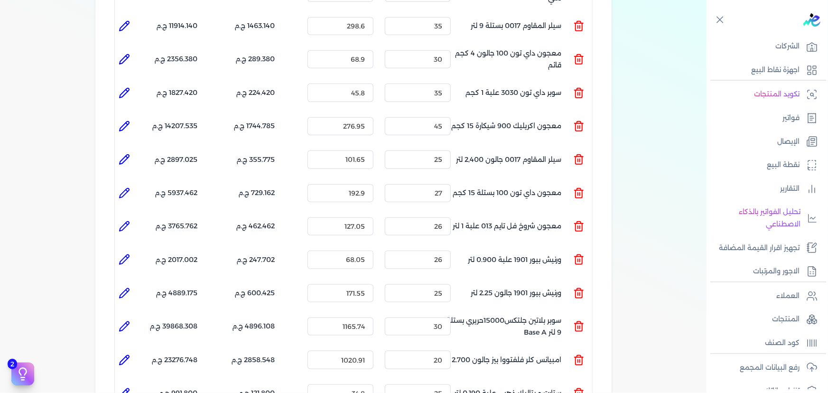
drag, startPoint x: 125, startPoint y: 176, endPoint x: 149, endPoint y: 178, distance: 24.7
click at [126, 187] on icon at bounding box center [124, 192] width 11 height 11
type input "معجون داي تون 100 بستلة 15 كجم"
type input "192.9"
type input "27"
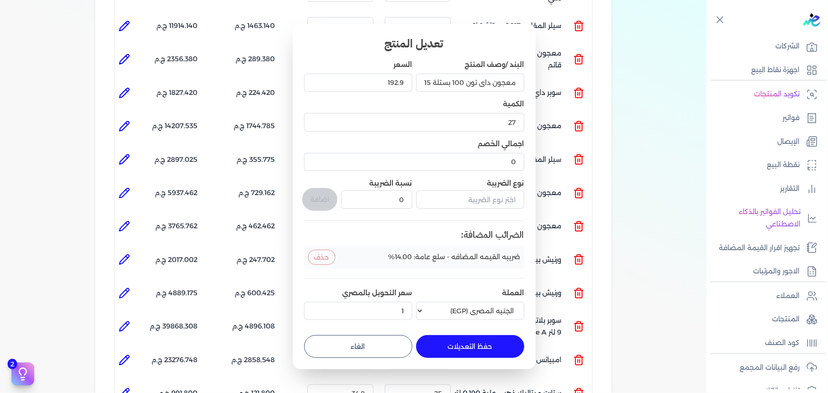
click at [349, 341] on button "الغاء" at bounding box center [358, 346] width 108 height 23
type input "0"
type input "1"
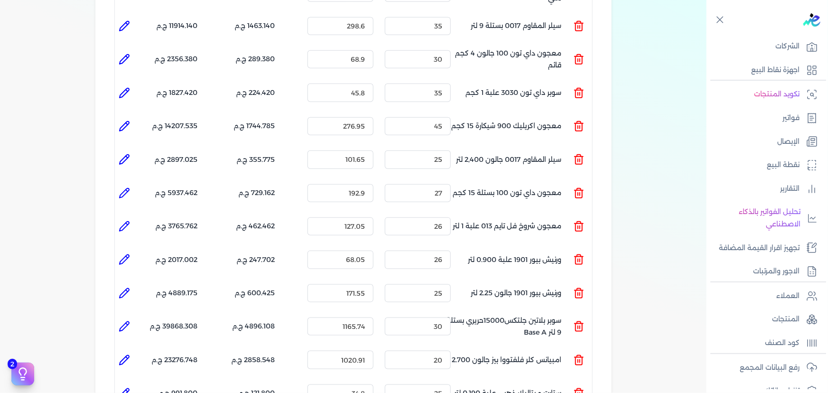
click at [121, 188] on icon at bounding box center [124, 192] width 9 height 9
type input "معجون داي تون 100 بستلة 15 كجم"
type input "192.9"
type input "27"
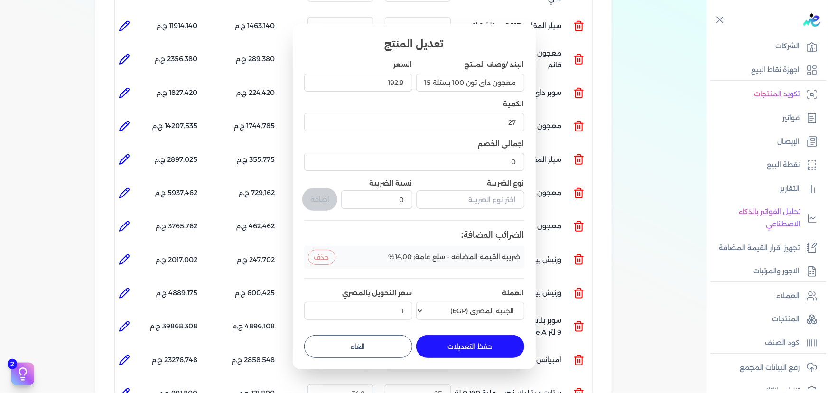
click at [386, 335] on div "حفظ التعديلات الغاء" at bounding box center [414, 346] width 220 height 23
click at [337, 343] on button "الغاء" at bounding box center [358, 346] width 108 height 23
type input "0"
type input "1"
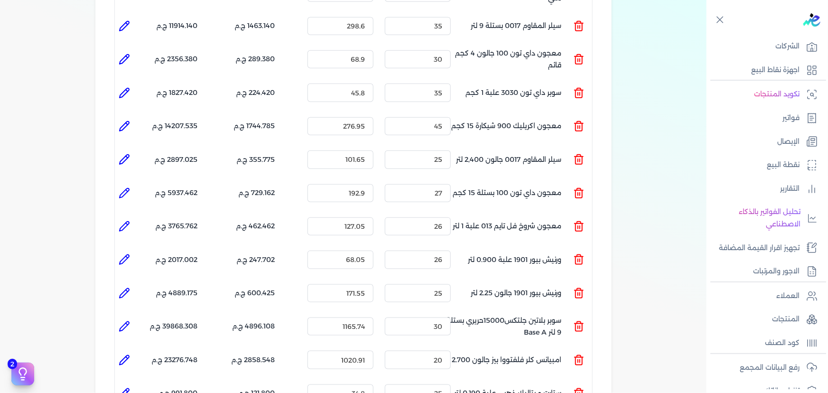
drag, startPoint x: 128, startPoint y: 203, endPoint x: 154, endPoint y: 228, distance: 35.9
click at [125, 221] on icon at bounding box center [124, 226] width 11 height 11
type input "معجون شروخ فل تايم 013 علبة 1 لتر"
type input "127.05"
type input "26"
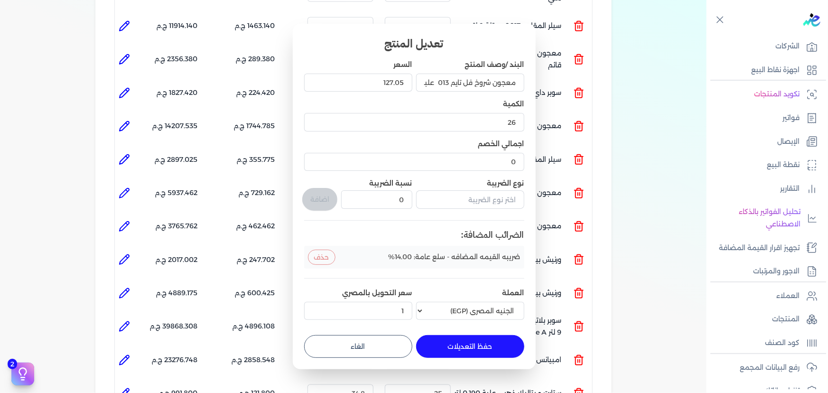
drag, startPoint x: 374, startPoint y: 341, endPoint x: 268, endPoint y: 304, distance: 113.1
click at [370, 341] on button "الغاء" at bounding box center [358, 346] width 108 height 23
type input "0"
type input "1"
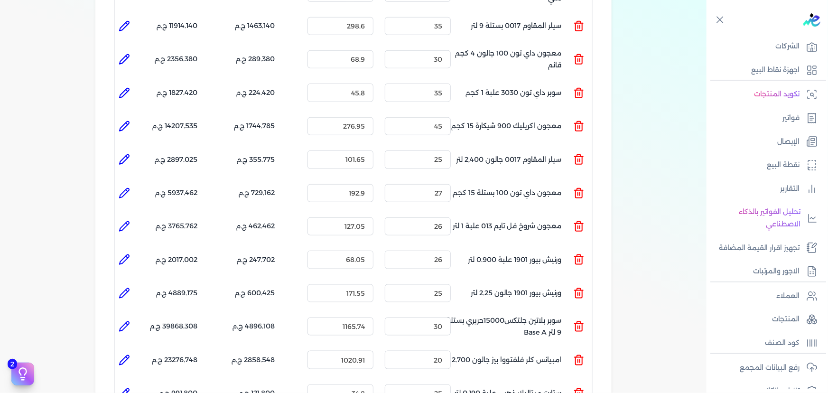
click at [122, 254] on icon at bounding box center [124, 259] width 11 height 11
type input "ورنيش بيور 1901 علبة 0.900 لتر"
type input "68.05"
type input "26"
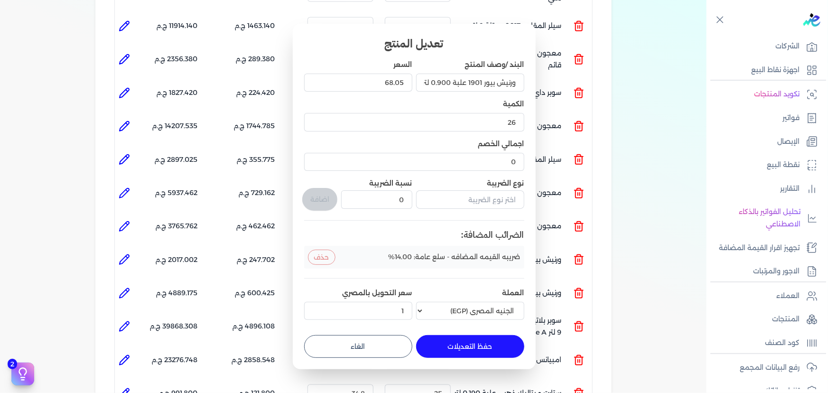
drag, startPoint x: 384, startPoint y: 353, endPoint x: 273, endPoint y: 340, distance: 111.7
click at [379, 353] on button "الغاء" at bounding box center [358, 346] width 108 height 23
type input "0"
type input "1"
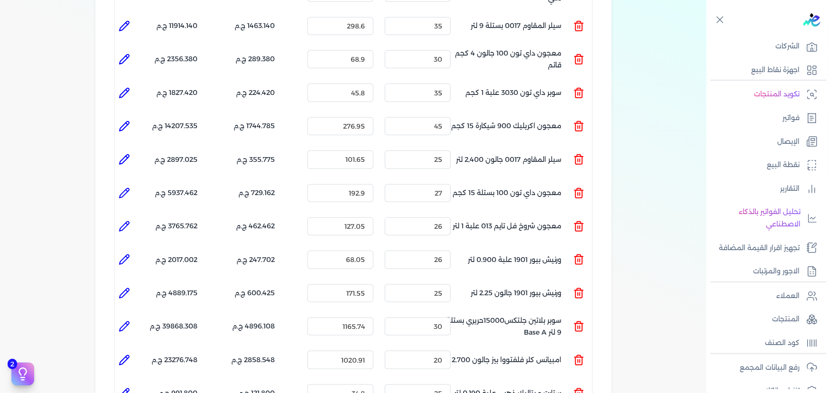
click at [121, 287] on icon at bounding box center [124, 292] width 11 height 11
type input "ورنيش بيور 1901 جالون 2.25 لتر"
type input "171.55"
type input "25"
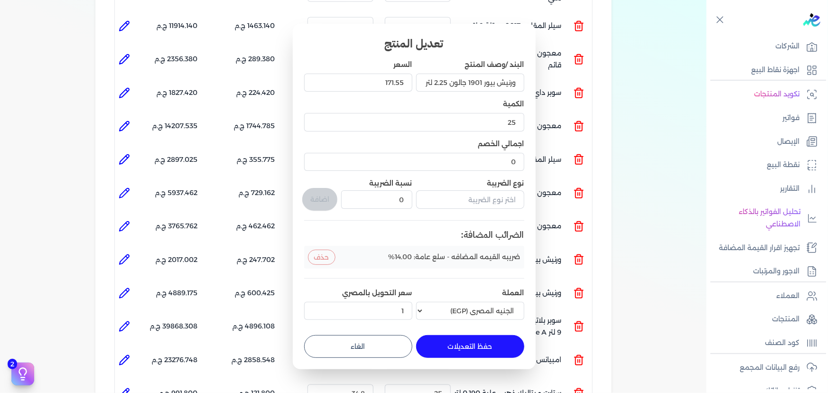
drag, startPoint x: 343, startPoint y: 348, endPoint x: 267, endPoint y: 323, distance: 80.7
click at [344, 348] on button "الغاء" at bounding box center [358, 346] width 108 height 23
type input "0"
type input "1"
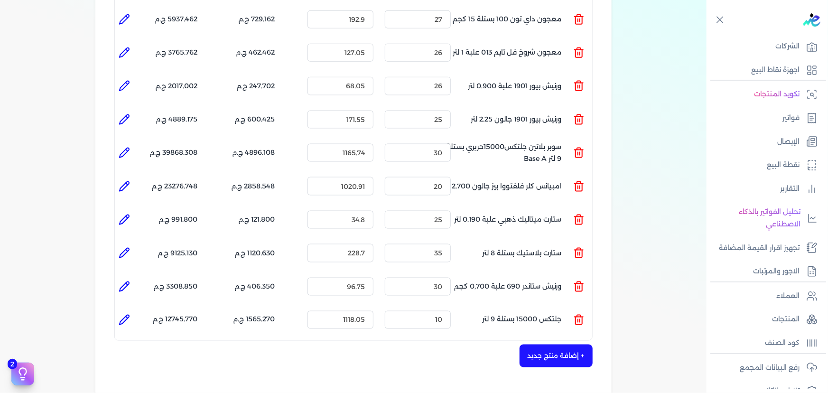
scroll to position [690, 0]
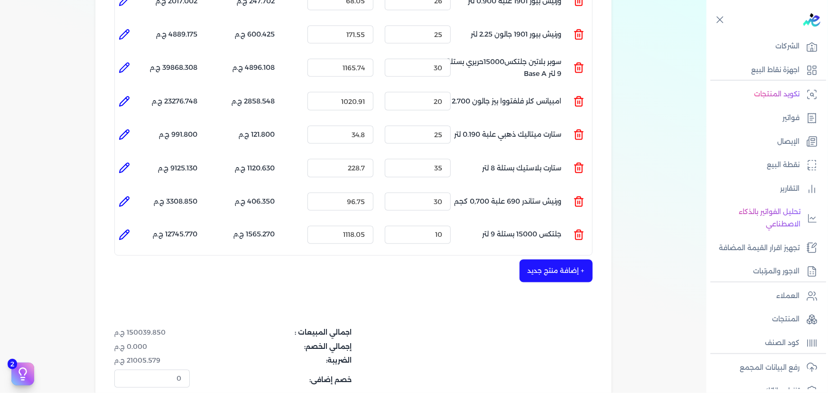
click at [126, 62] on icon at bounding box center [124, 67] width 11 height 11
type input "سوبر بلاتين جلتكس15000حريري بستلة 9 لتر Base A"
type input "1165.74"
type input "30"
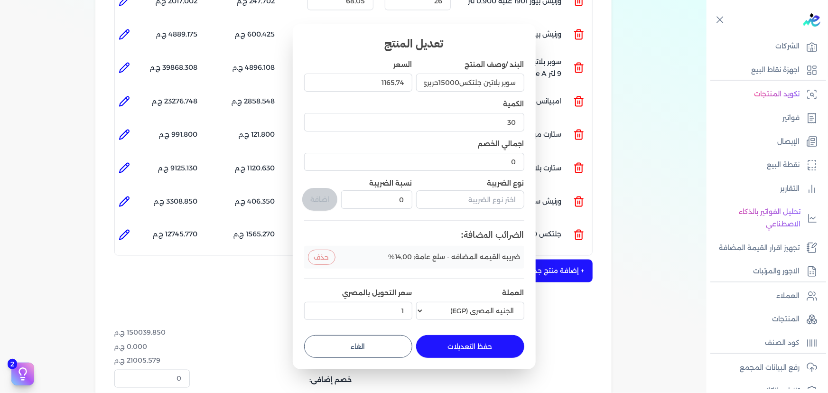
drag, startPoint x: 392, startPoint y: 347, endPoint x: 241, endPoint y: 234, distance: 188.3
click at [391, 346] on button "الغاء" at bounding box center [358, 346] width 108 height 23
type input "0"
type input "1"
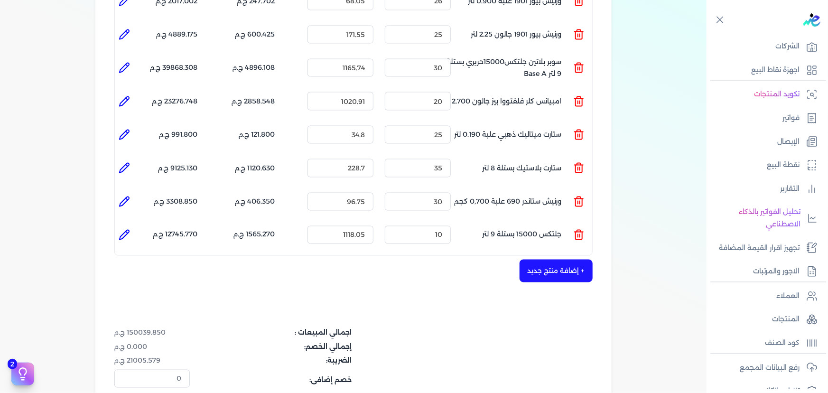
click at [122, 96] on icon at bounding box center [124, 101] width 11 height 11
type input "امبيانس كلر فلفتووا بيز جالون 2.700 لتر"
type input "1020.91"
type input "20"
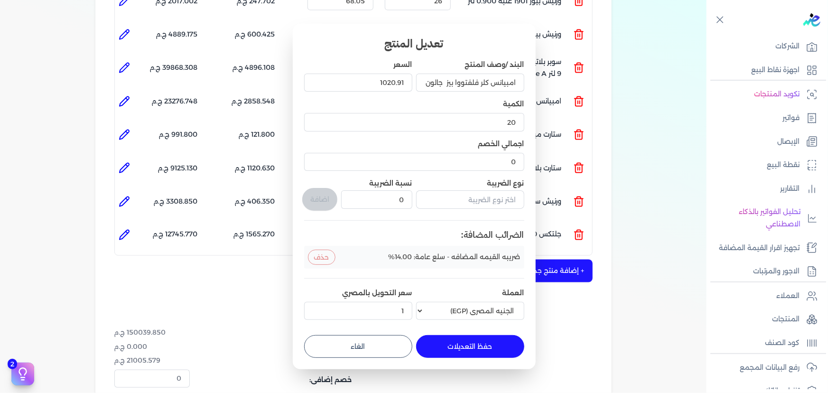
drag, startPoint x: 380, startPoint y: 354, endPoint x: 339, endPoint y: 356, distance: 41.8
click at [380, 354] on button "الغاء" at bounding box center [358, 346] width 108 height 23
type input "0"
type input "1"
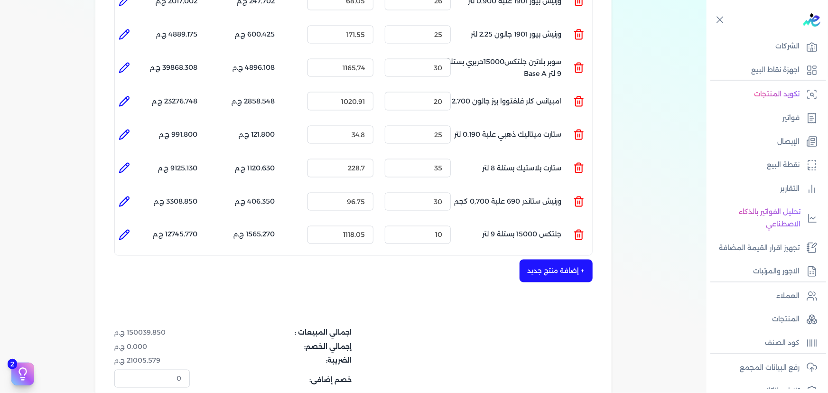
click at [123, 129] on icon at bounding box center [124, 134] width 11 height 11
type input "ستارت ميتاليك ذهبي علبة 0.190 لتر"
type input "34.8"
type input "25"
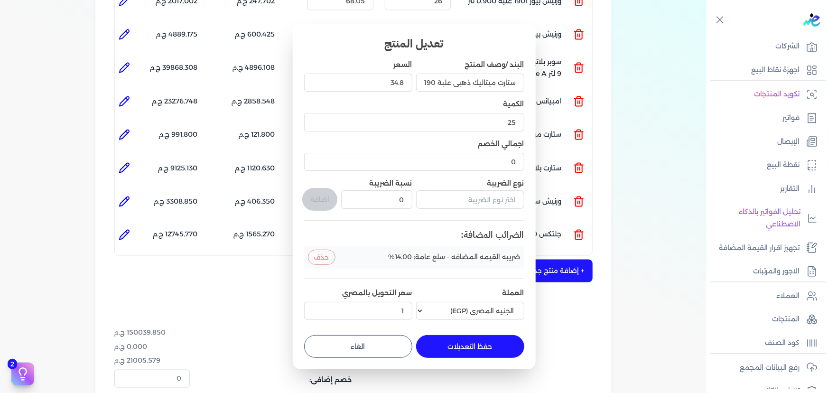
drag, startPoint x: 370, startPoint y: 352, endPoint x: 341, endPoint y: 342, distance: 31.4
click at [369, 352] on button "الغاء" at bounding box center [358, 346] width 108 height 23
type input "0"
type input "1"
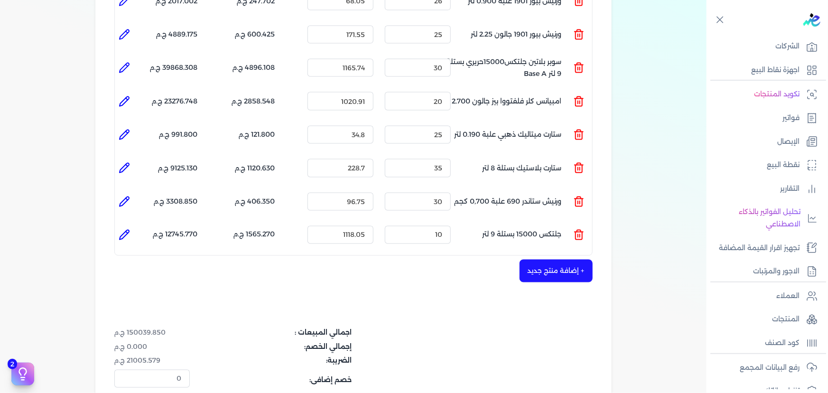
drag, startPoint x: 123, startPoint y: 148, endPoint x: 177, endPoint y: 213, distance: 85.6
click at [123, 162] on icon at bounding box center [124, 167] width 11 height 11
type input "ستارت بلاستيك بستلة 8 لتر"
type input "228.7"
type input "35"
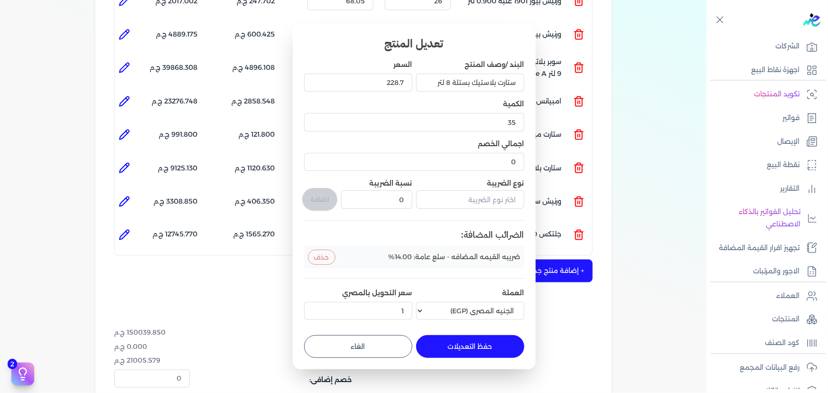
click at [334, 342] on button "الغاء" at bounding box center [358, 346] width 108 height 23
type input "0"
type input "1"
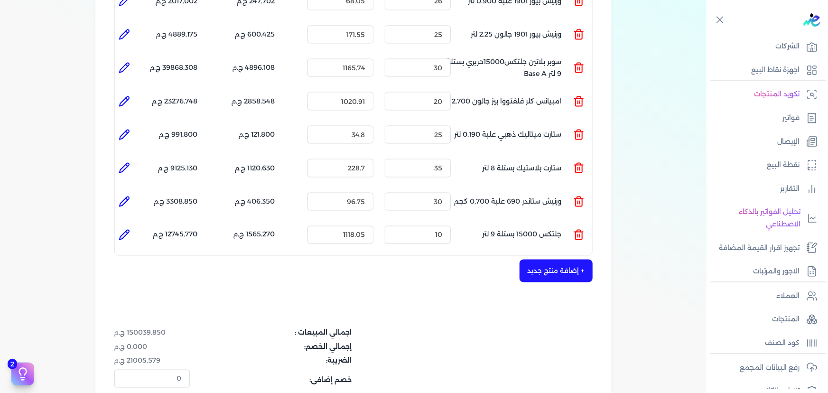
click at [122, 196] on icon at bounding box center [124, 201] width 11 height 11
type input "ورنيش ستاندر 690 علبة 0,700 كجم"
type input "96.75"
type input "30"
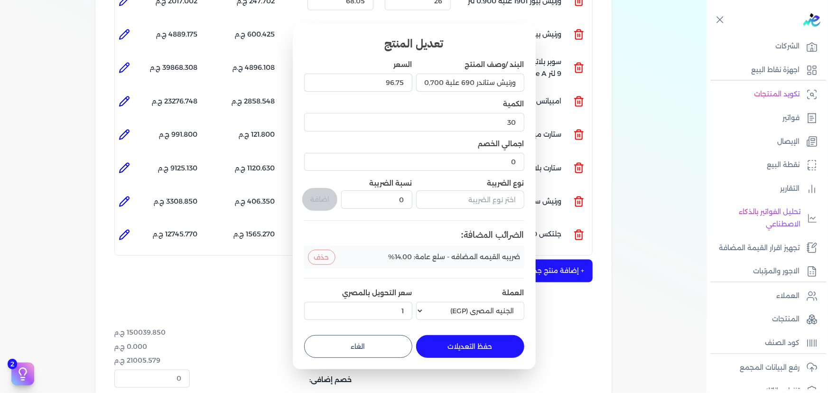
drag, startPoint x: 350, startPoint y: 342, endPoint x: 190, endPoint y: 247, distance: 186.5
click at [348, 342] on button "الغاء" at bounding box center [358, 346] width 108 height 23
type input "0"
type input "1"
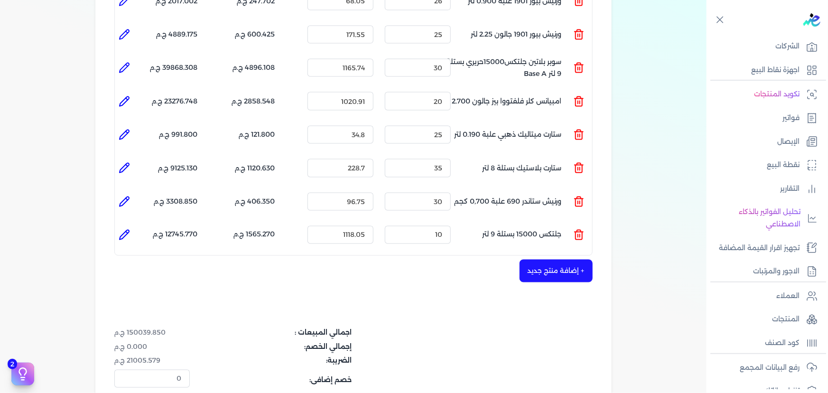
drag, startPoint x: 124, startPoint y: 213, endPoint x: 313, endPoint y: 300, distance: 207.8
click at [125, 229] on icon at bounding box center [124, 234] width 11 height 11
type input "جلتكس 15000 بستلة 9 لتر"
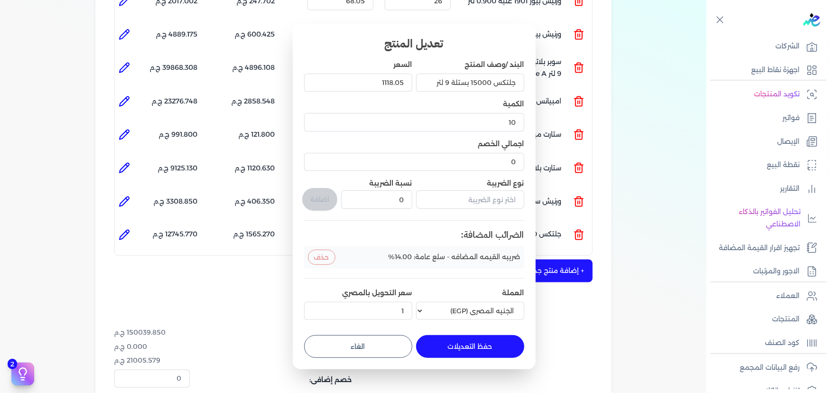
click at [371, 341] on button "الغاء" at bounding box center [358, 346] width 108 height 23
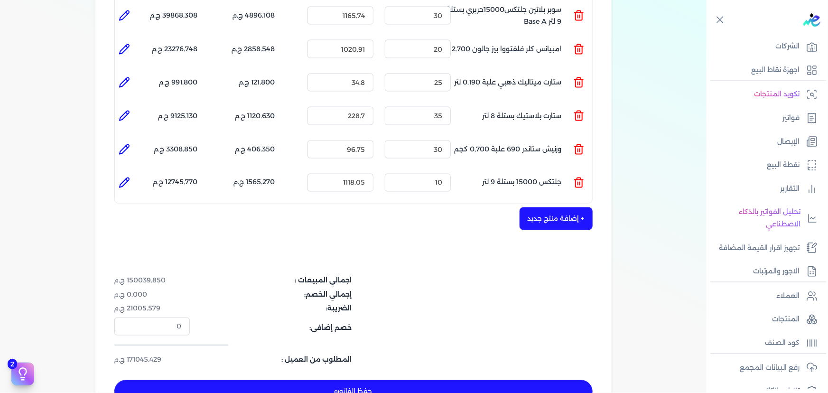
scroll to position [733, 0]
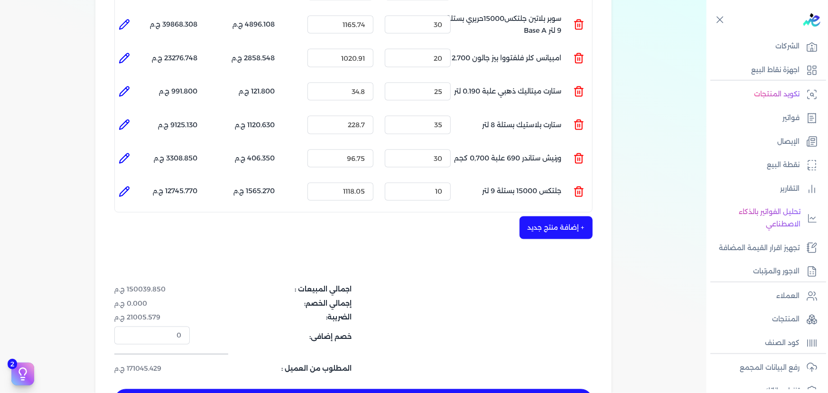
click at [388, 389] on button "حفظ الفاتوره" at bounding box center [353, 400] width 478 height 23
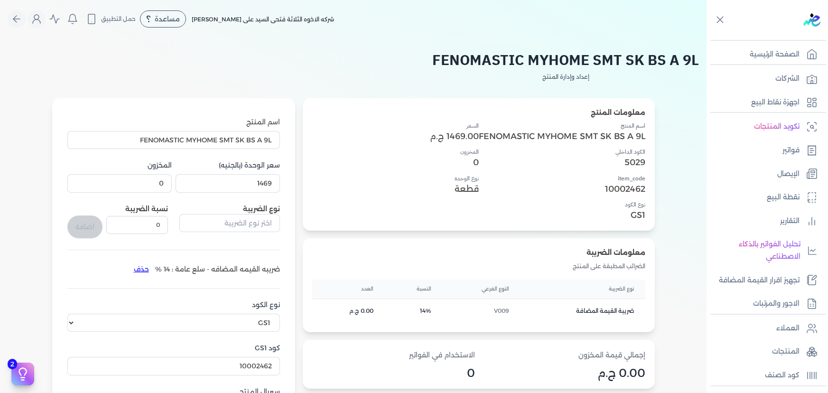
select select "GS1"
